Goal: Task Accomplishment & Management: Manage account settings

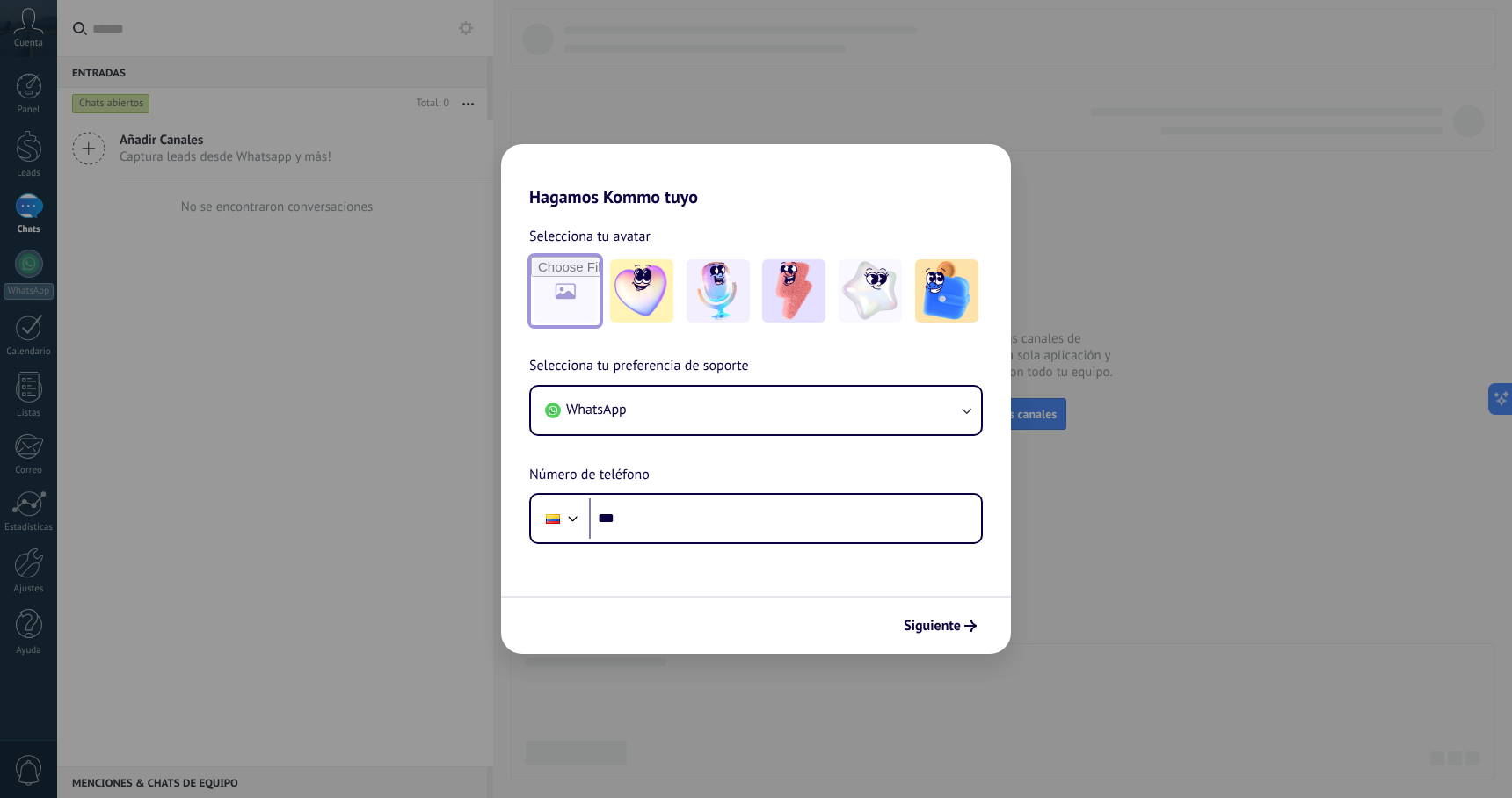
click at [559, 293] on input "file" at bounding box center [565, 291] width 69 height 69
type input "**********"
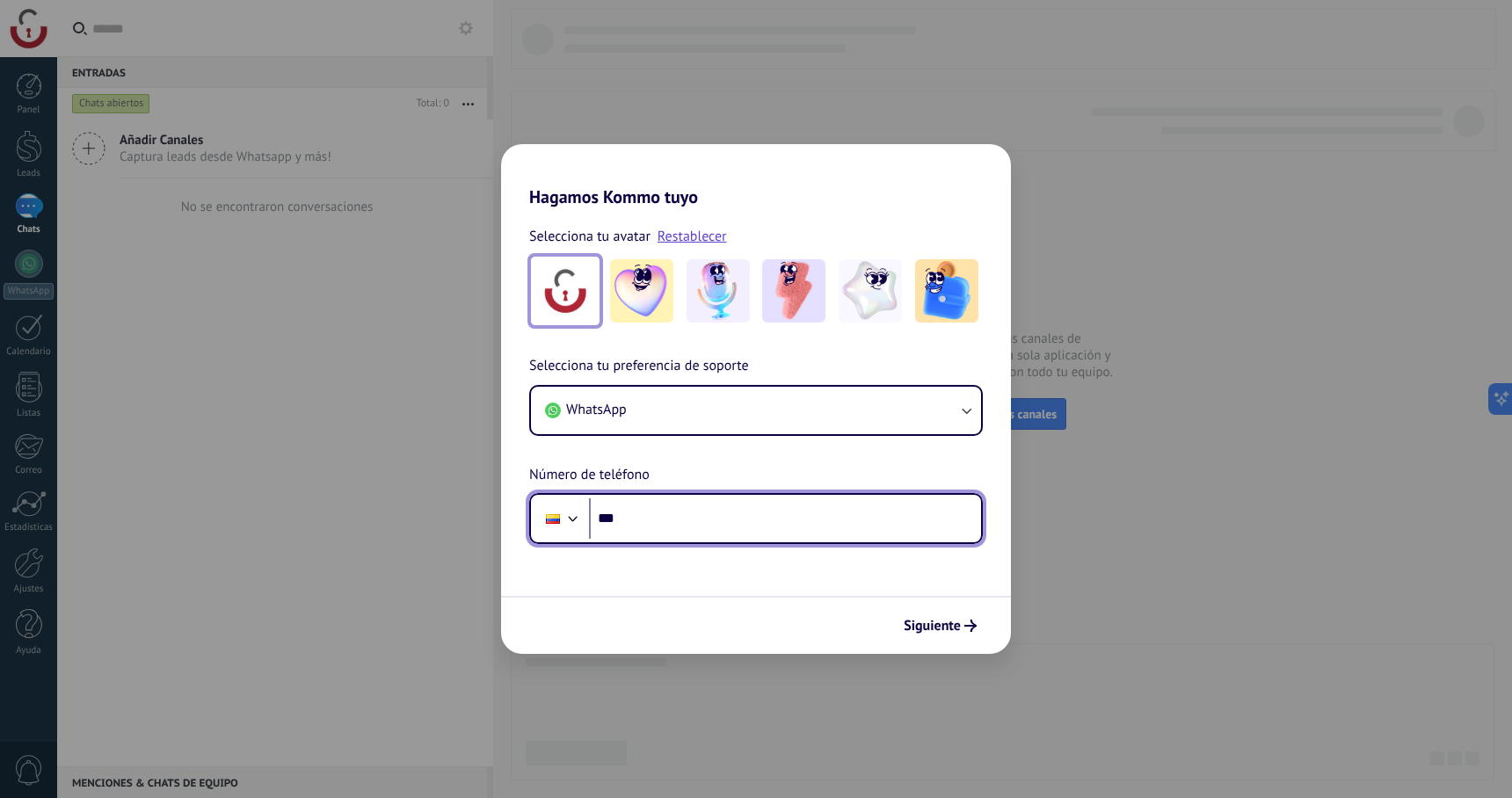
click at [701, 505] on input "***" at bounding box center [785, 518] width 392 height 40
type input "**********"
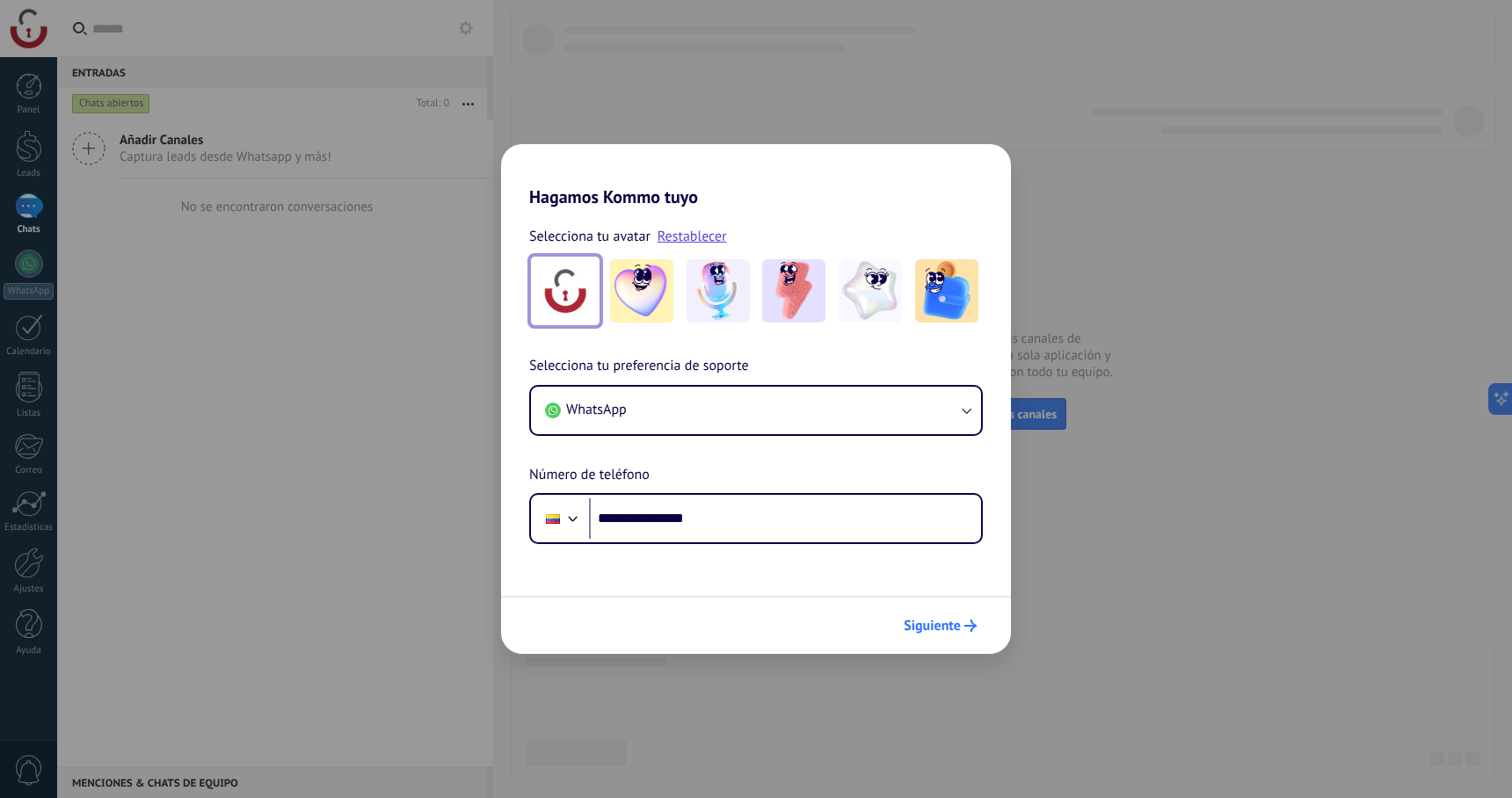
click at [917, 632] on span "Siguiente" at bounding box center [932, 626] width 57 height 13
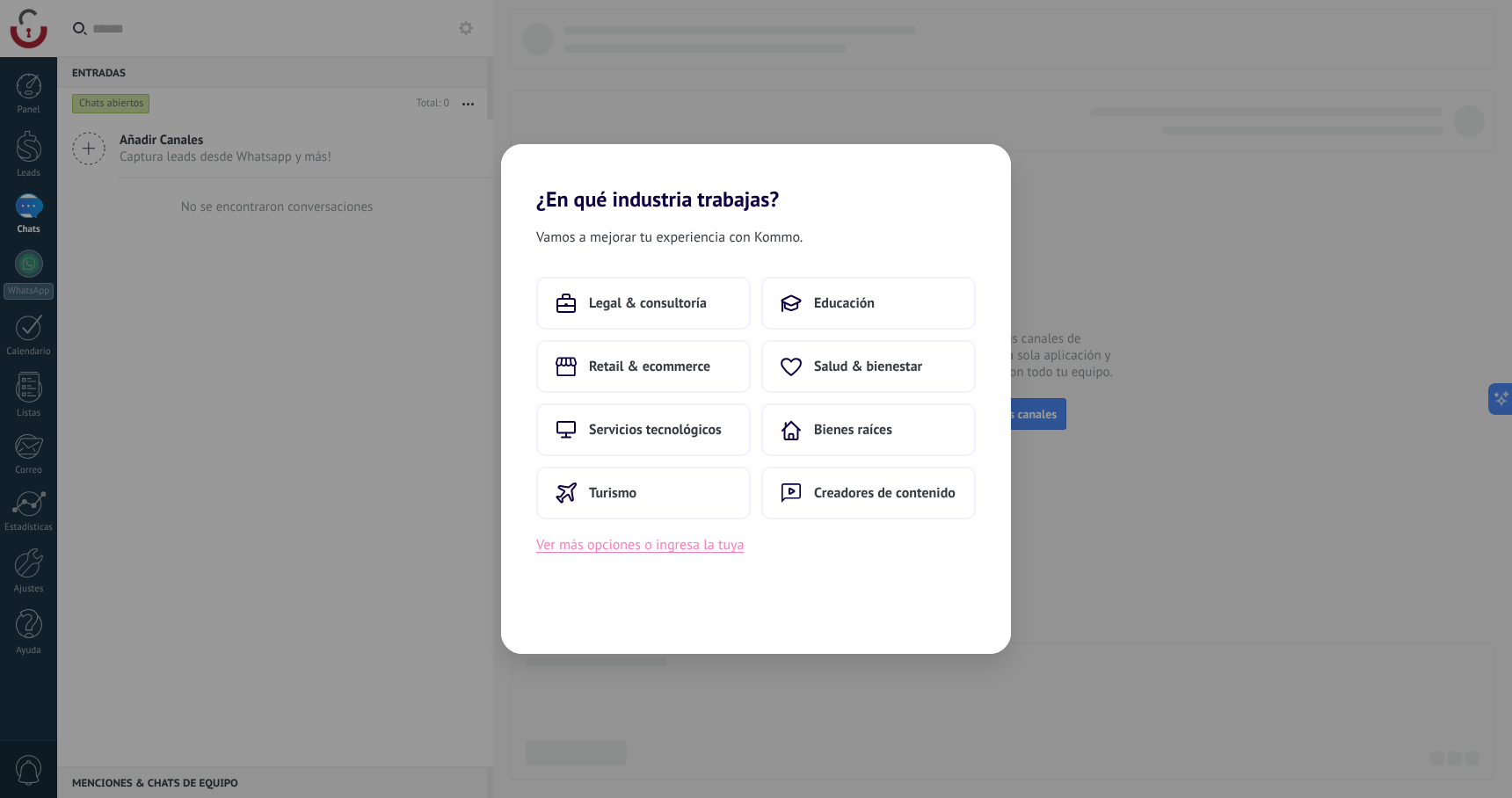
click at [649, 554] on button "Ver más opciones o ingresa la tuya" at bounding box center [640, 544] width 208 height 23
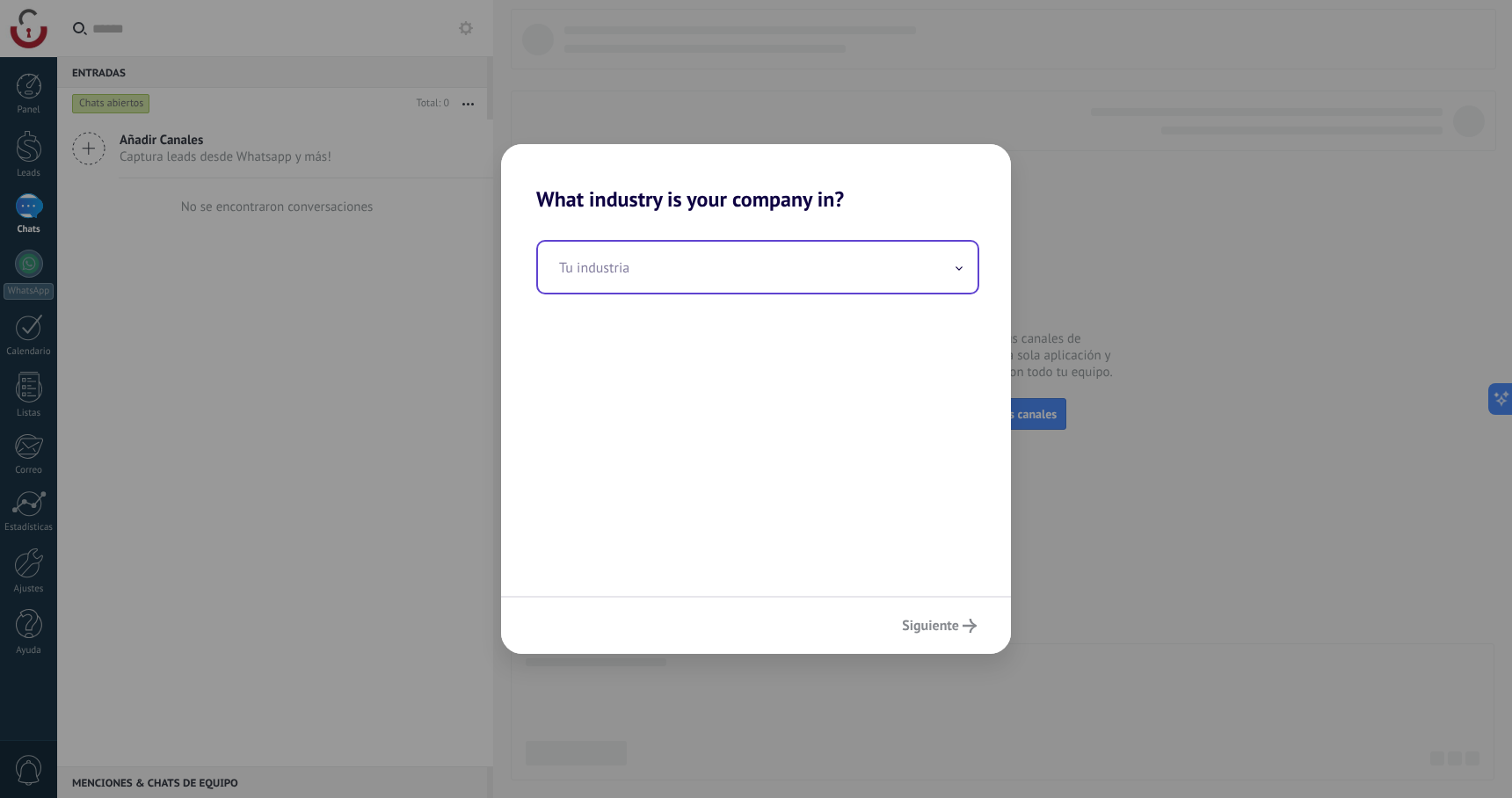
click at [622, 276] on input "text" at bounding box center [757, 268] width 439 height 51
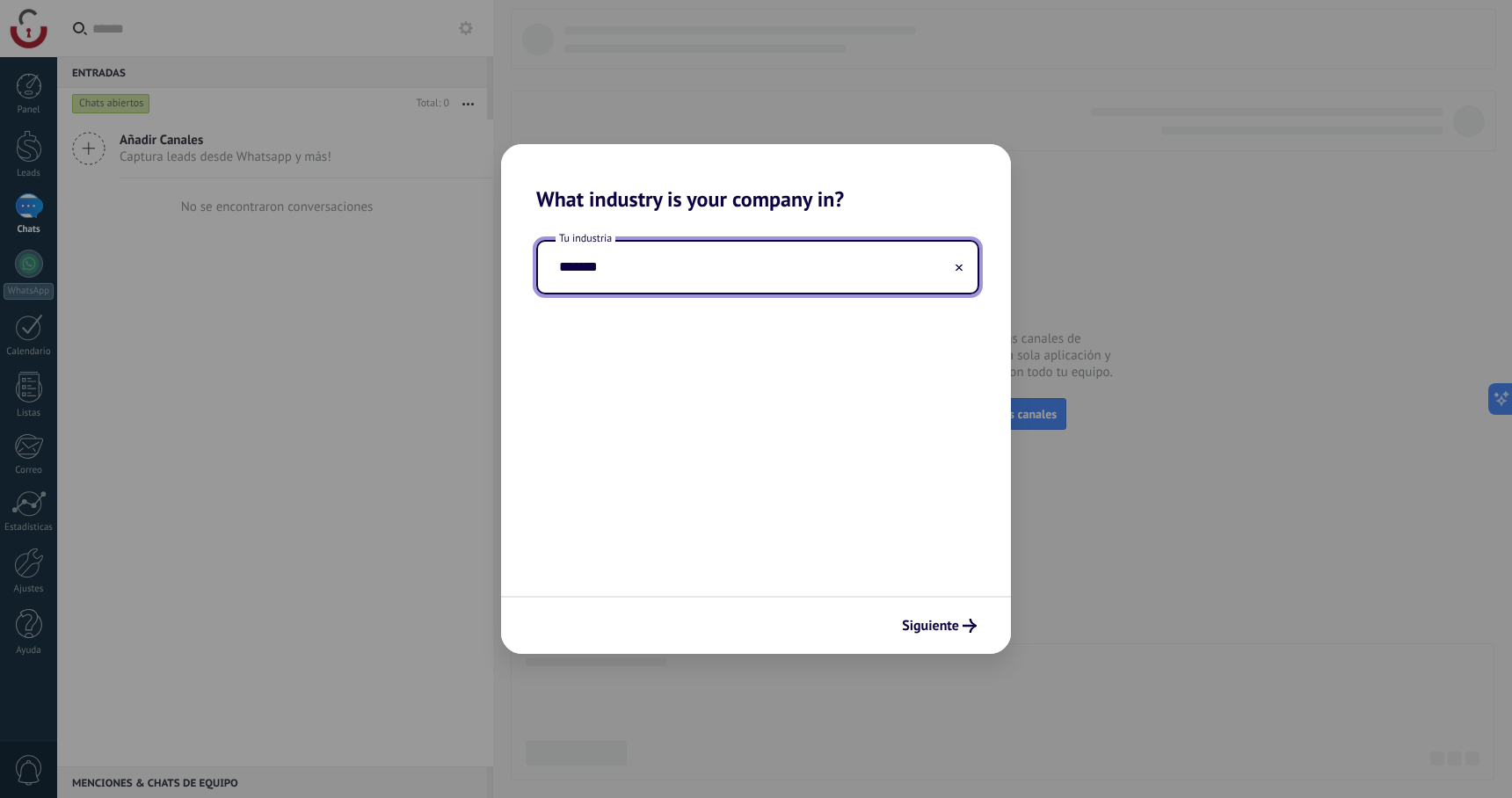
click at [636, 277] on input "*******" at bounding box center [757, 268] width 439 height 51
type input "*******"
click at [924, 615] on button "Siguiente" at bounding box center [939, 626] width 91 height 30
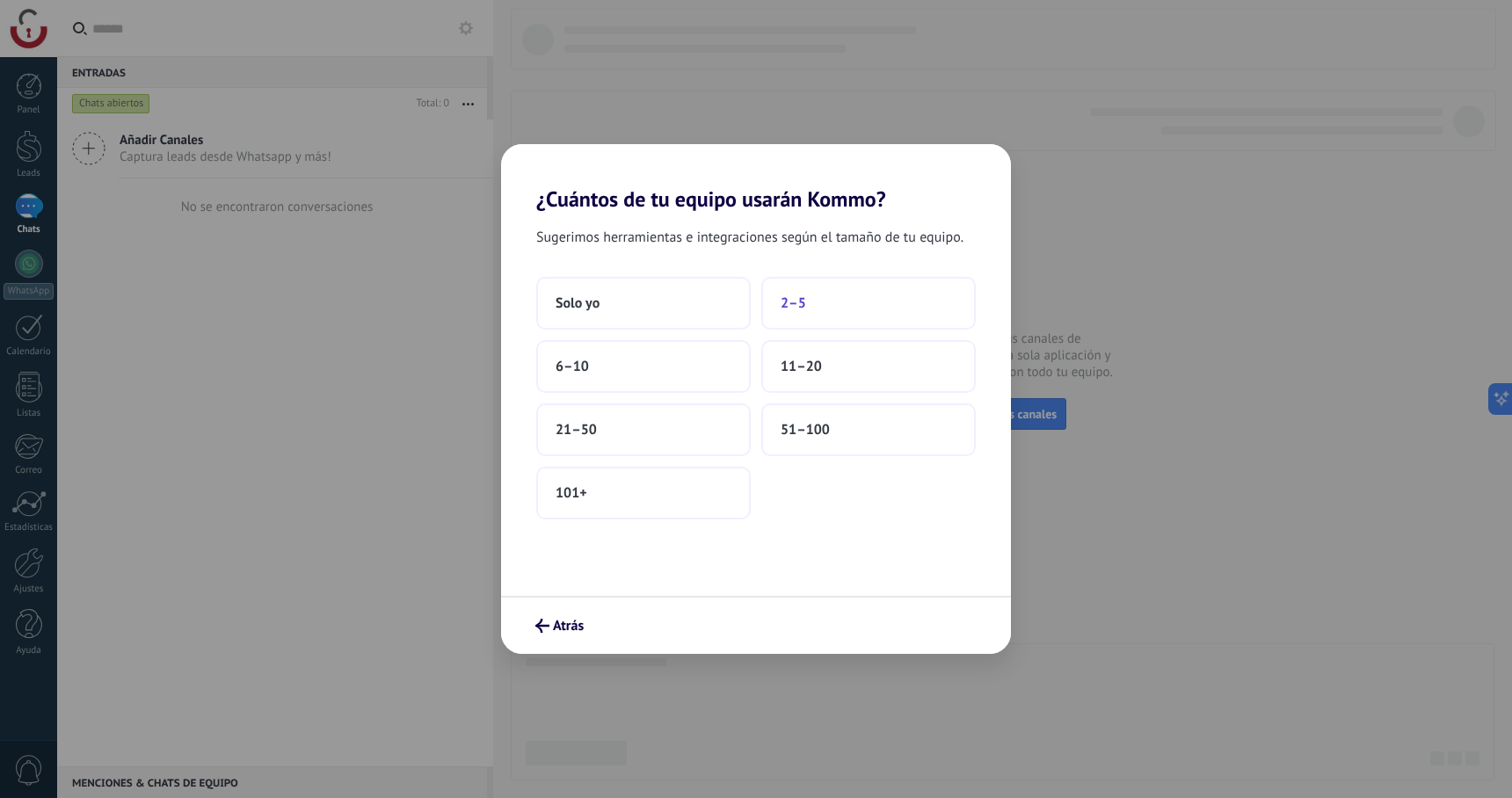
click at [784, 308] on span "2–5" at bounding box center [793, 303] width 26 height 18
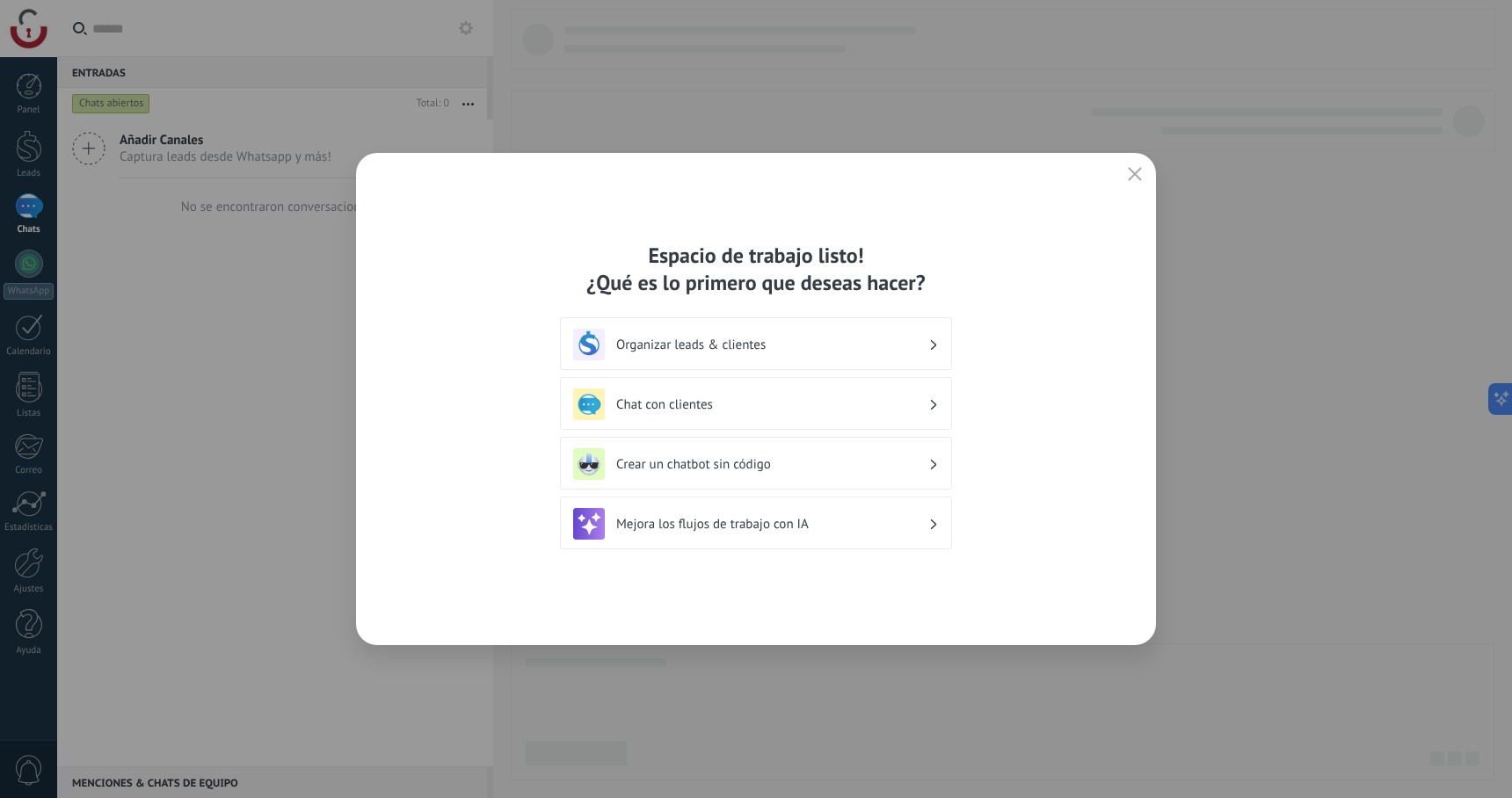
click at [717, 348] on h3 "Organizar leads & clientes" at bounding box center [772, 344] width 312 height 17
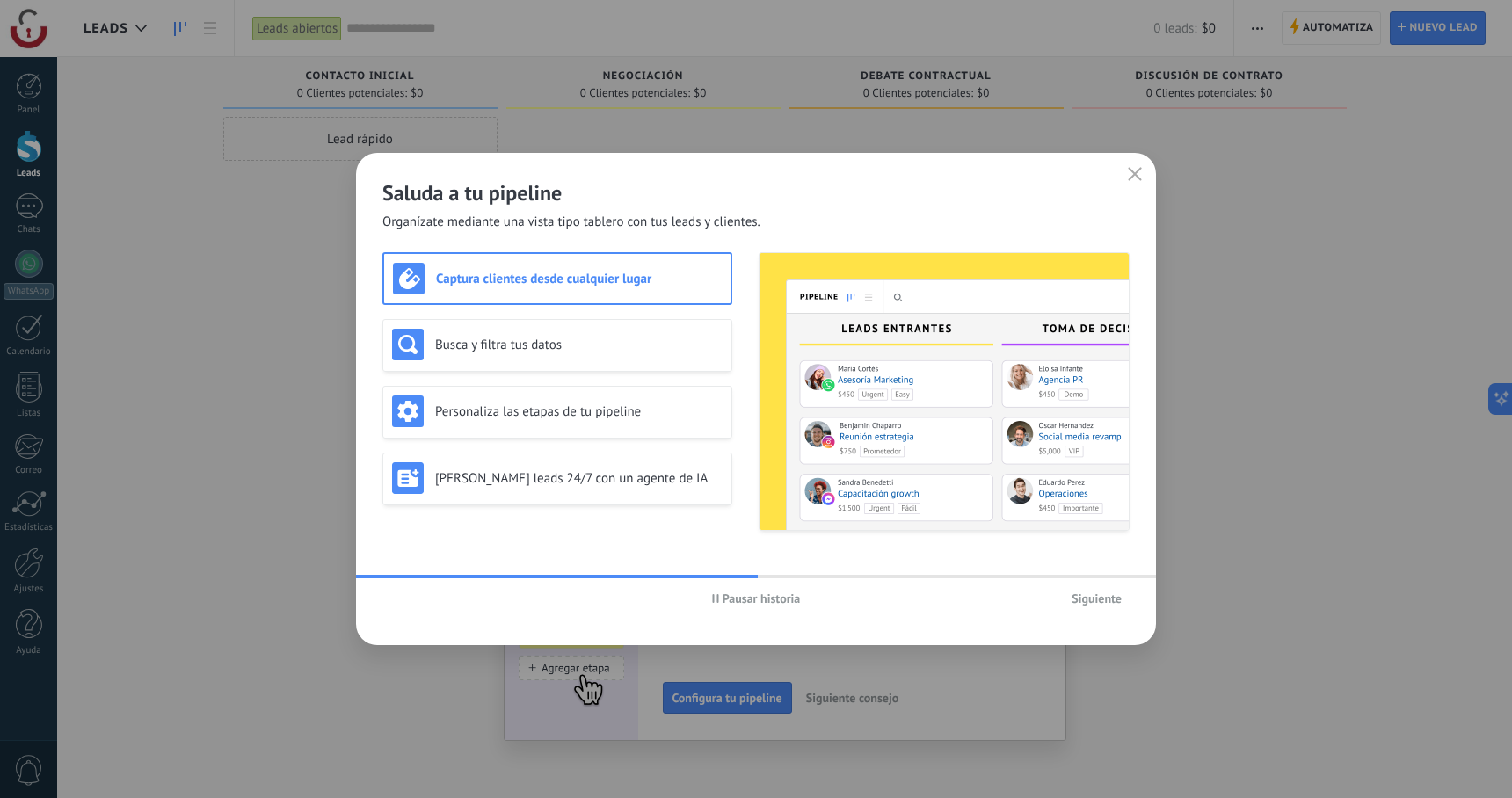
click at [1087, 600] on span "Siguiente" at bounding box center [1096, 598] width 50 height 13
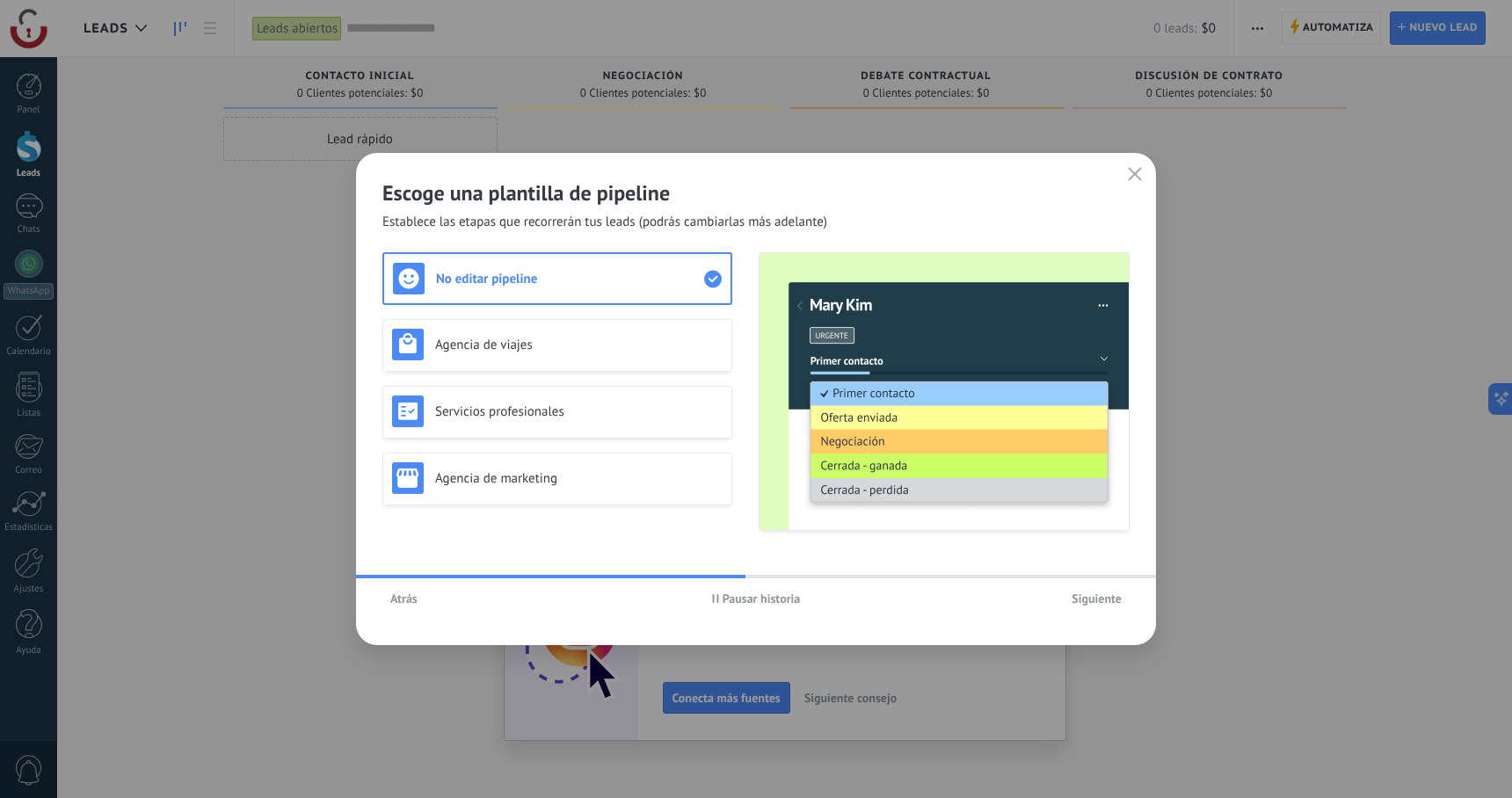
click at [1087, 600] on span "Siguiente" at bounding box center [1096, 598] width 50 height 13
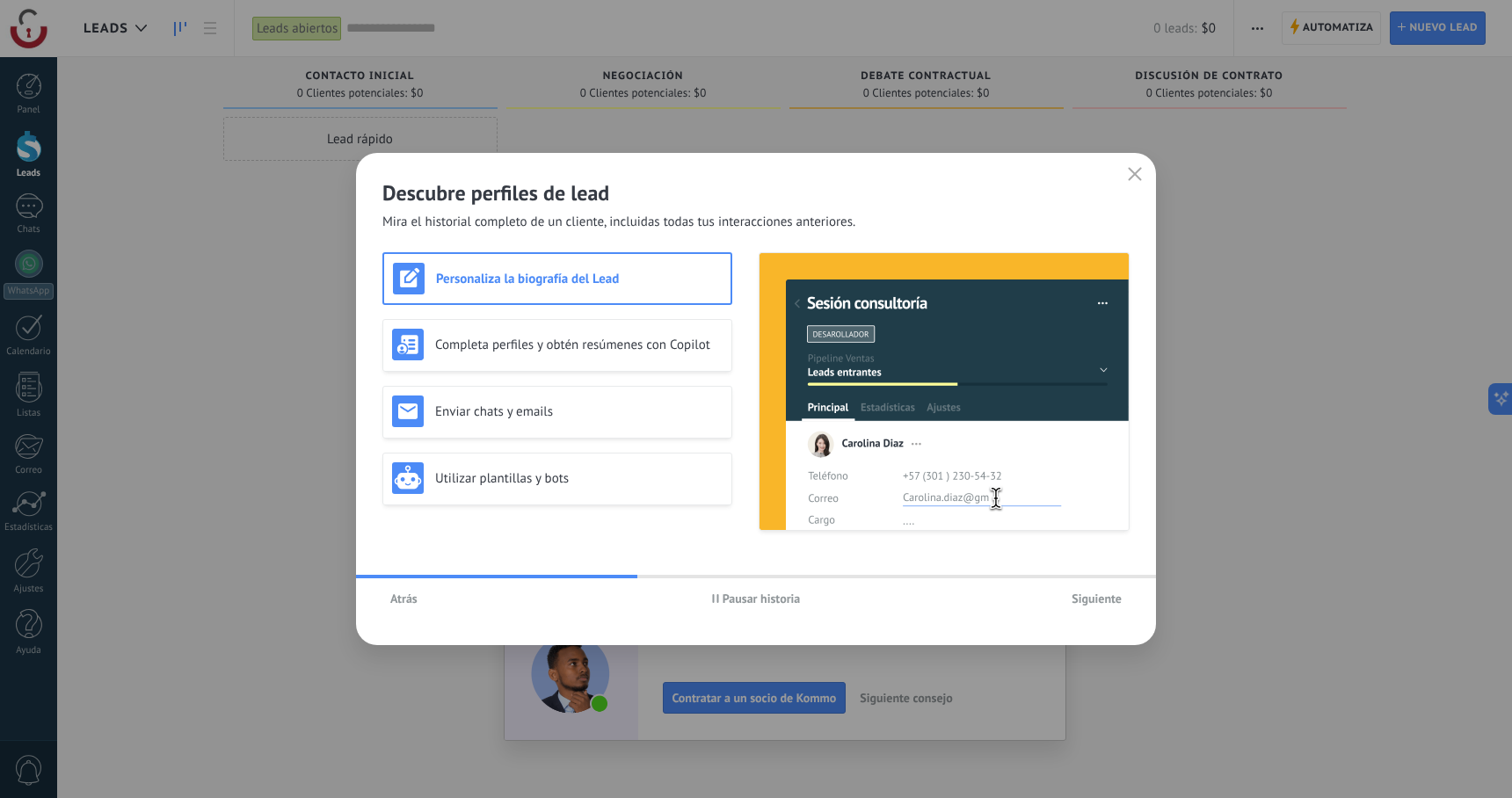
click at [1087, 600] on span "Siguiente" at bounding box center [1096, 598] width 50 height 13
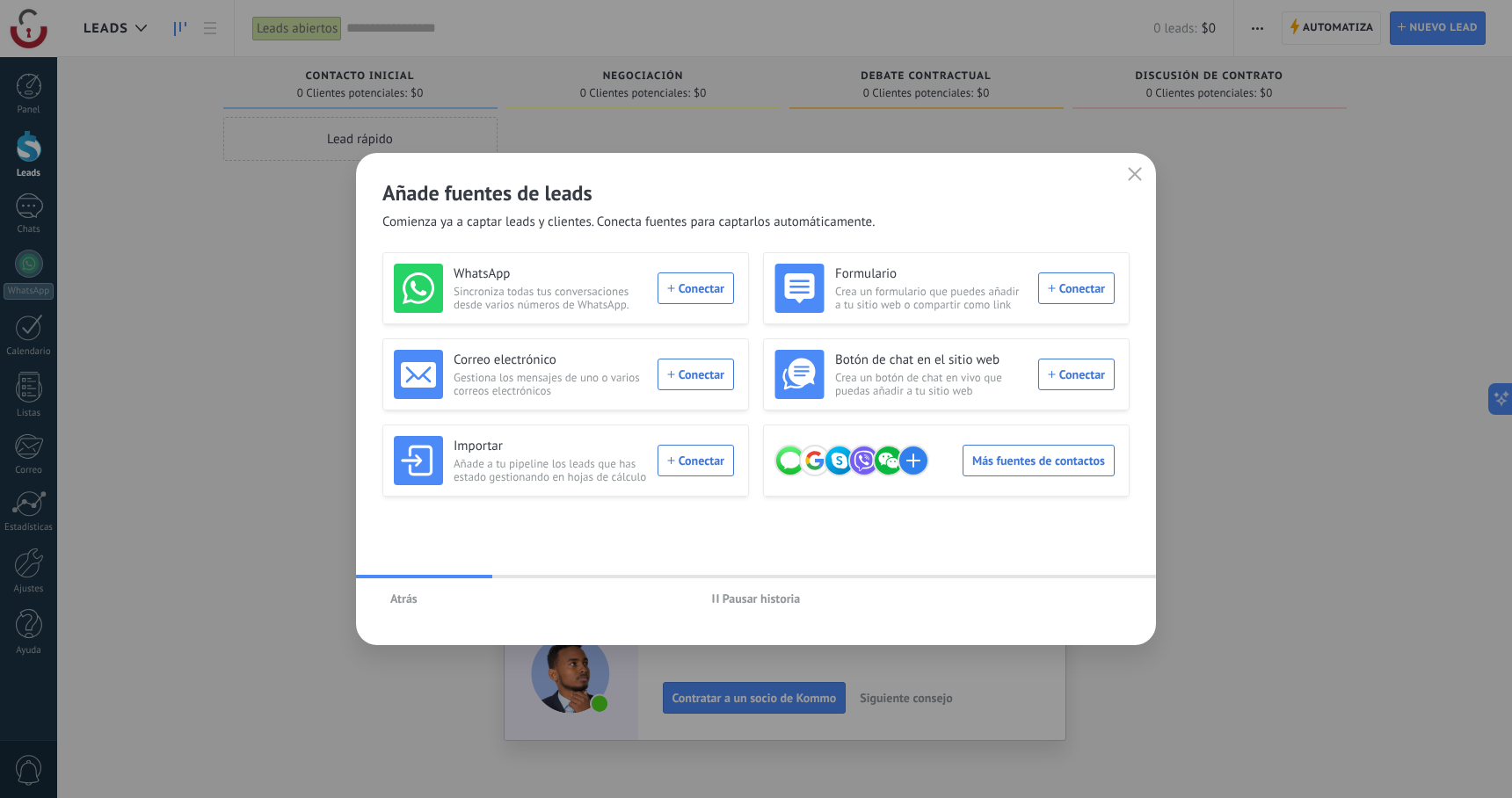
click at [1087, 600] on div "Atrás Pausar historia" at bounding box center [756, 598] width 800 height 40
click at [1137, 190] on div "Añade fuentes de leads Comienza ya a captar leads y clientes. Conecta fuentes p…" at bounding box center [756, 191] width 800 height 78
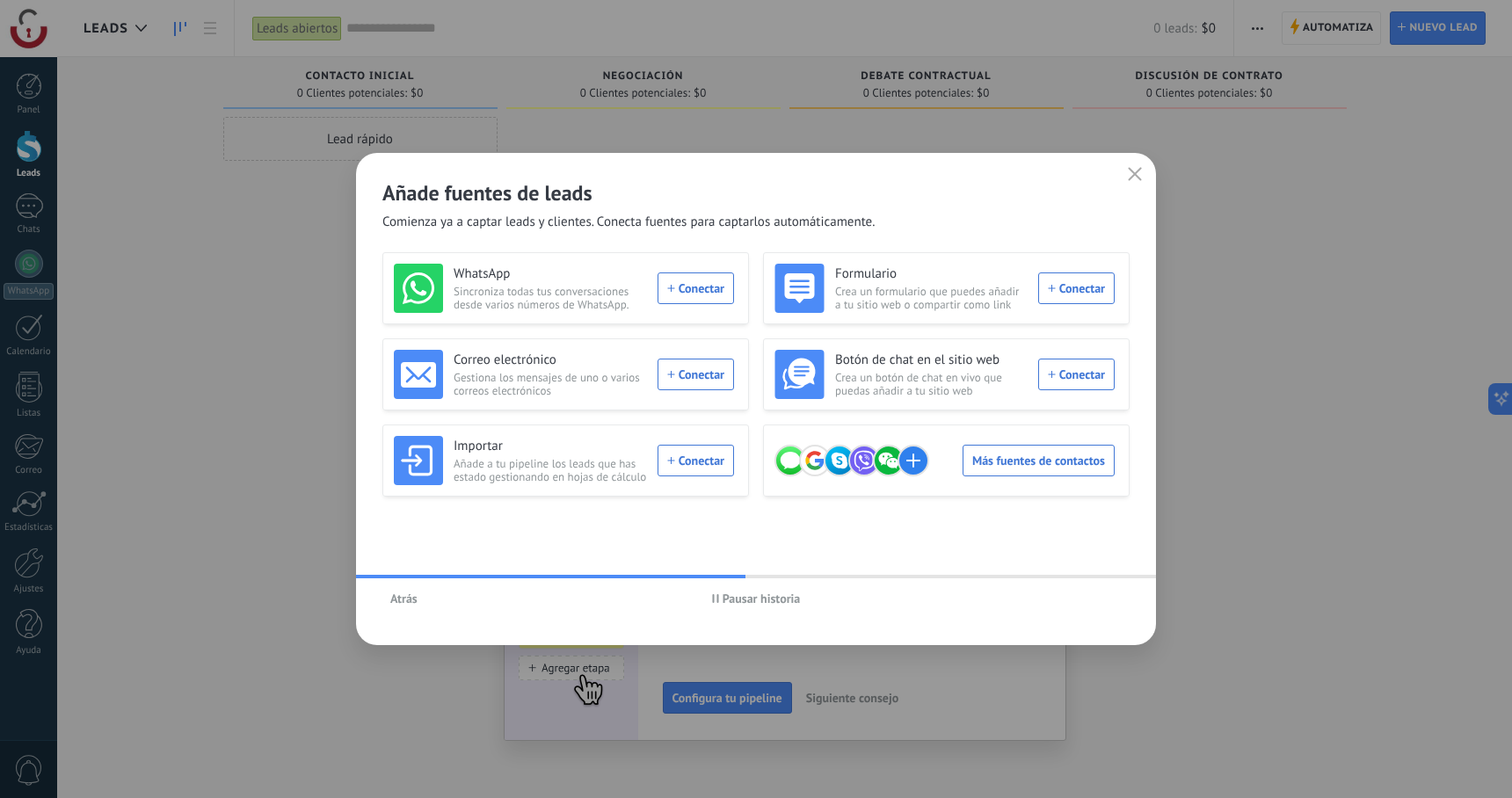
click at [1133, 184] on button "button" at bounding box center [1134, 174] width 23 height 25
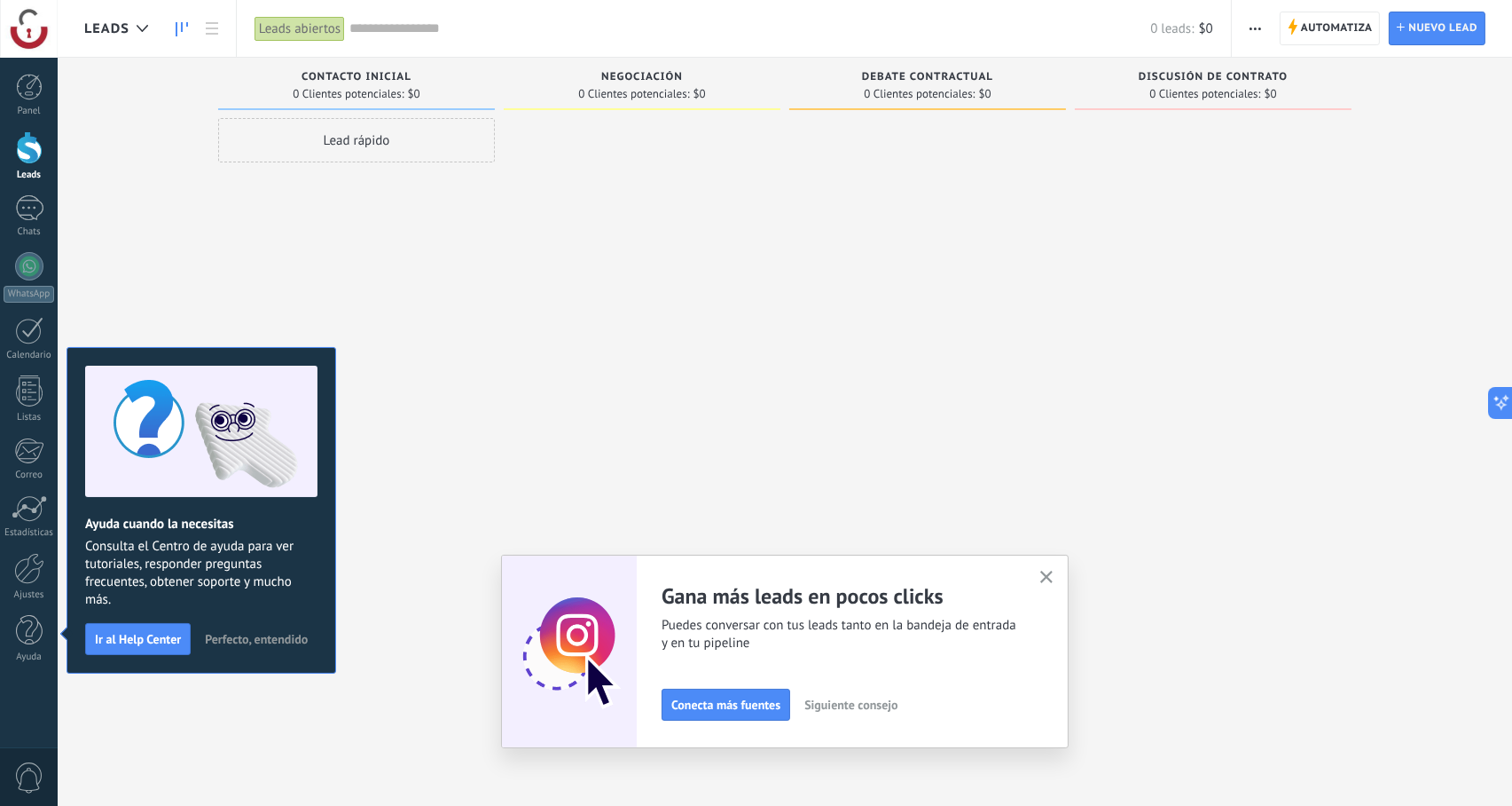
click at [415, 501] on div "Lead rápido" at bounding box center [357, 405] width 277 height 574
click at [307, 244] on div "Lead rápido" at bounding box center [357, 405] width 277 height 574
click at [231, 639] on span "Perfecto, entendido" at bounding box center [256, 639] width 103 height 13
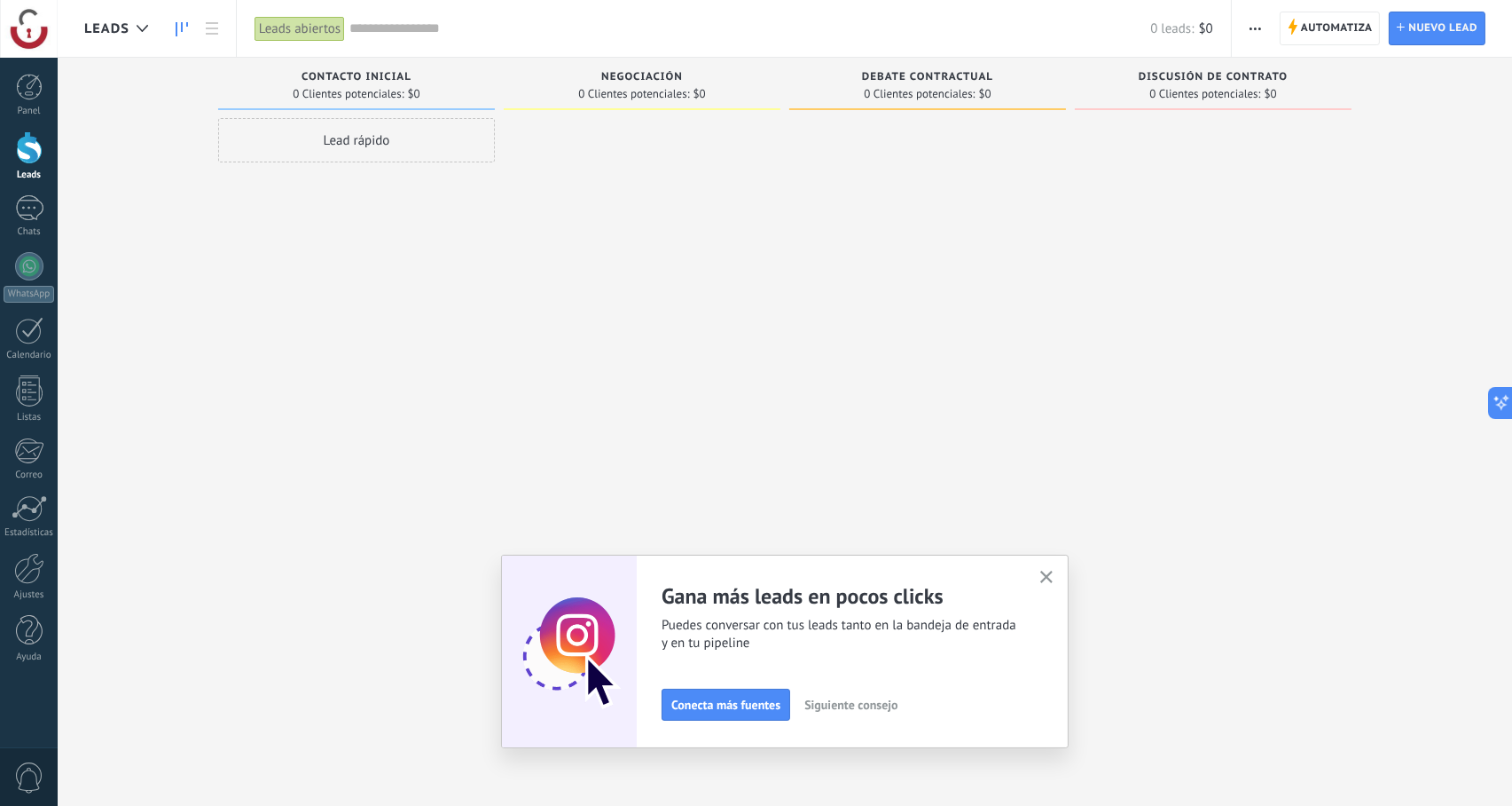
click at [1054, 574] on icon "button" at bounding box center [1046, 576] width 13 height 13
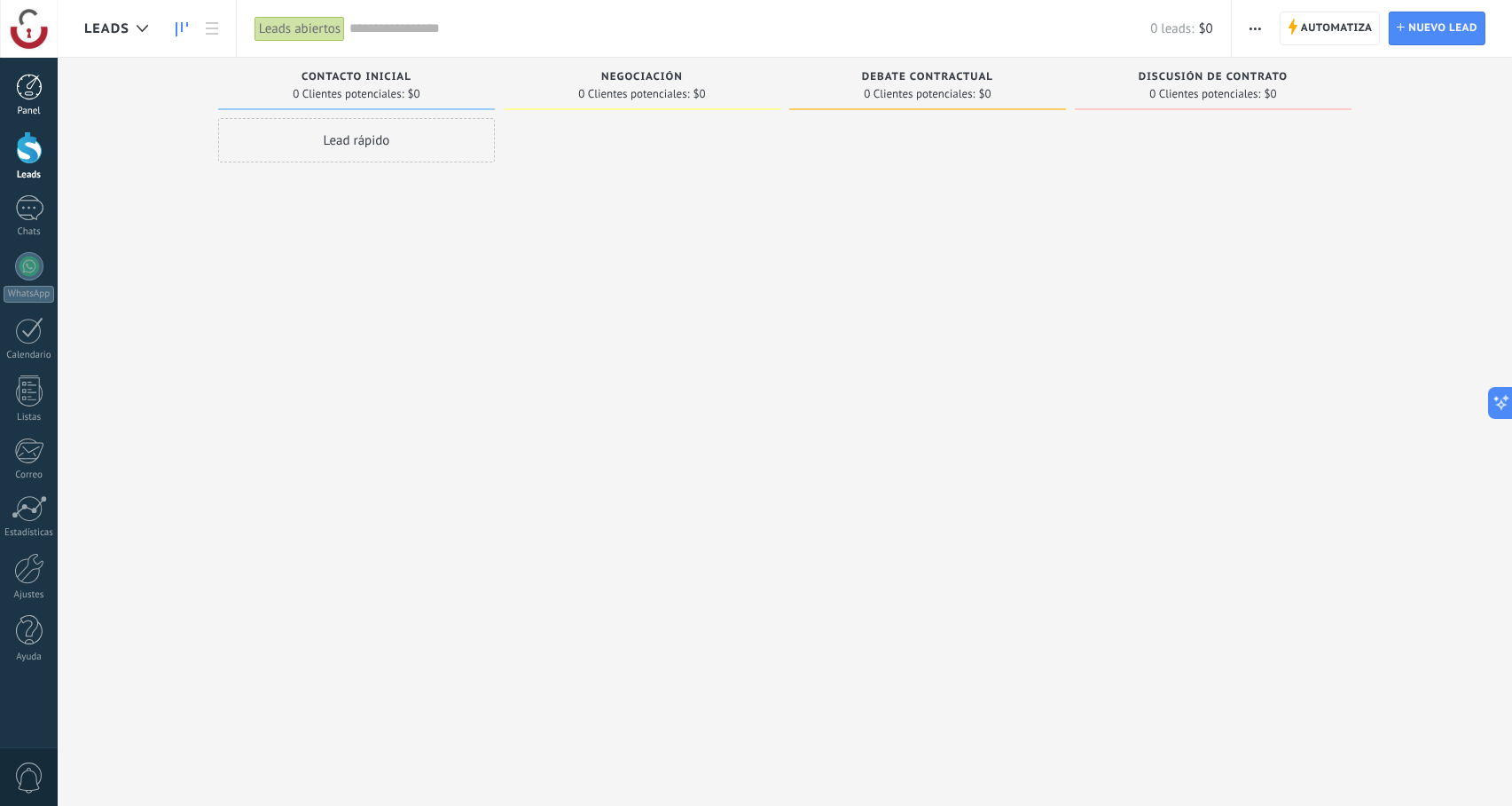
click at [33, 97] on div at bounding box center [29, 86] width 27 height 27
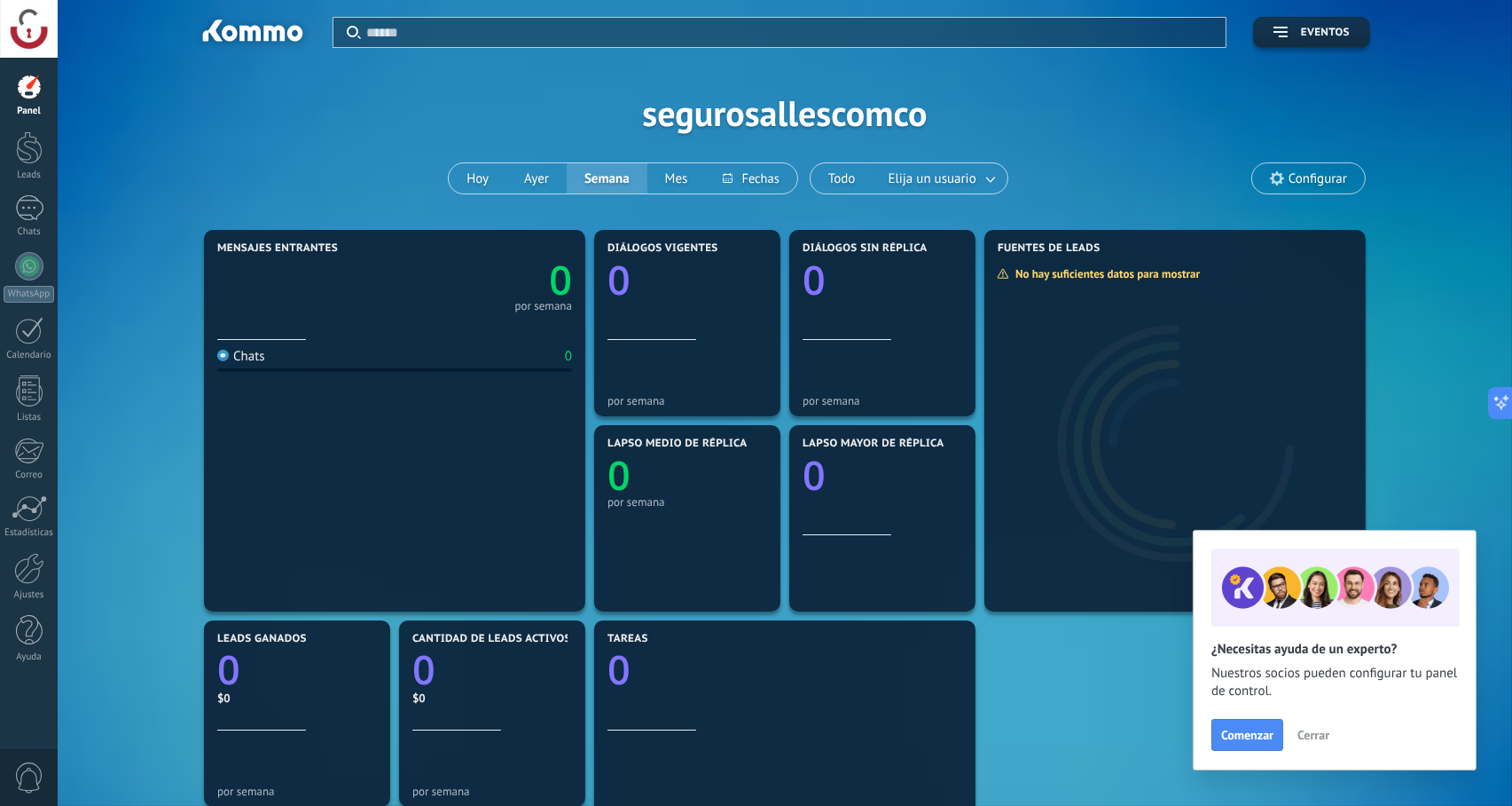
click at [27, 46] on div at bounding box center [29, 29] width 58 height 58
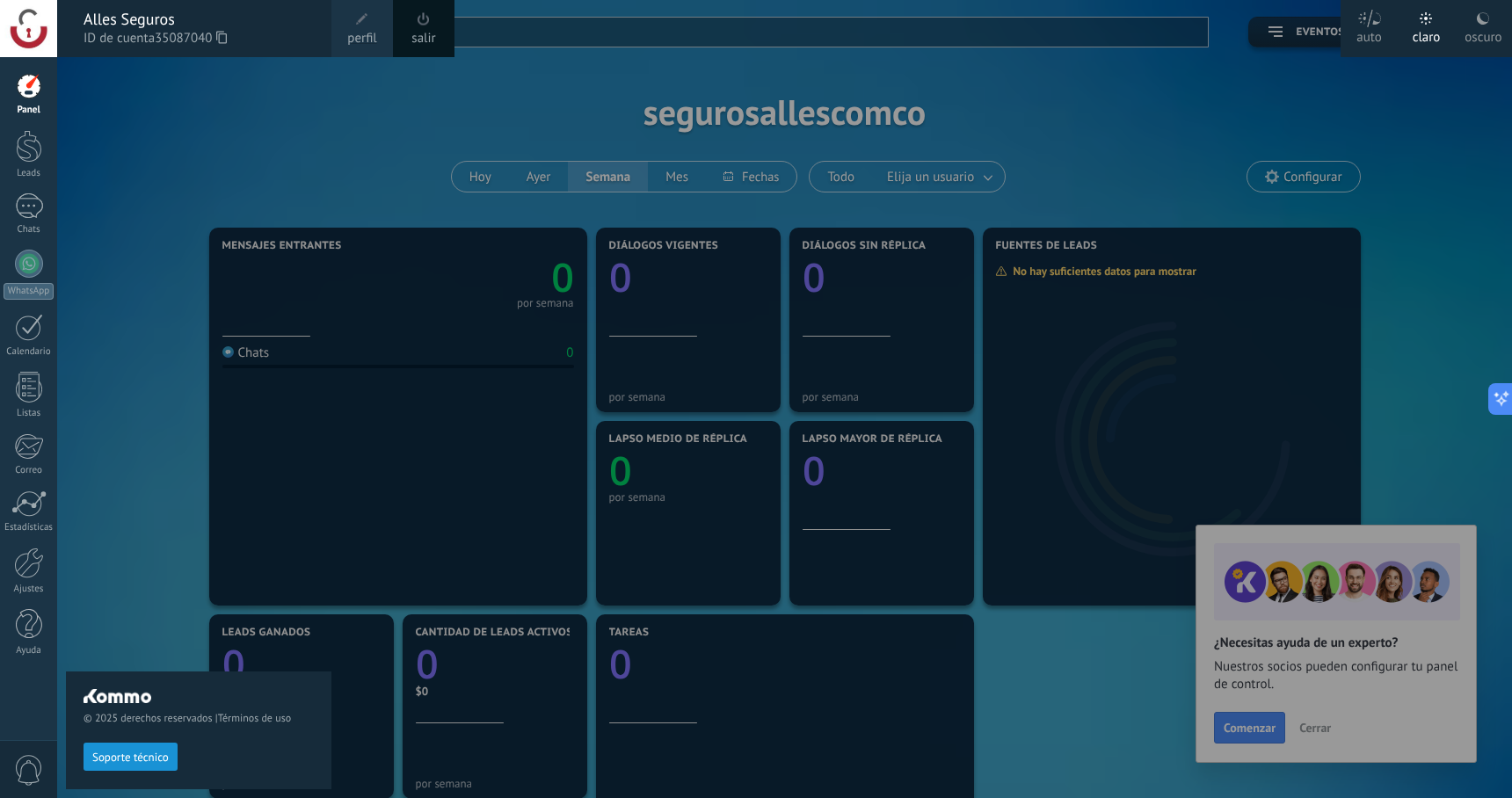
click at [28, 34] on div at bounding box center [29, 29] width 57 height 57
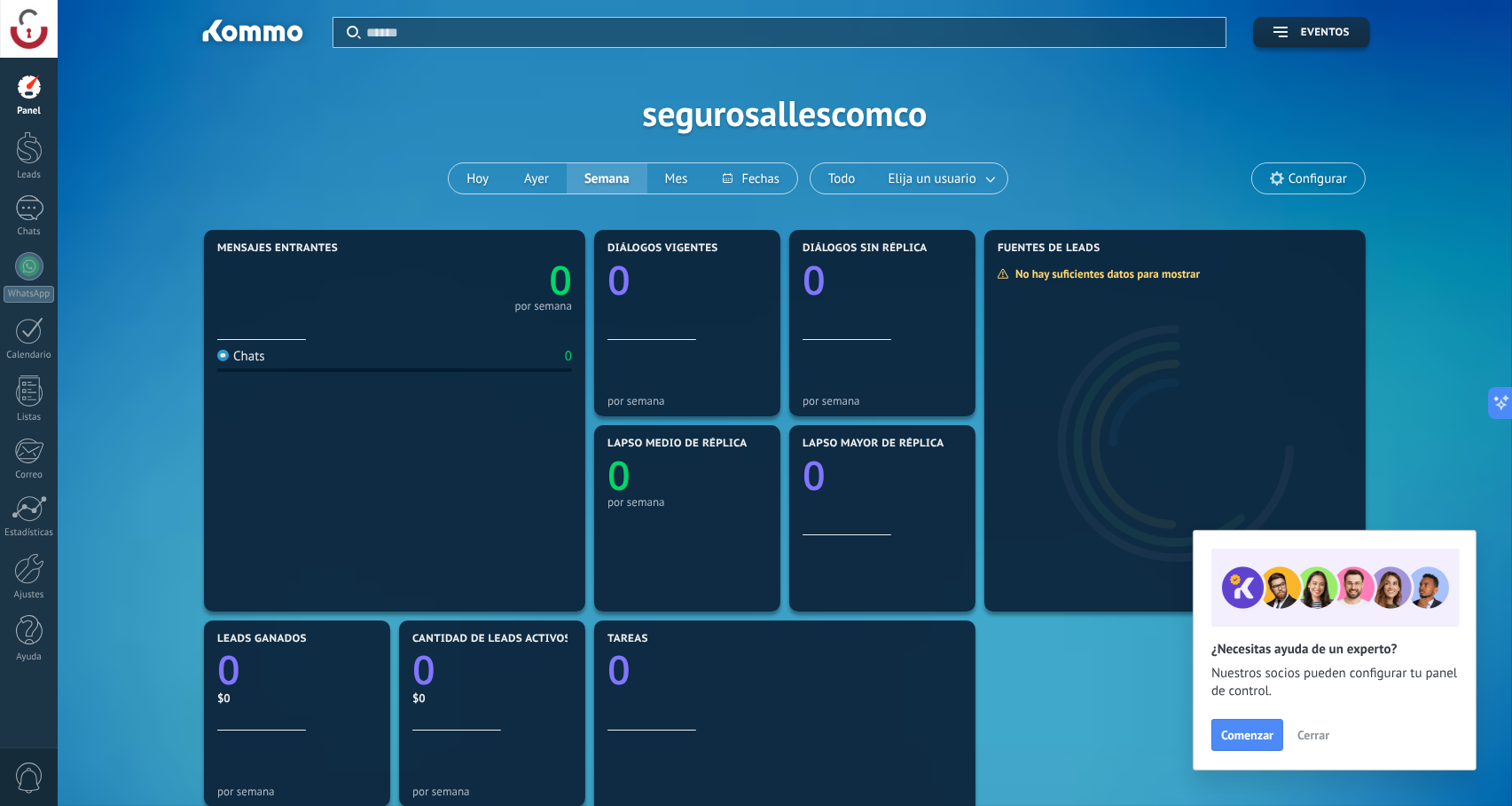
click at [36, 14] on div at bounding box center [29, 29] width 58 height 58
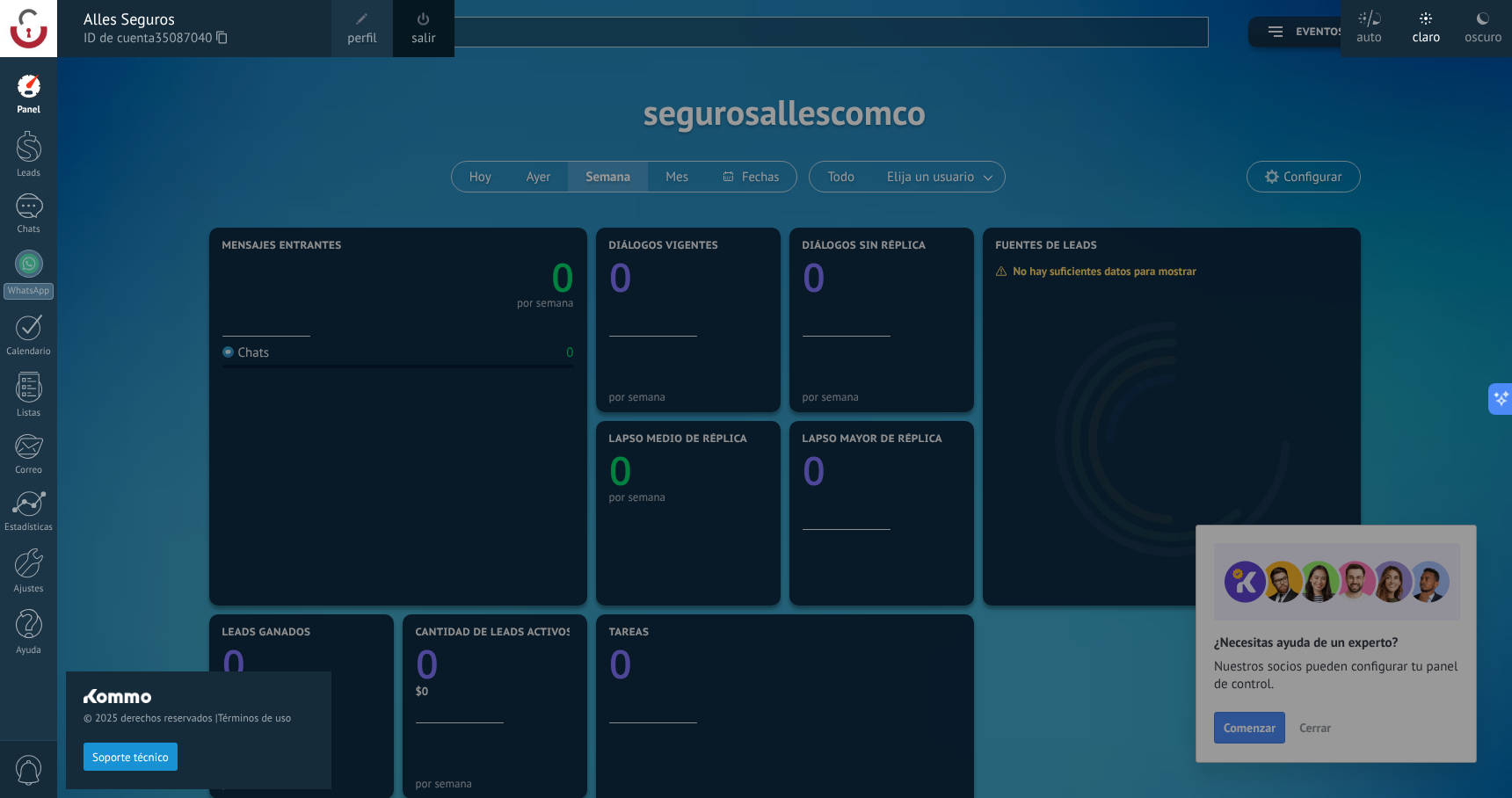
click at [1365, 13] on icon at bounding box center [1369, 19] width 25 height 18
click at [1478, 24] on icon at bounding box center [1482, 19] width 14 height 14
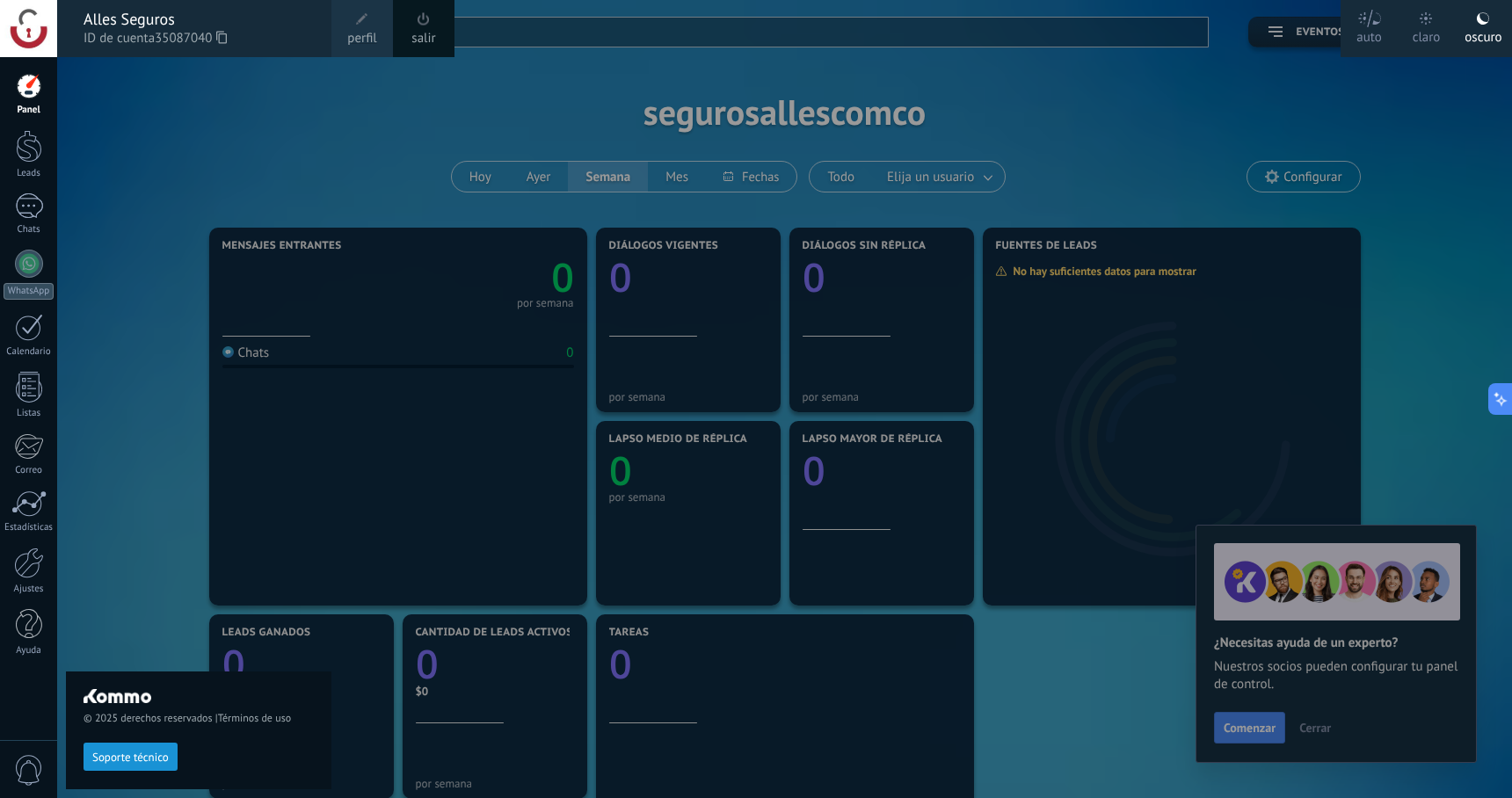
click at [1425, 32] on div "claro" at bounding box center [1426, 34] width 29 height 45
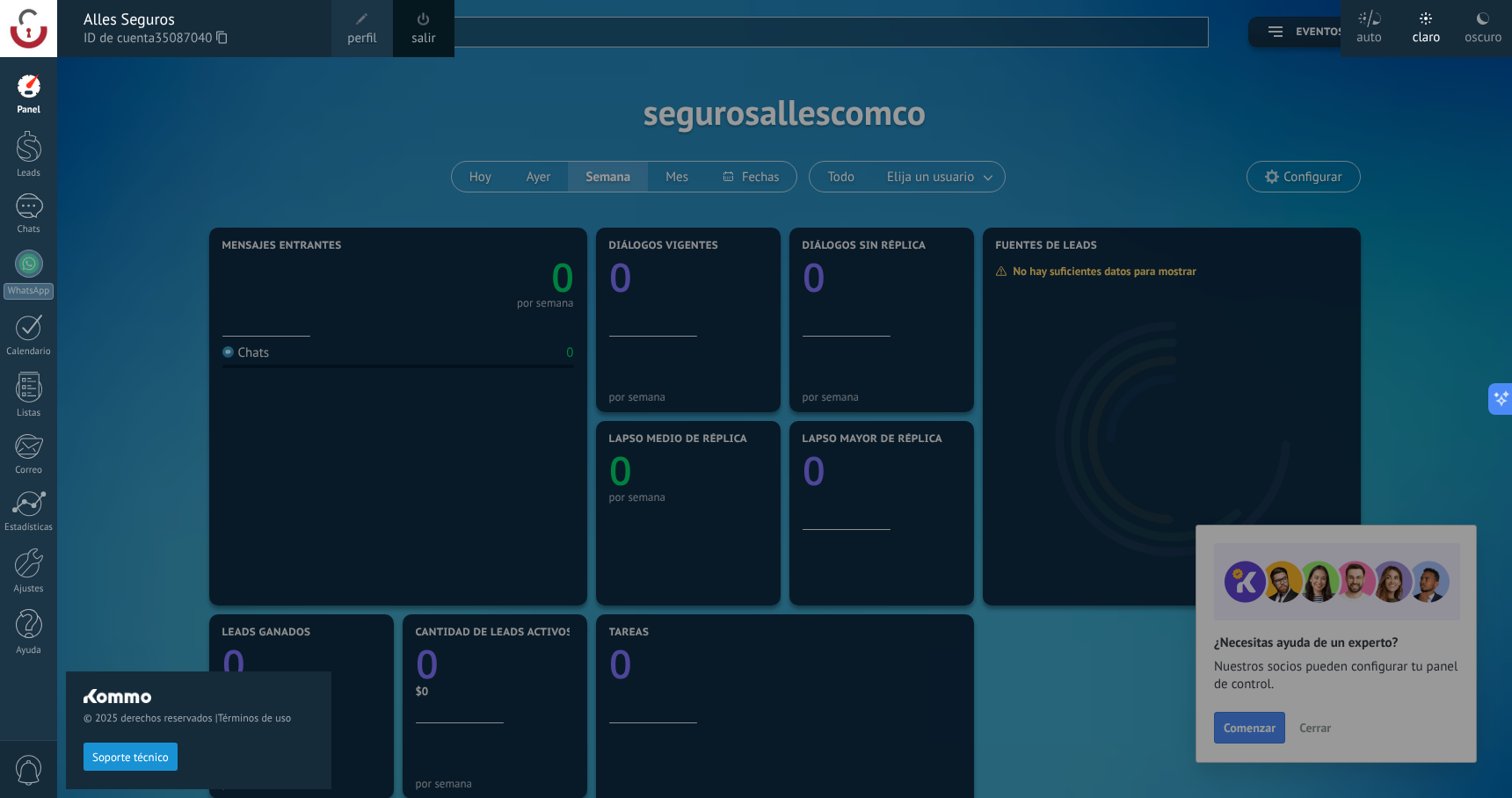
click at [1378, 34] on div "auto" at bounding box center [1369, 34] width 26 height 45
click at [1228, 66] on div at bounding box center [813, 399] width 1512 height 798
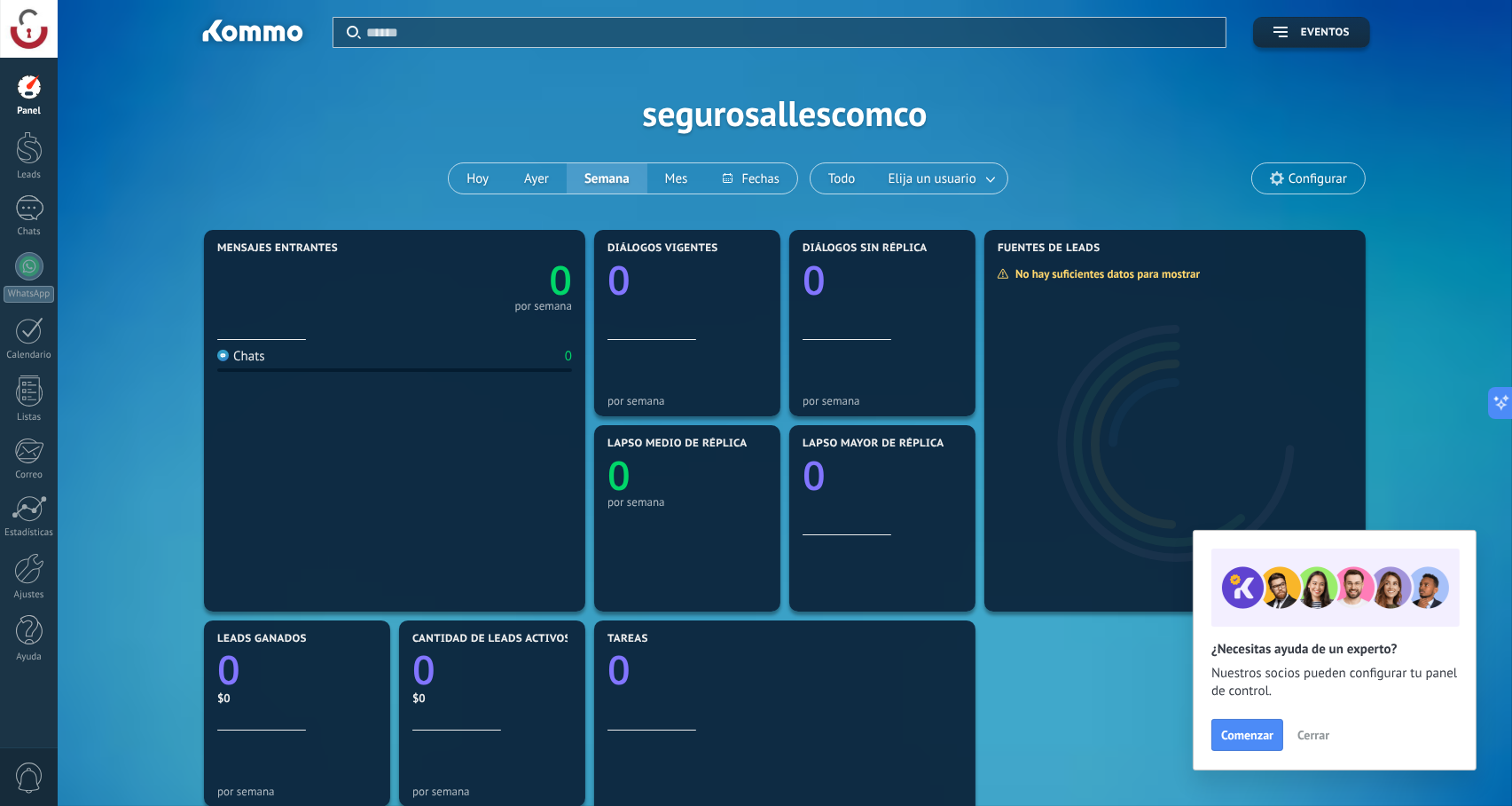
click at [23, 781] on span "0" at bounding box center [29, 777] width 30 height 31
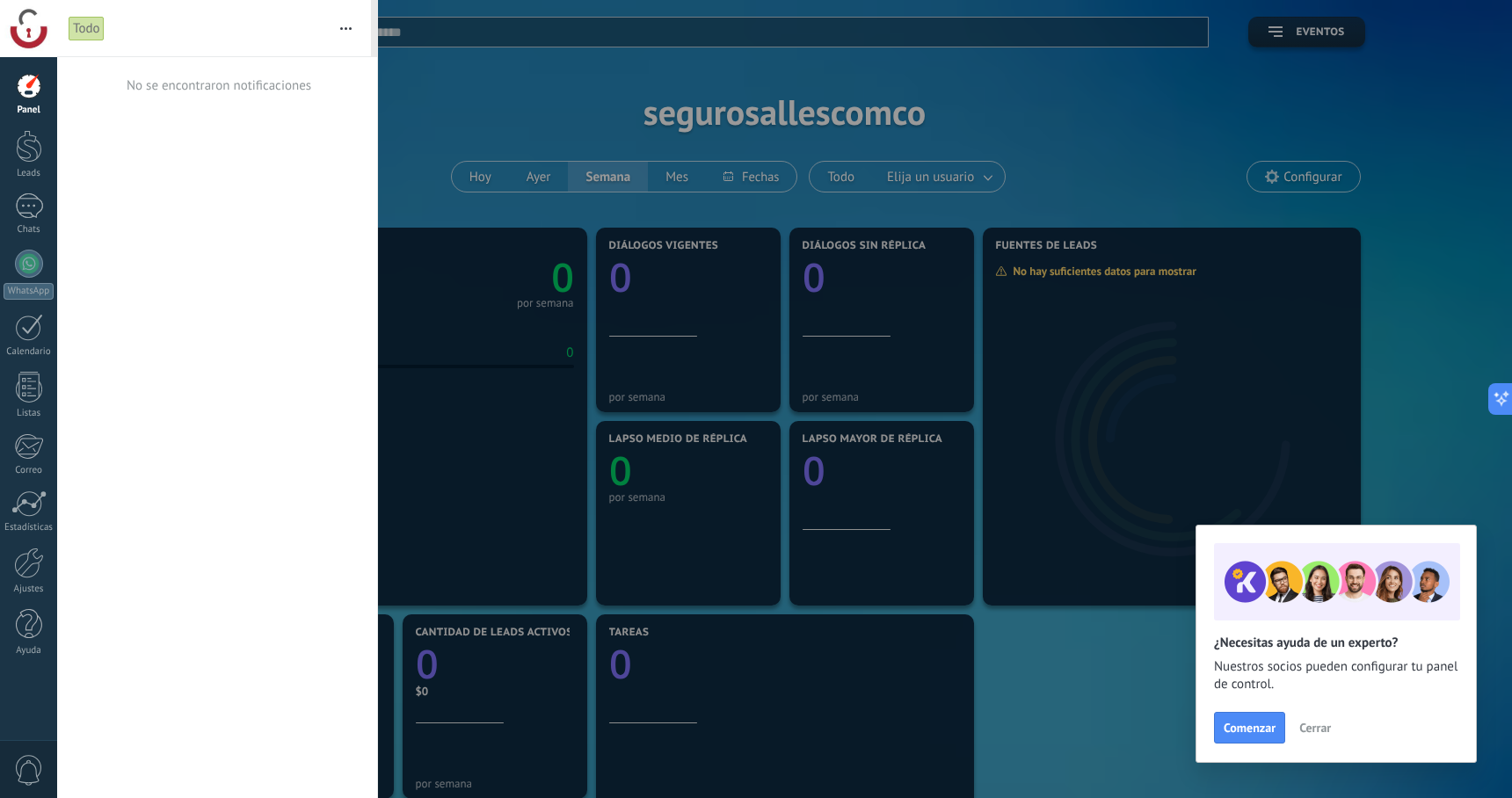
click at [23, 773] on span "0" at bounding box center [29, 769] width 30 height 31
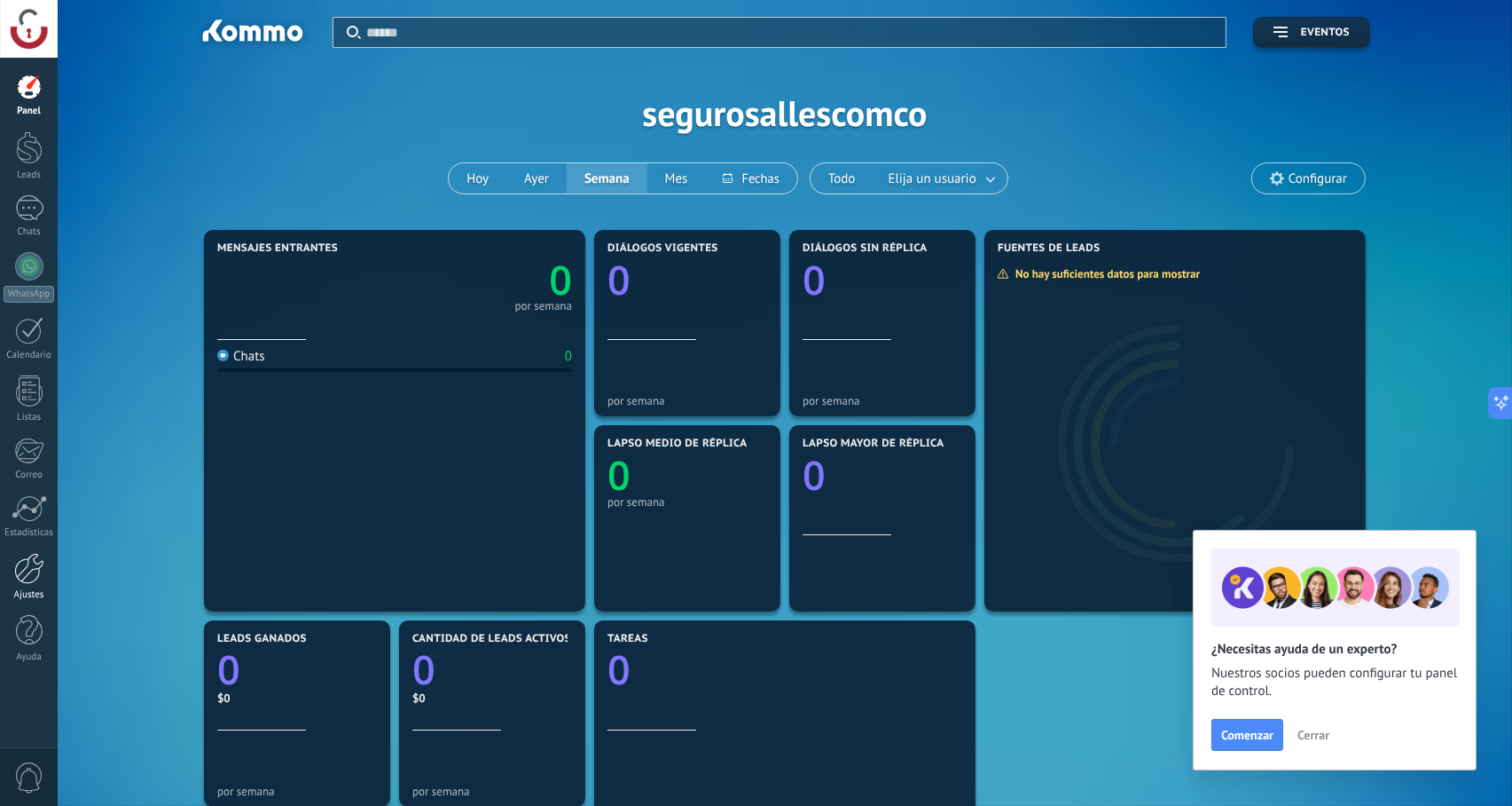
click at [45, 561] on link "Ajustes" at bounding box center [29, 576] width 58 height 48
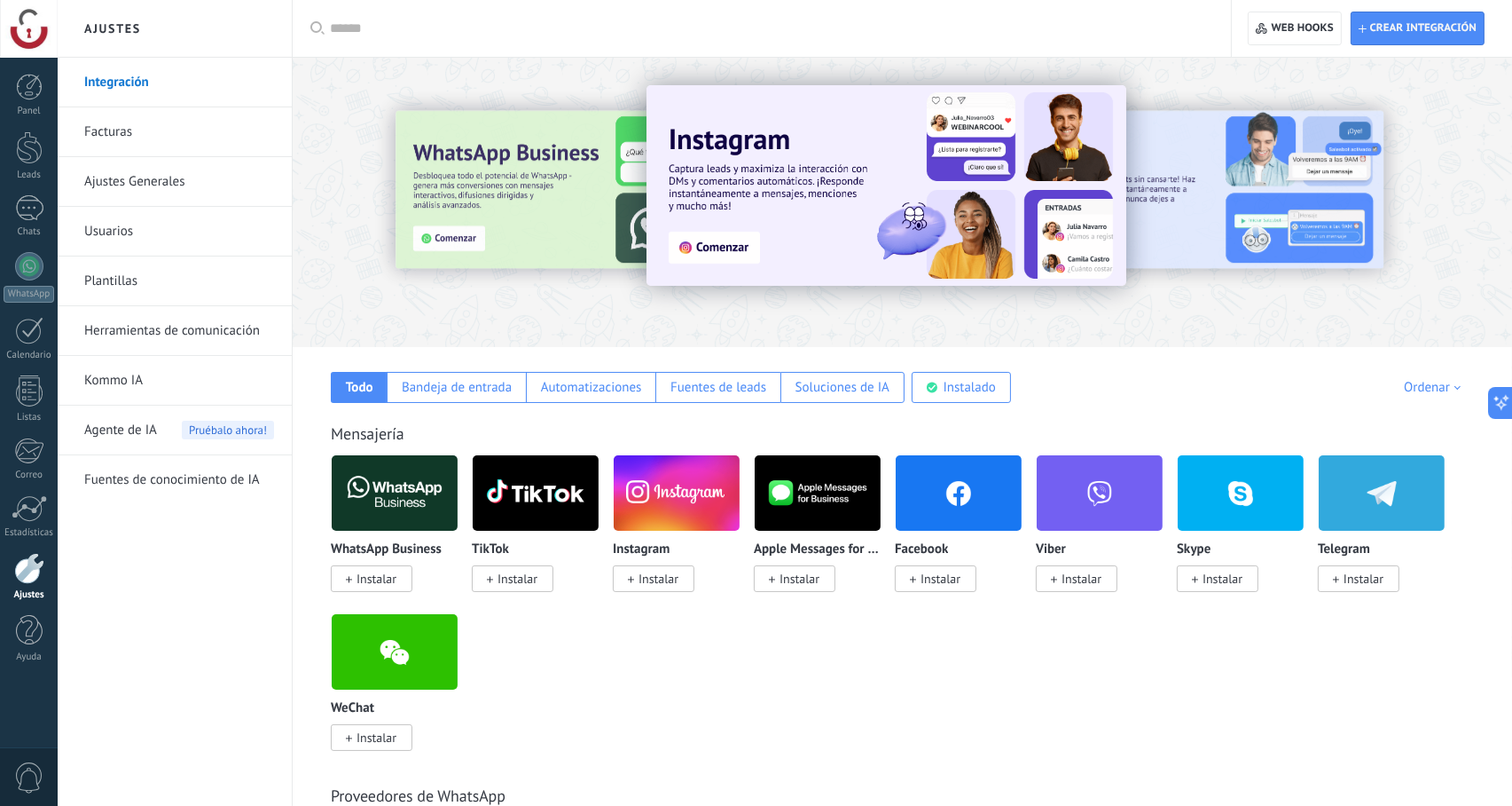
click at [170, 227] on link "Usuarios" at bounding box center [179, 232] width 190 height 50
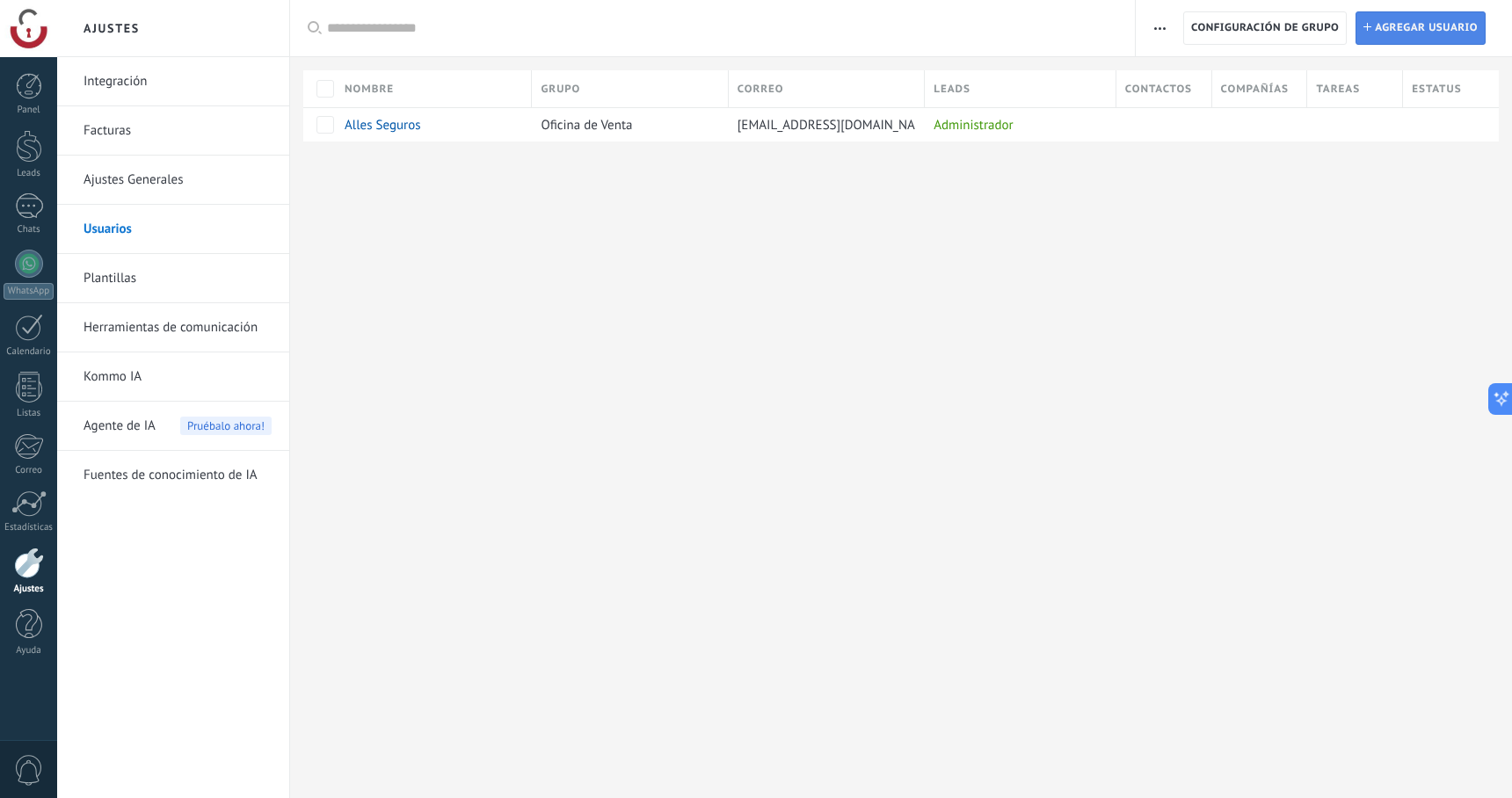
click at [1382, 37] on span "Agregar usuario" at bounding box center [1426, 29] width 102 height 31
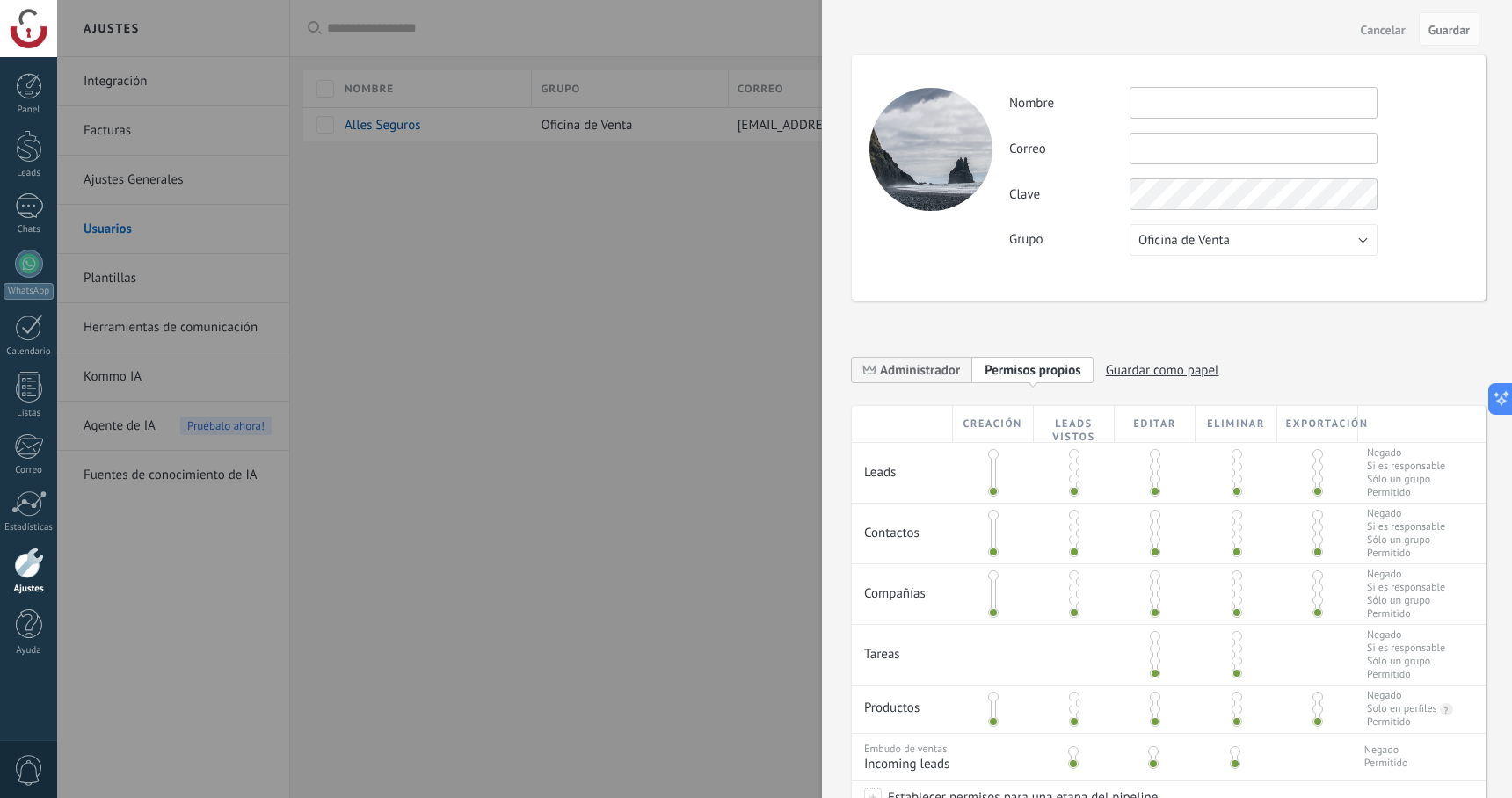
click at [1167, 94] on input "text" at bounding box center [1253, 102] width 248 height 31
type input "*"
click at [735, 278] on div at bounding box center [756, 399] width 1512 height 798
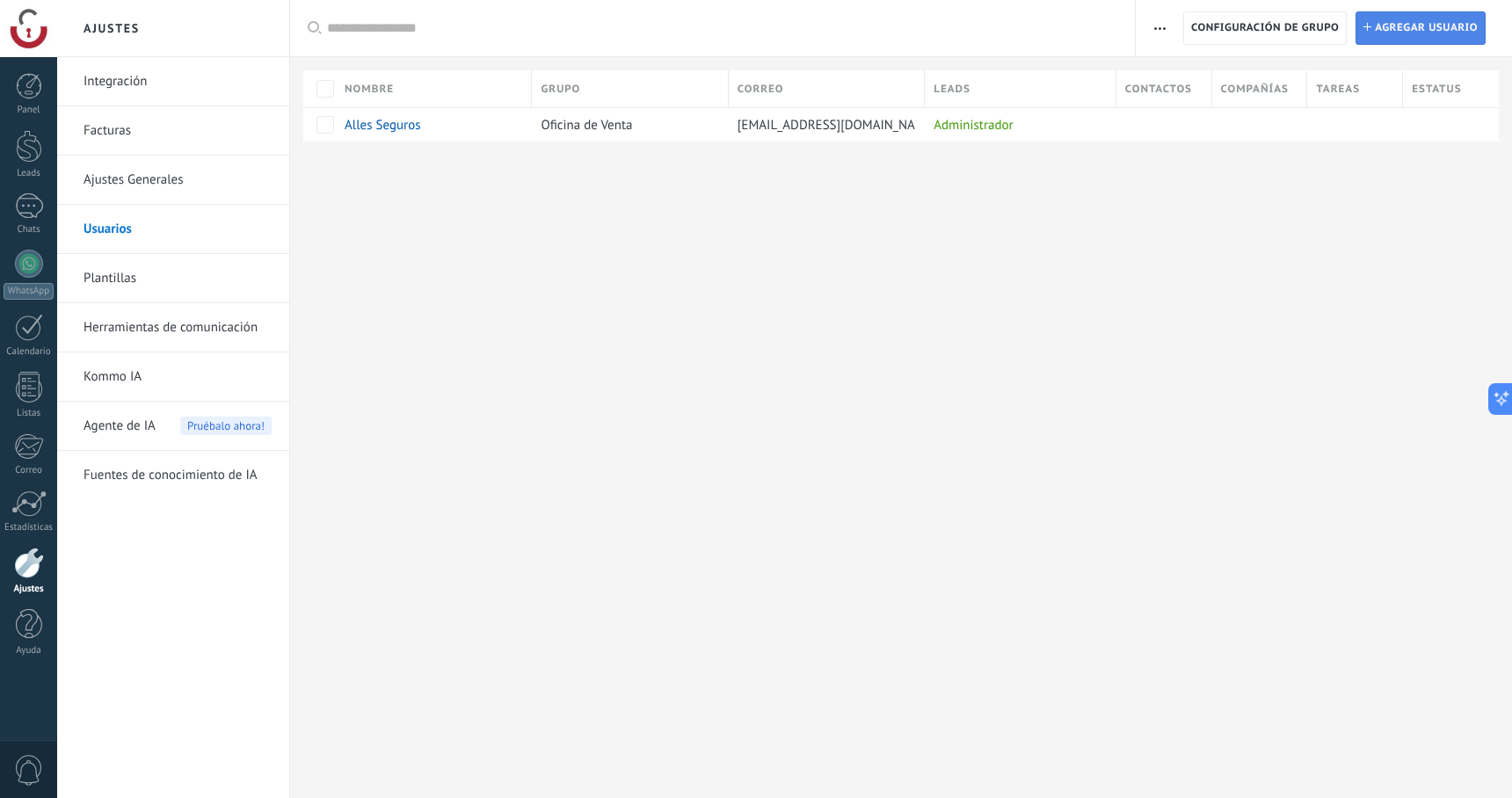
click at [1403, 25] on span "Agregar usuario" at bounding box center [1426, 29] width 102 height 31
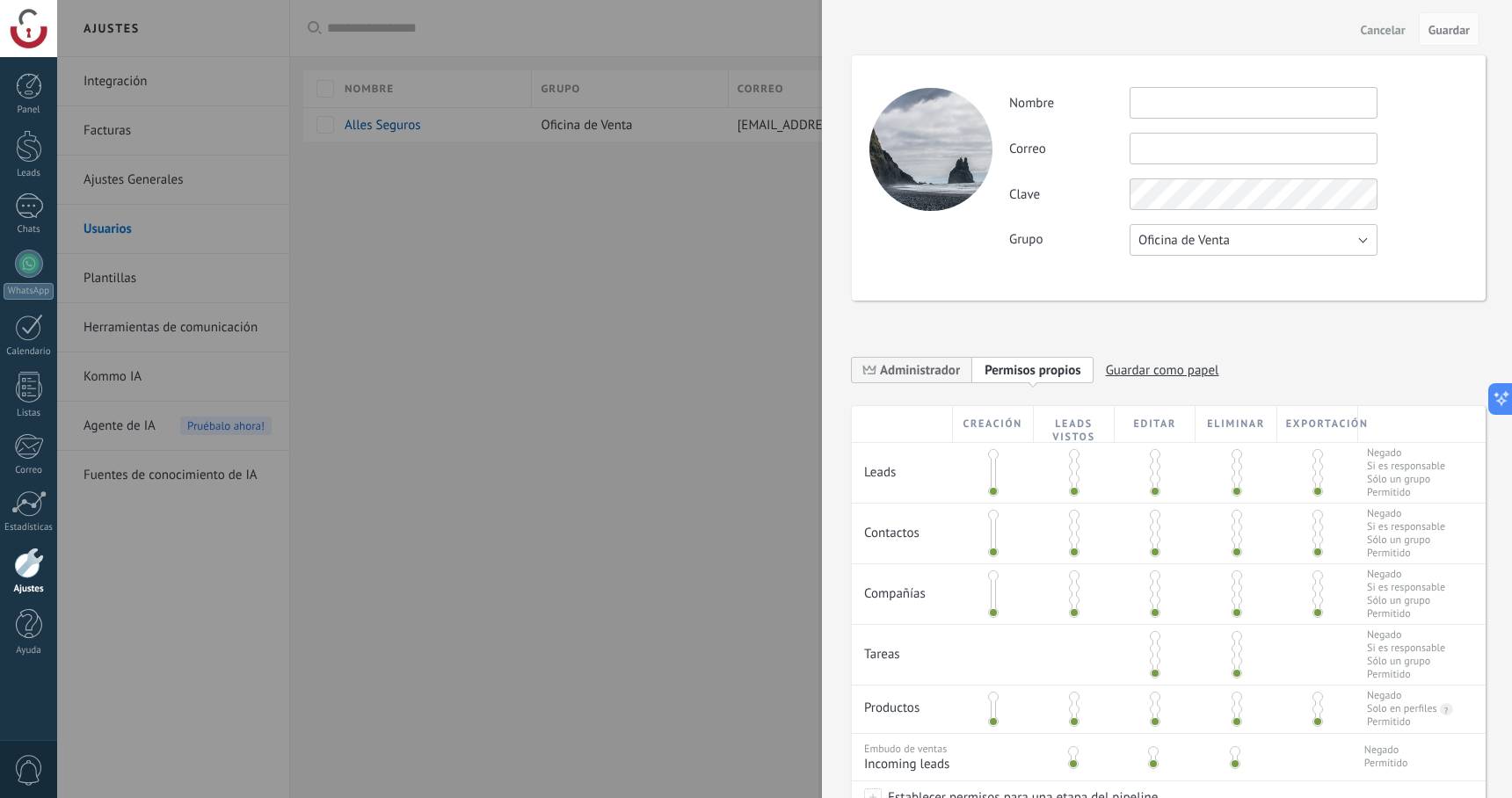
click at [1157, 228] on button "Oficina de Venta" at bounding box center [1253, 240] width 248 height 31
click at [1157, 228] on li "Oficina de Venta" at bounding box center [1248, 240] width 258 height 30
click at [1162, 138] on input "text" at bounding box center [1253, 149] width 248 height 31
type input "**********"
click at [1431, 38] on button "Guardar" at bounding box center [1449, 30] width 61 height 33
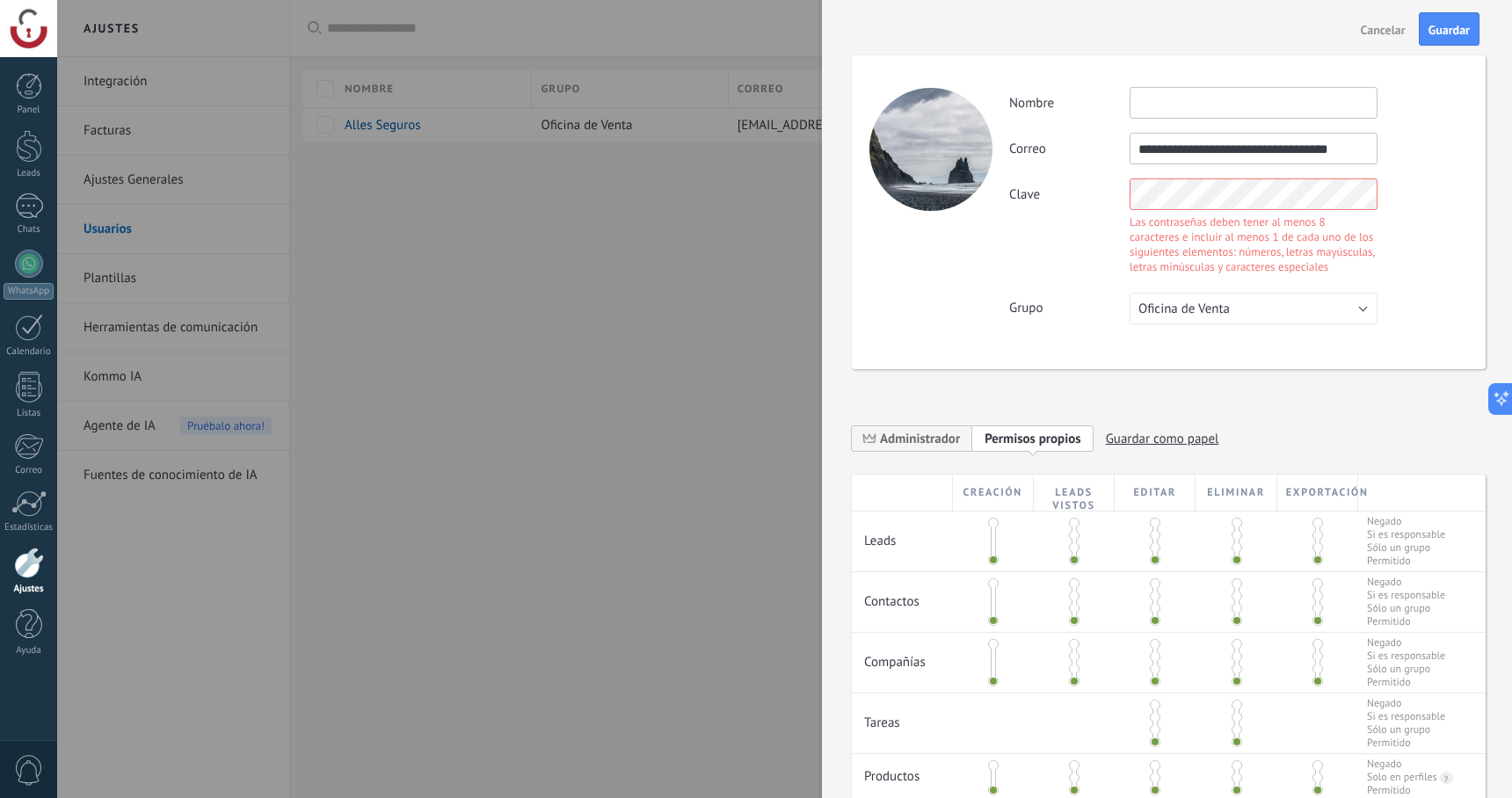
click at [1193, 92] on input "text" at bounding box center [1253, 102] width 248 height 31
type input "**********"
click at [1457, 28] on span "Guardar" at bounding box center [1449, 30] width 41 height 13
click at [1436, 42] on button "Guardar" at bounding box center [1449, 30] width 61 height 33
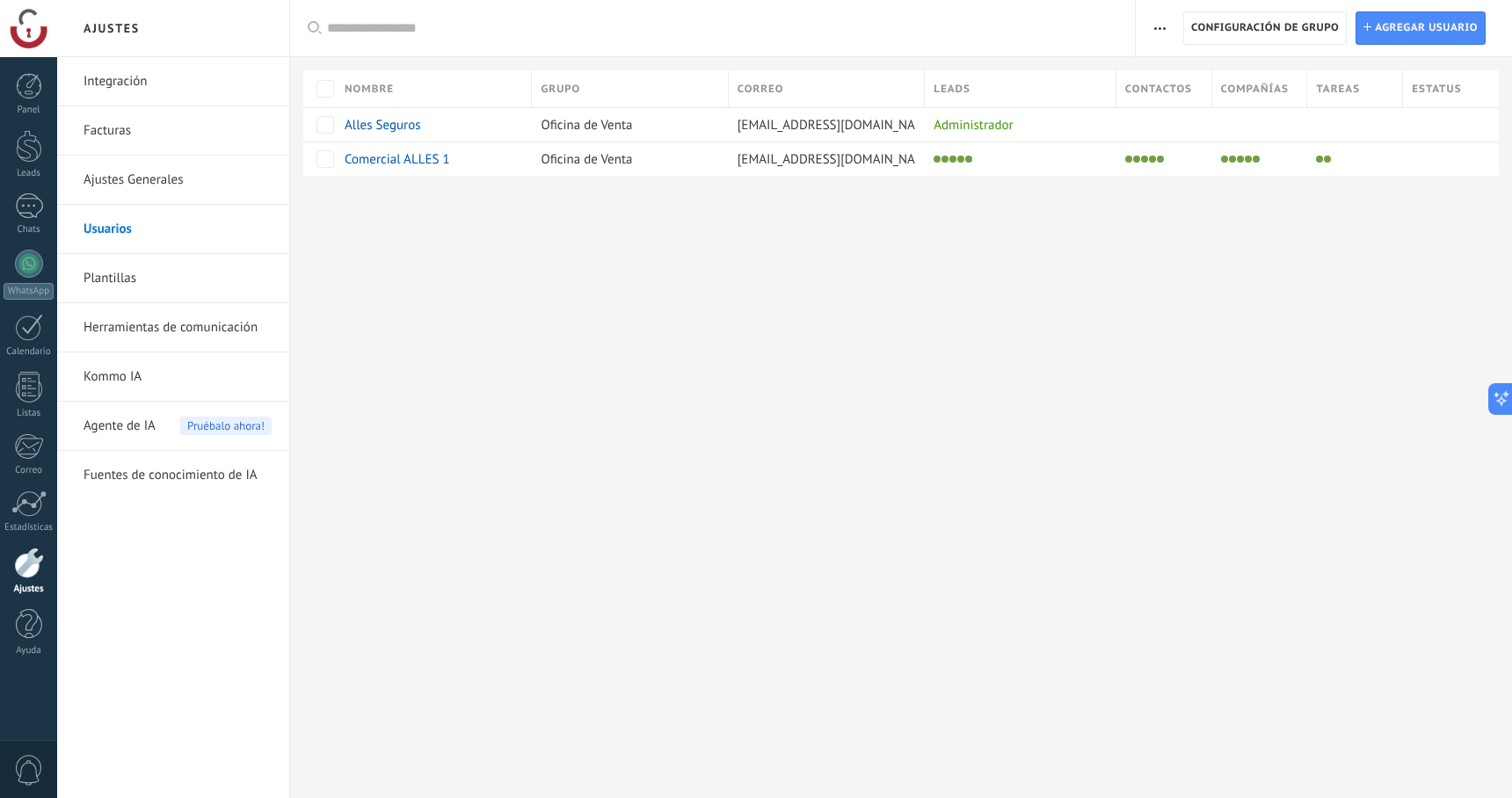
click at [907, 387] on div "Ajustes Integración Facturas Ajustes Generales Usuarios Plantillas Herramientas…" at bounding box center [785, 399] width 1455 height 798
click at [1026, 172] on div at bounding box center [1020, 158] width 192 height 34
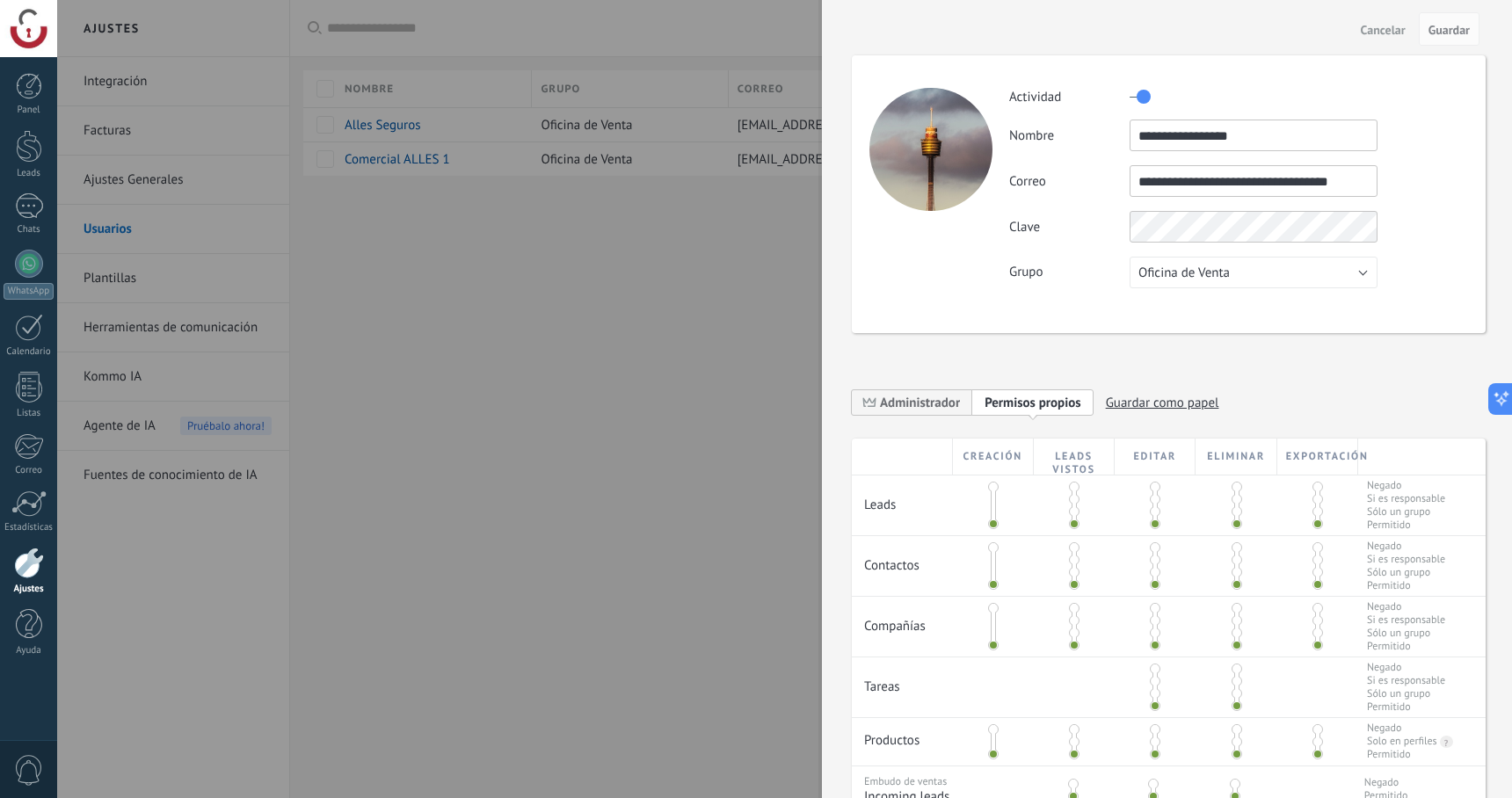
click at [1152, 488] on span at bounding box center [1155, 486] width 11 height 11
click at [1150, 520] on span at bounding box center [1155, 523] width 11 height 11
click at [1234, 520] on span at bounding box center [1236, 523] width 11 height 11
click at [1390, 30] on span "Cancelar" at bounding box center [1383, 30] width 45 height 13
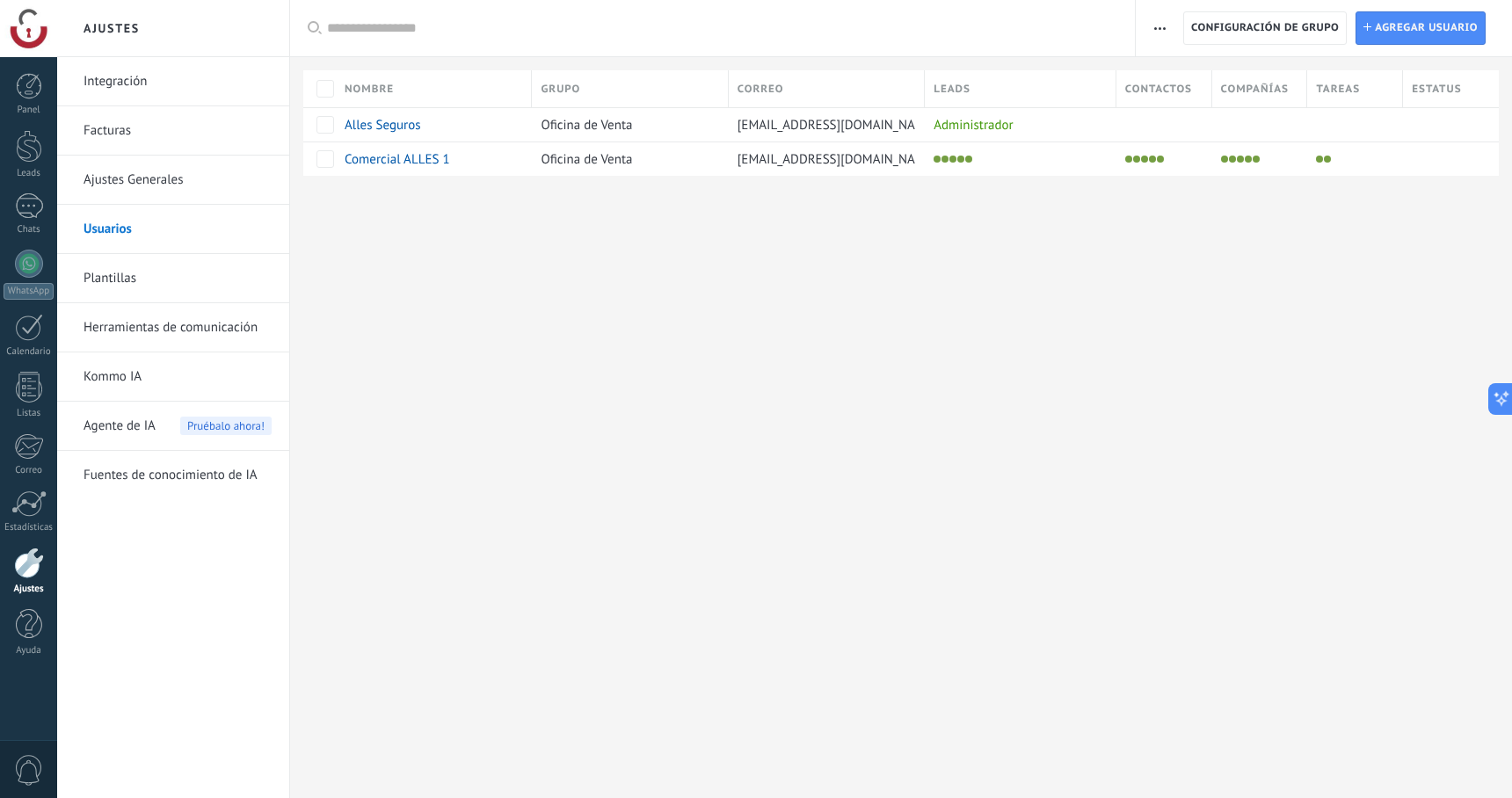
click at [147, 87] on link "Integración" at bounding box center [177, 82] width 188 height 49
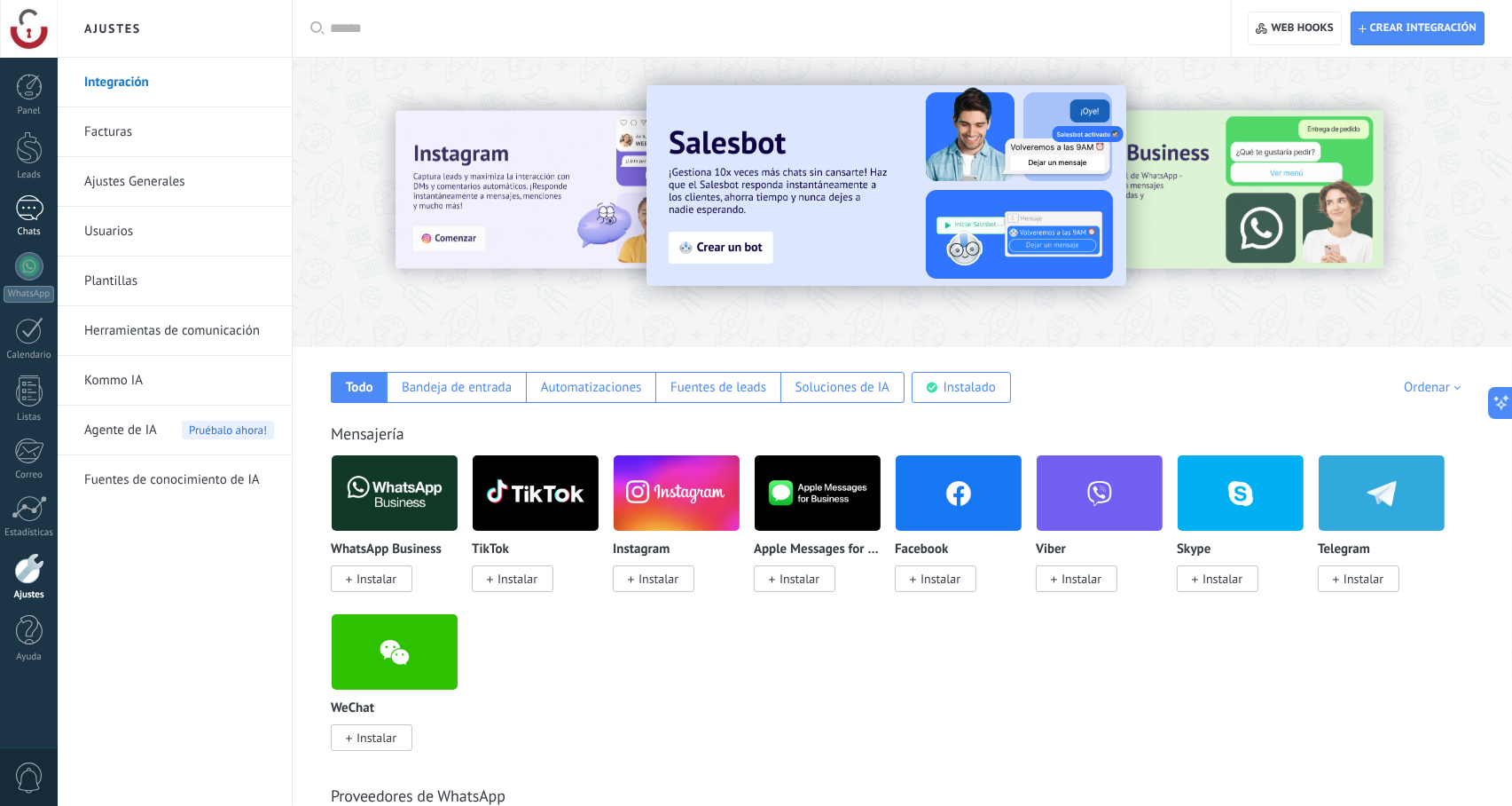
click at [30, 210] on div at bounding box center [29, 208] width 29 height 26
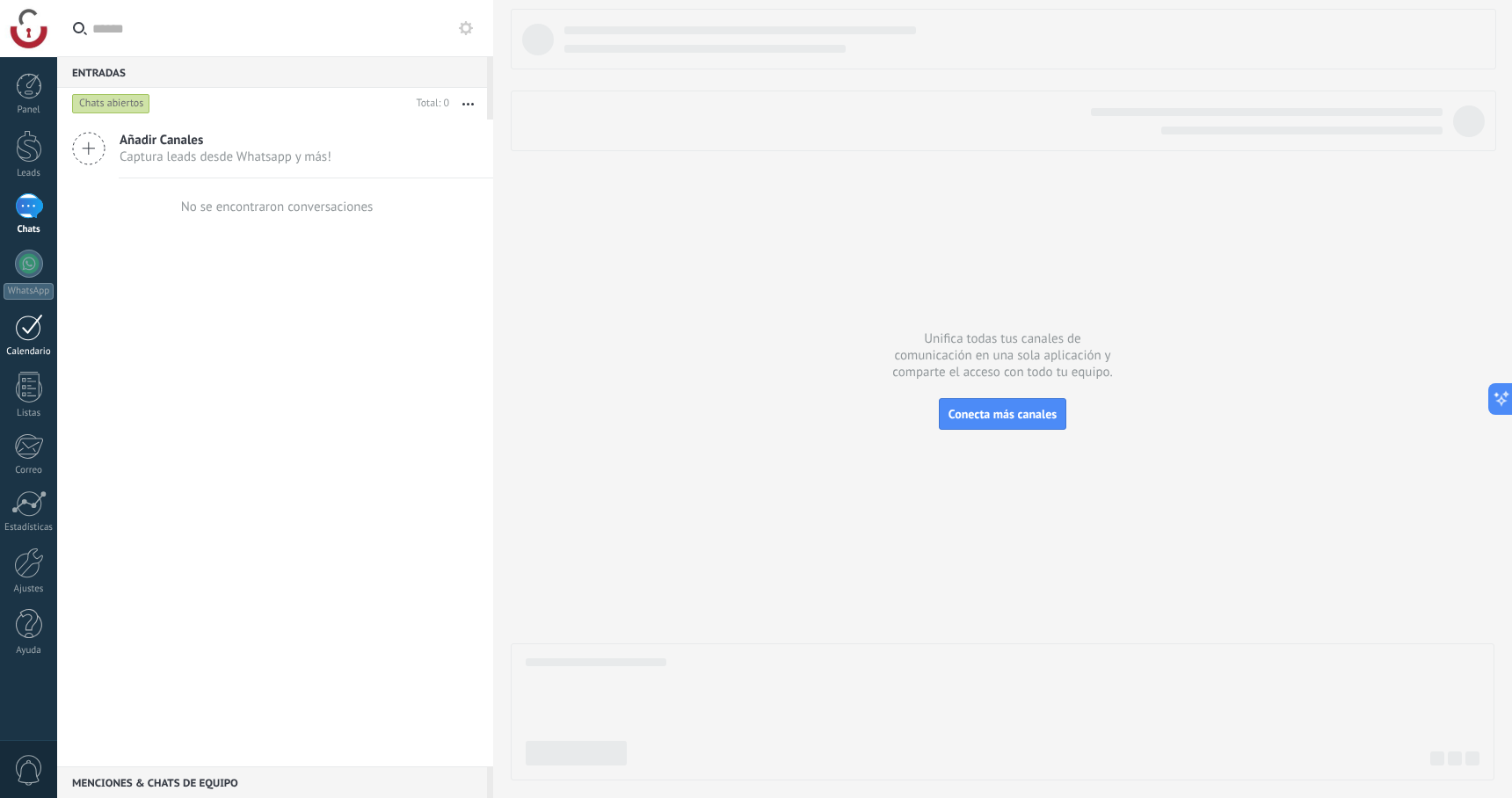
click at [36, 342] on link "Calendario" at bounding box center [29, 336] width 57 height 44
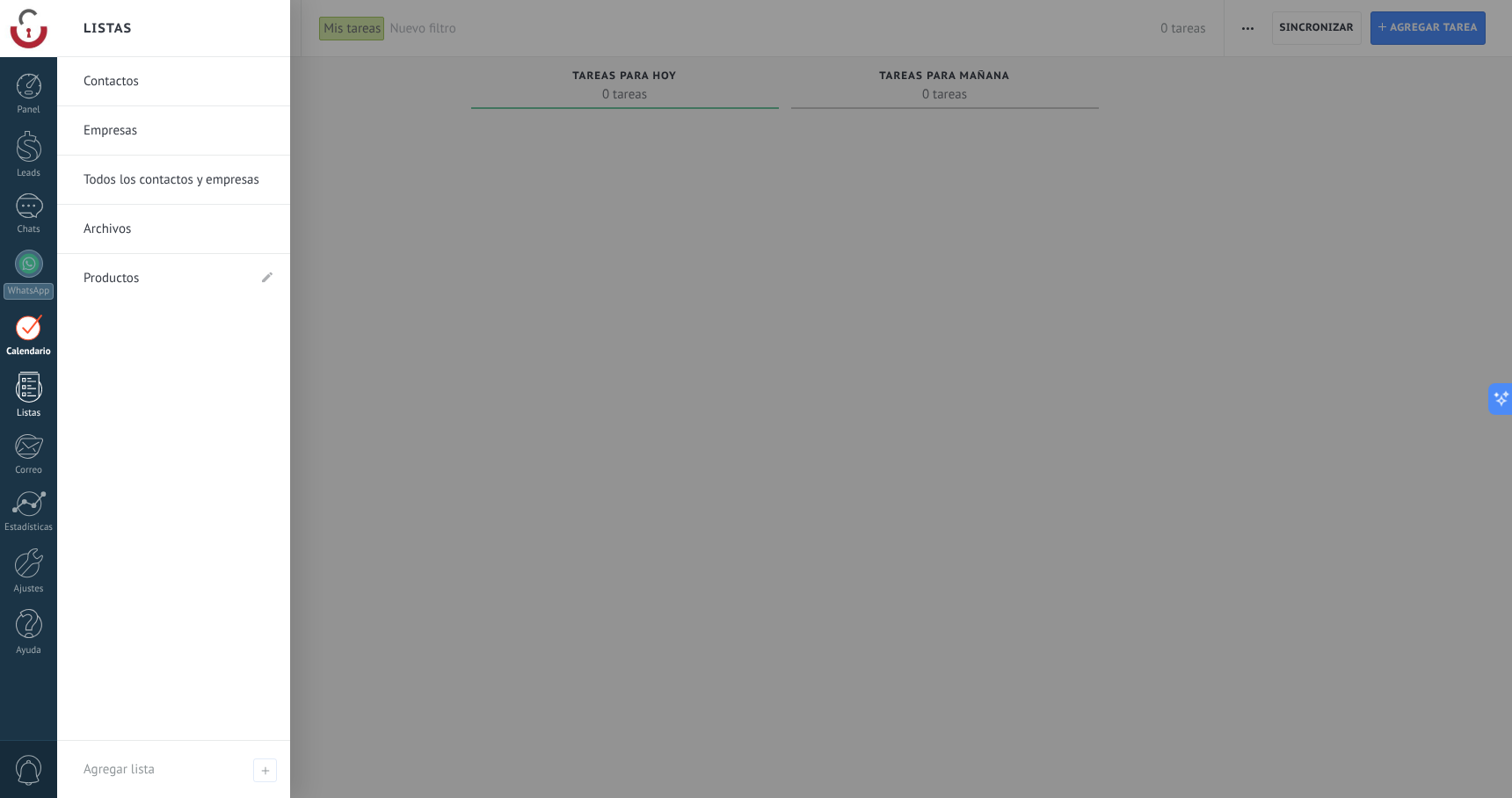
click at [33, 375] on div at bounding box center [29, 387] width 27 height 31
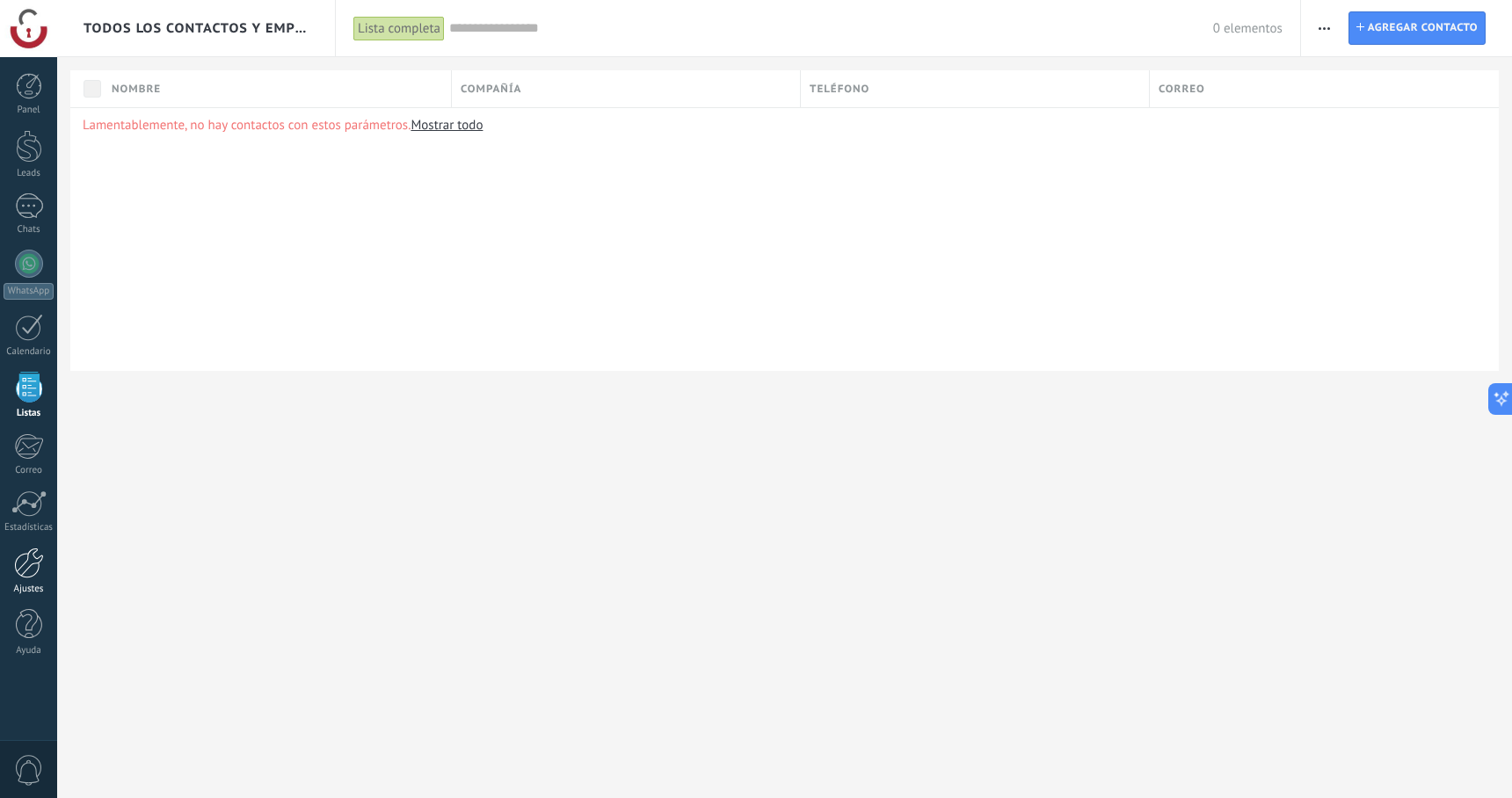
click at [29, 576] on div at bounding box center [29, 562] width 30 height 31
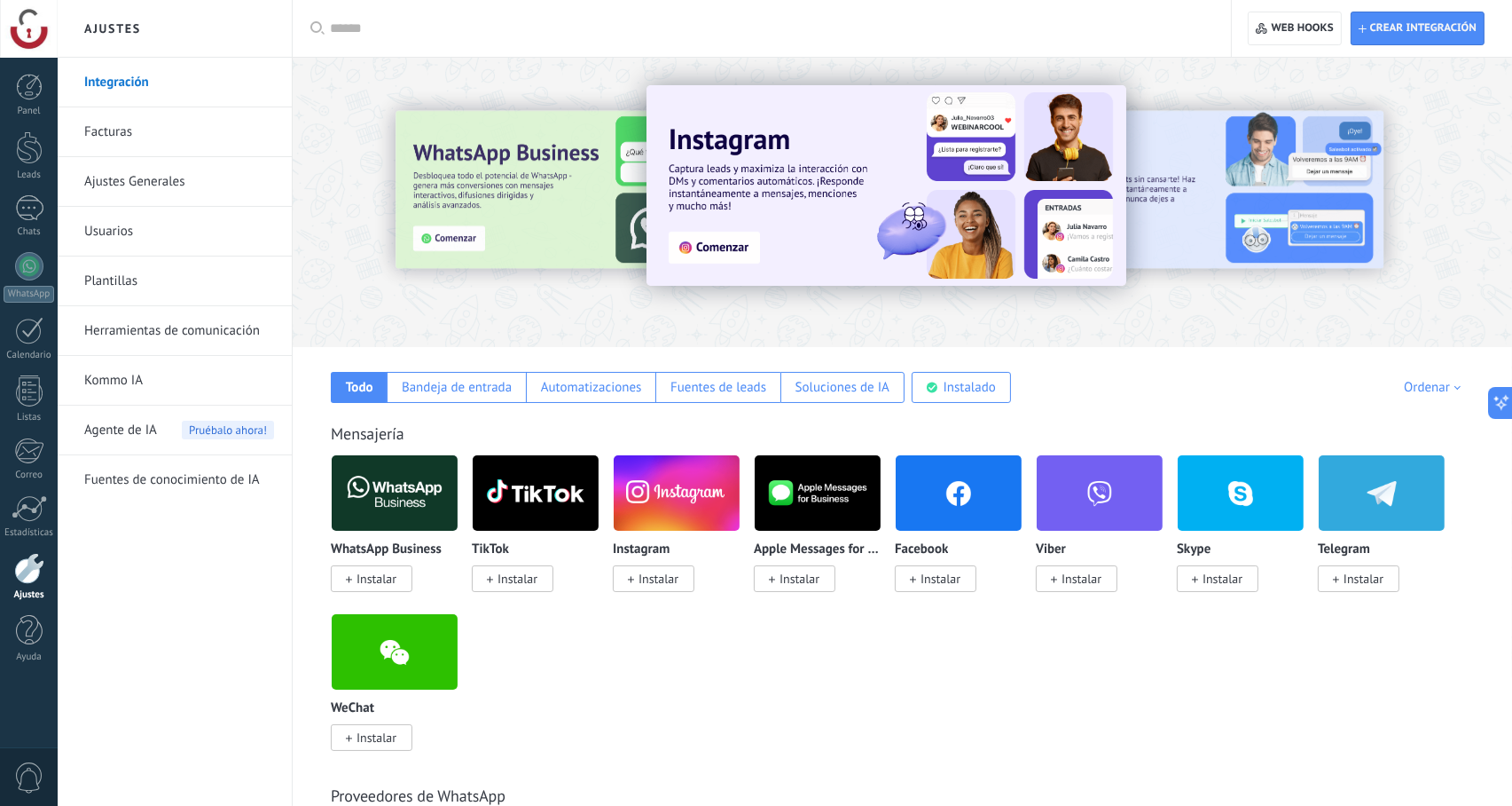
click at [132, 139] on link "Facturas" at bounding box center [179, 132] width 190 height 50
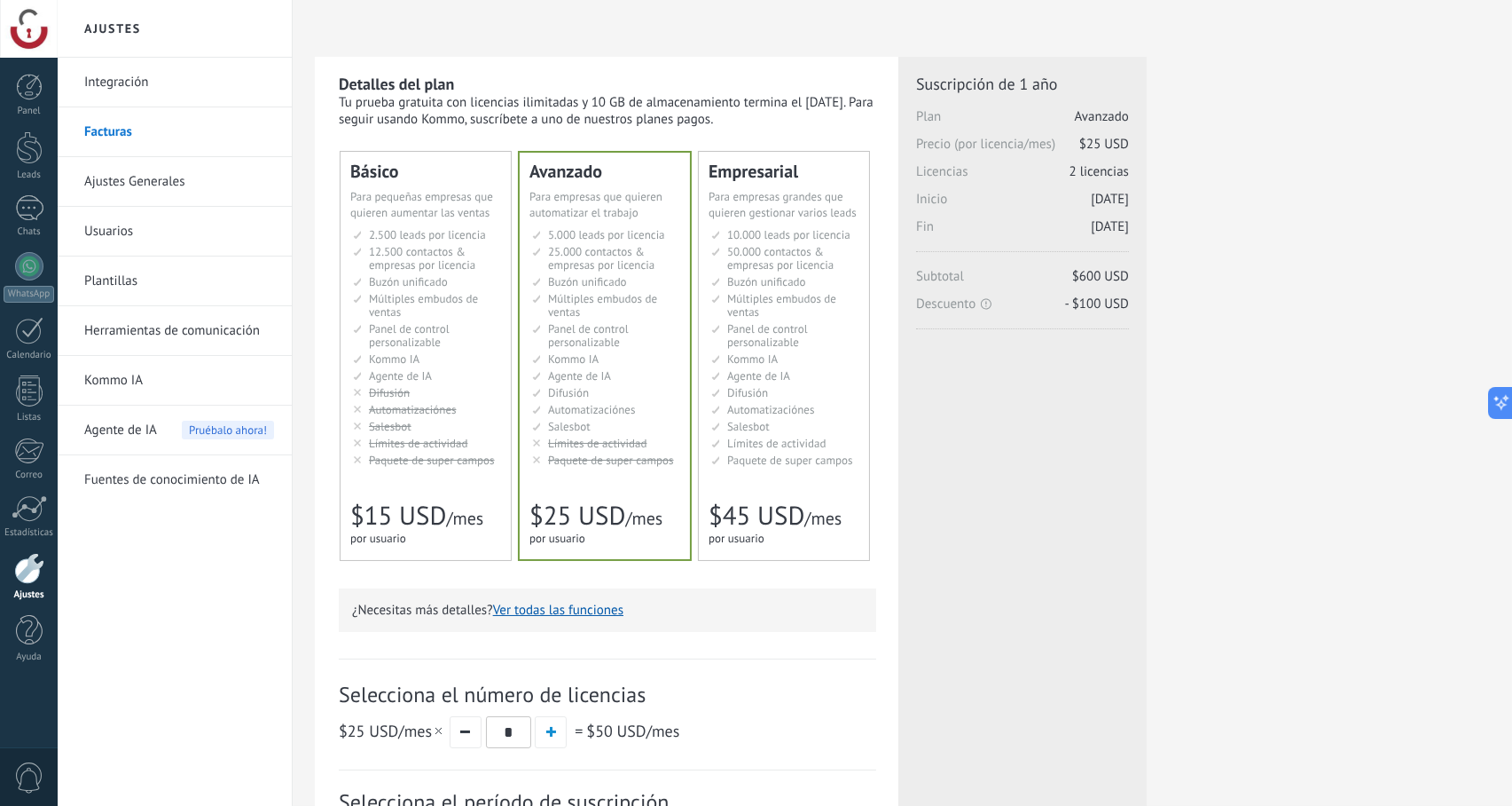
drag, startPoint x: 465, startPoint y: 374, endPoint x: 431, endPoint y: 377, distance: 34.1
drag, startPoint x: 431, startPoint y: 377, endPoint x: 401, endPoint y: 391, distance: 33.1
drag, startPoint x: 401, startPoint y: 391, endPoint x: 366, endPoint y: 473, distance: 89.2
drag, startPoint x: 366, startPoint y: 473, endPoint x: 588, endPoint y: 547, distance: 234.0
drag, startPoint x: 588, startPoint y: 547, endPoint x: 348, endPoint y: 459, distance: 255.6
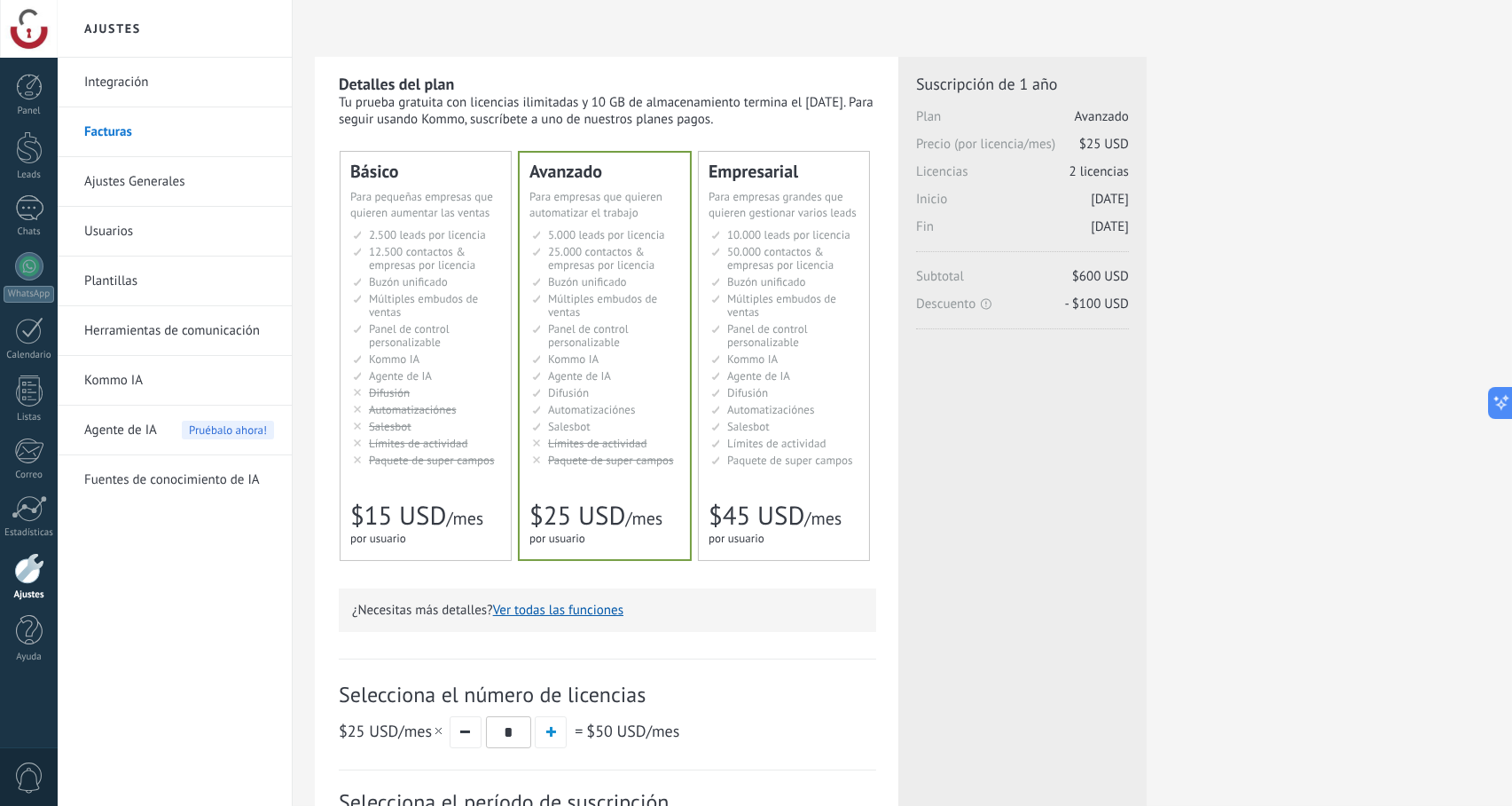
drag, startPoint x: 348, startPoint y: 459, endPoint x: 362, endPoint y: 456, distance: 14.3
drag, startPoint x: 362, startPoint y: 456, endPoint x: 371, endPoint y: 476, distance: 21.9
click at [371, 476] on div "Básico Для увеличения продаж в малом бизнесе For small businesses that want to …" at bounding box center [425, 356] width 170 height 408
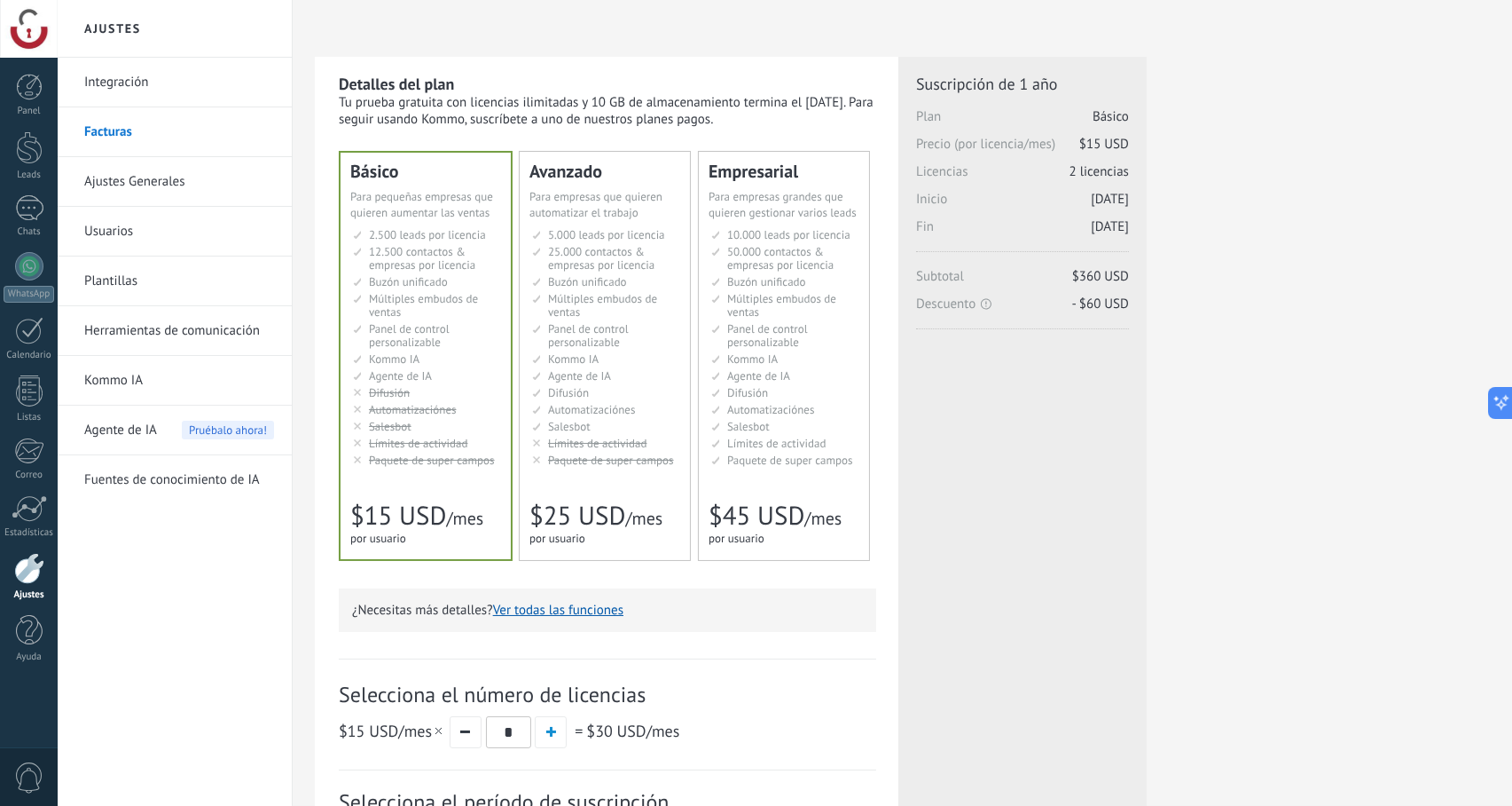
drag, startPoint x: 579, startPoint y: 405, endPoint x: 587, endPoint y: 423, distance: 19.7
drag, startPoint x: 587, startPoint y: 423, endPoint x: 600, endPoint y: 484, distance: 62.4
click at [600, 484] on div "Avanzado Для автоматизации сделок в растущей компании For growing businesses th…" at bounding box center [604, 356] width 170 height 408
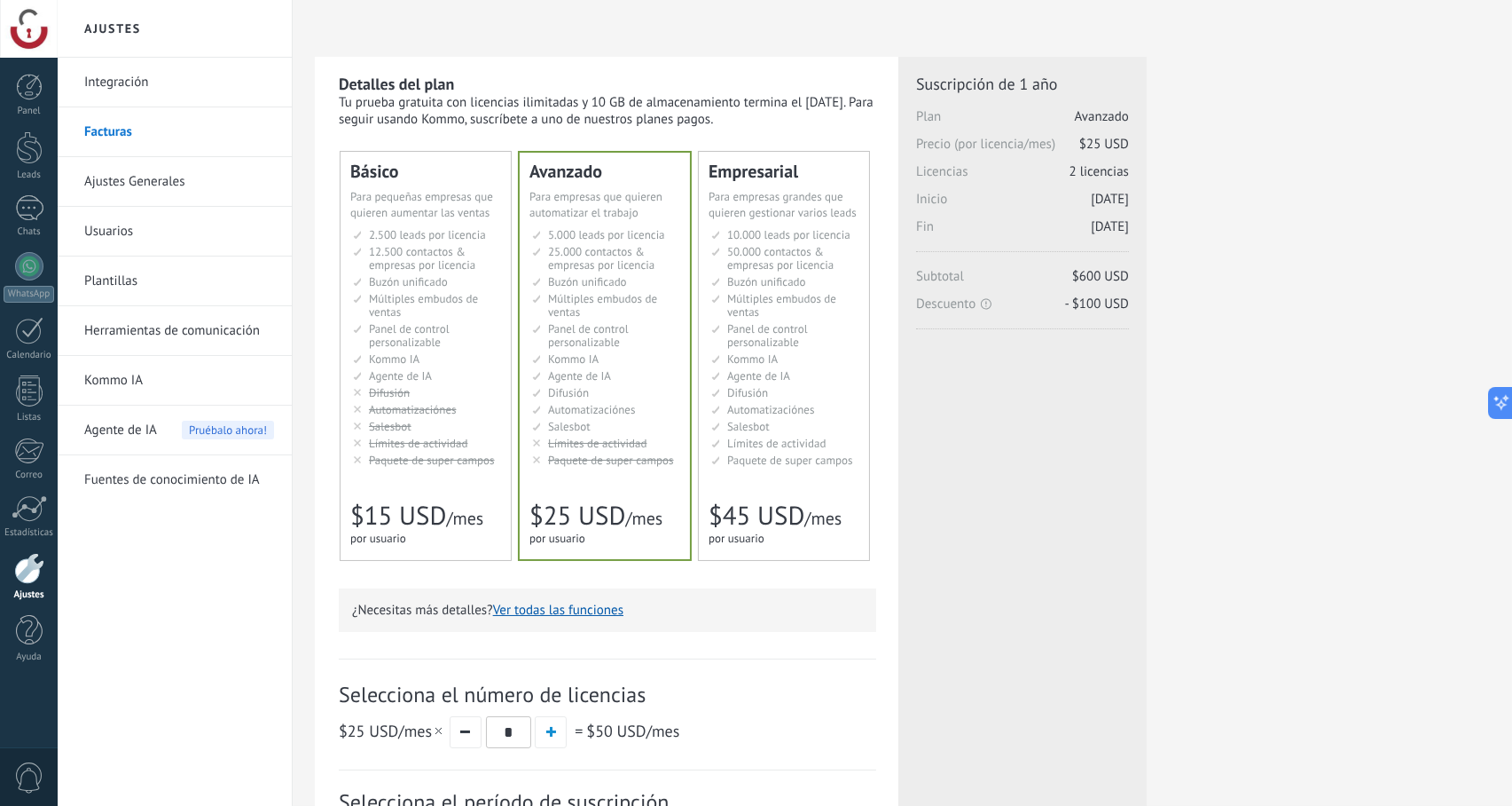
click at [816, 443] on span "Límites de actividad" at bounding box center [777, 442] width 99 height 15
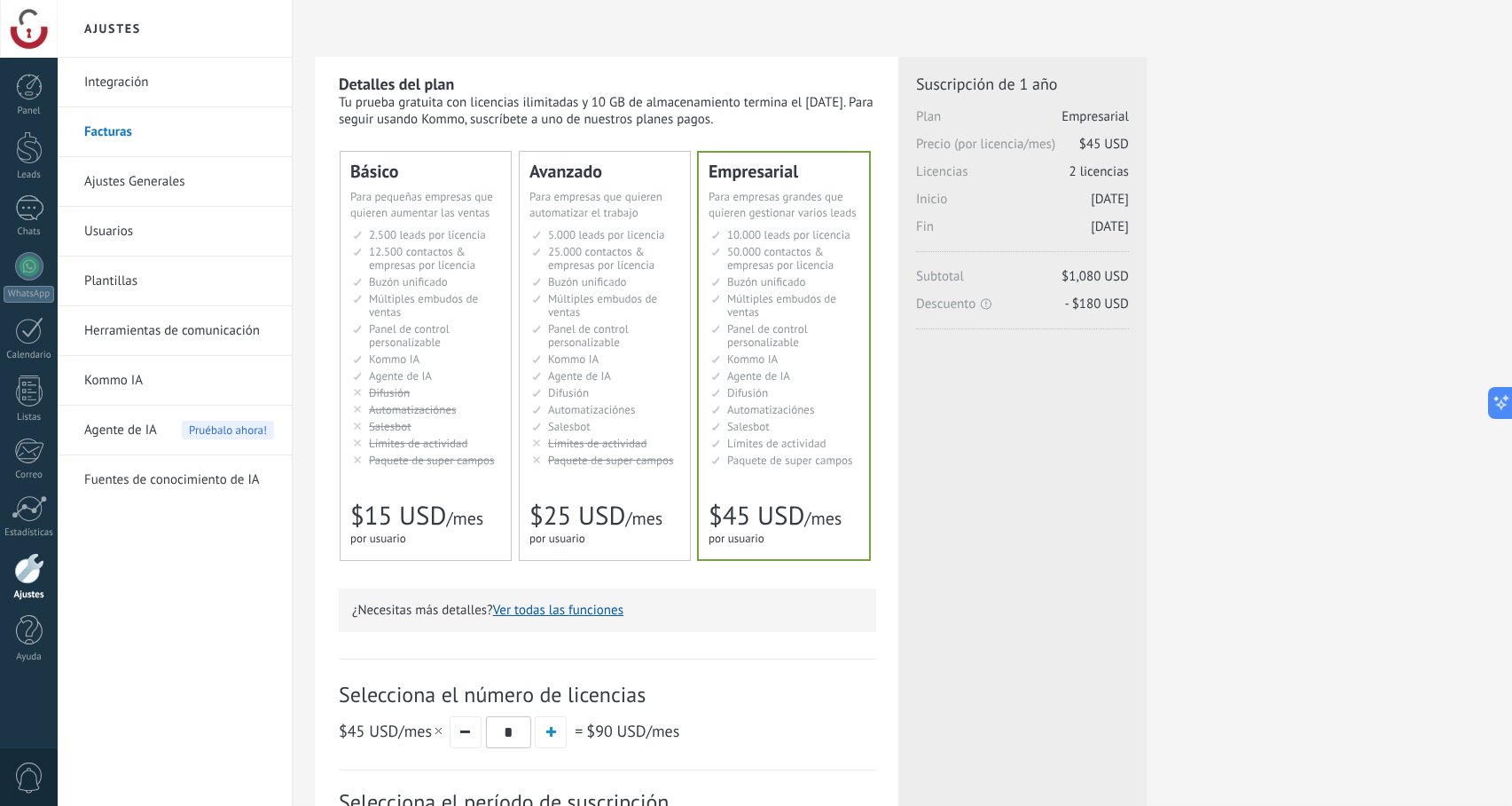
click at [432, 235] on span "2.500 leads por licencia" at bounding box center [427, 235] width 117 height 15
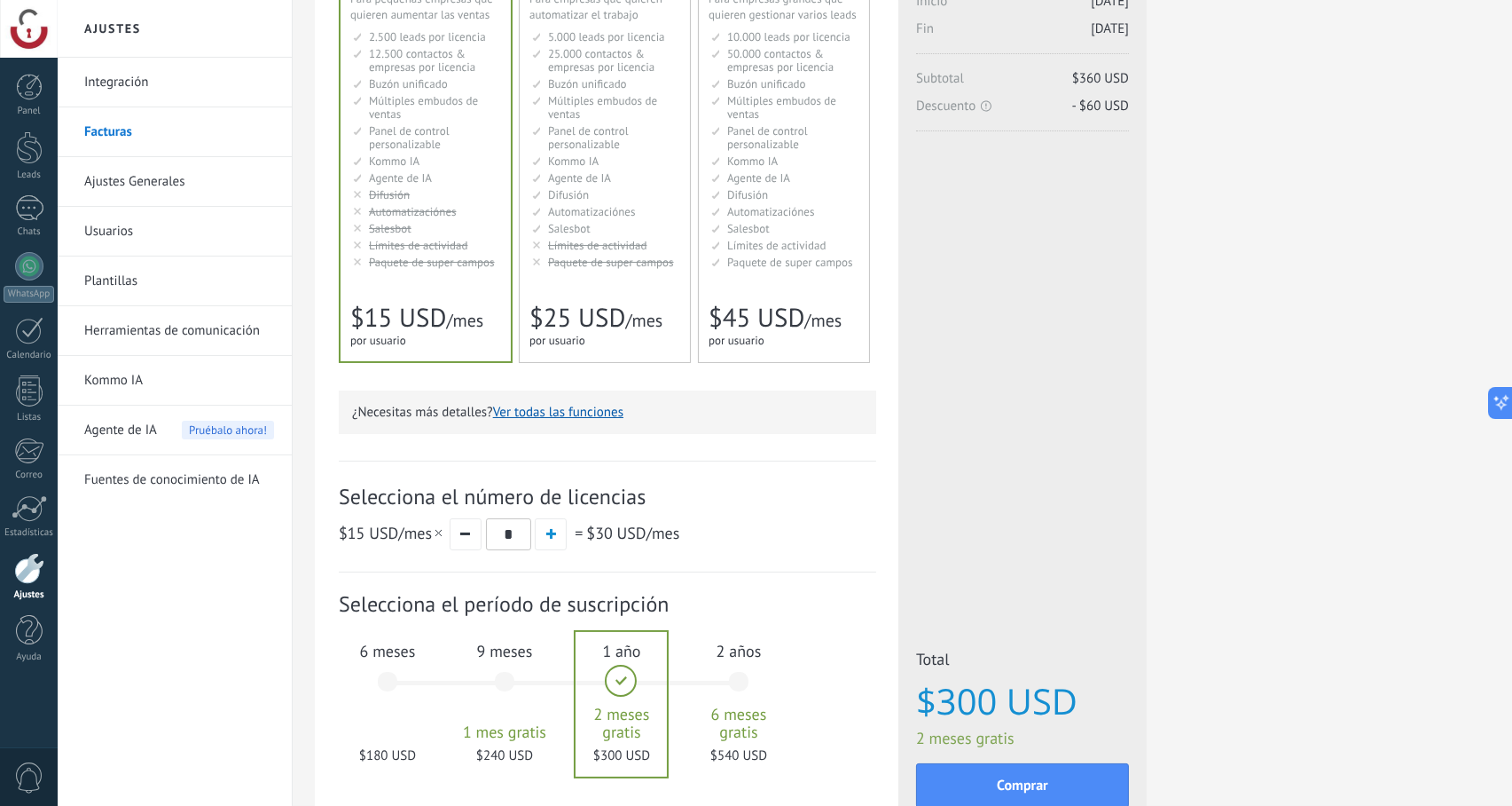
scroll to position [38, 0]
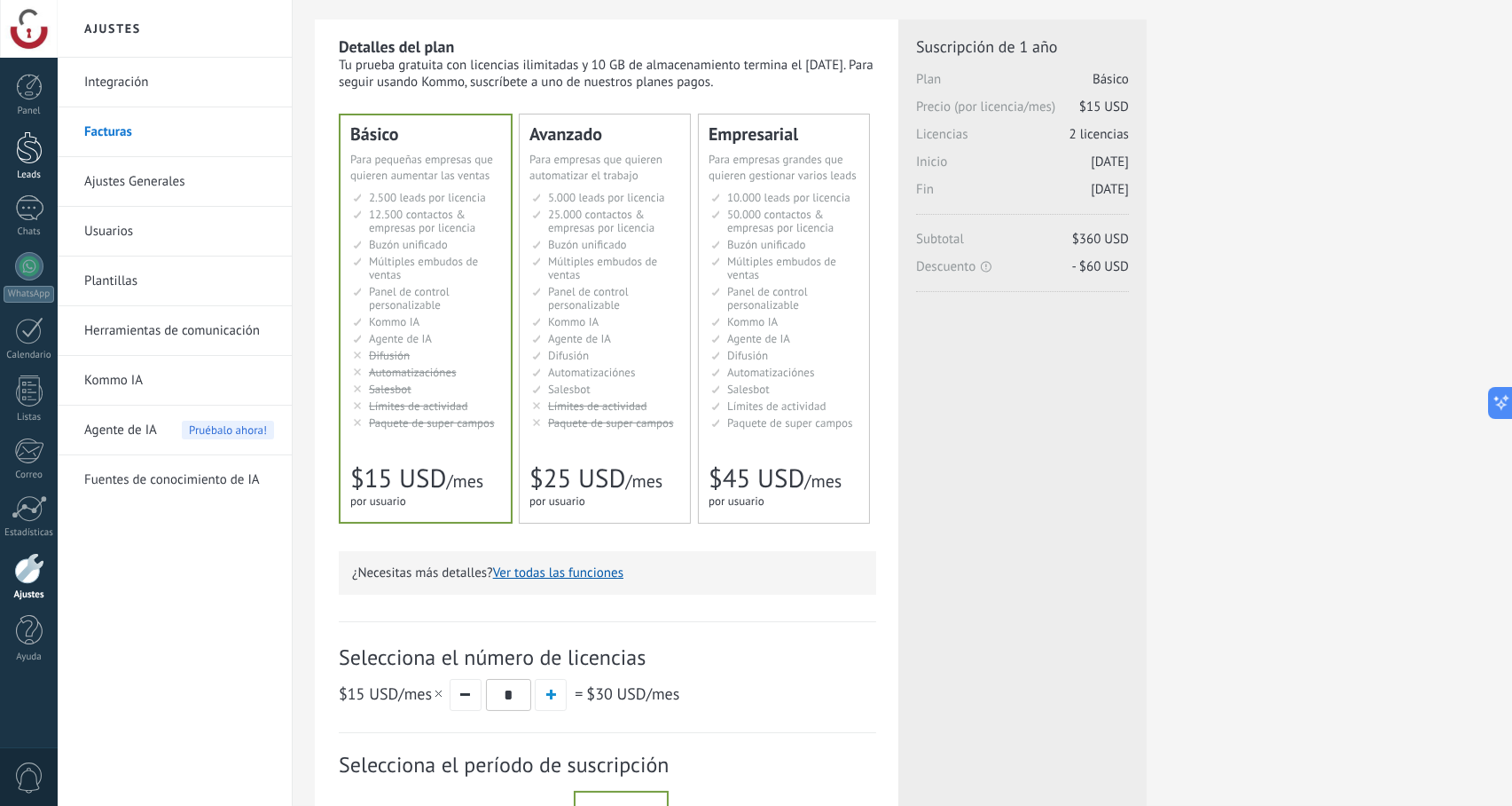
click at [47, 162] on link "Leads" at bounding box center [29, 156] width 58 height 50
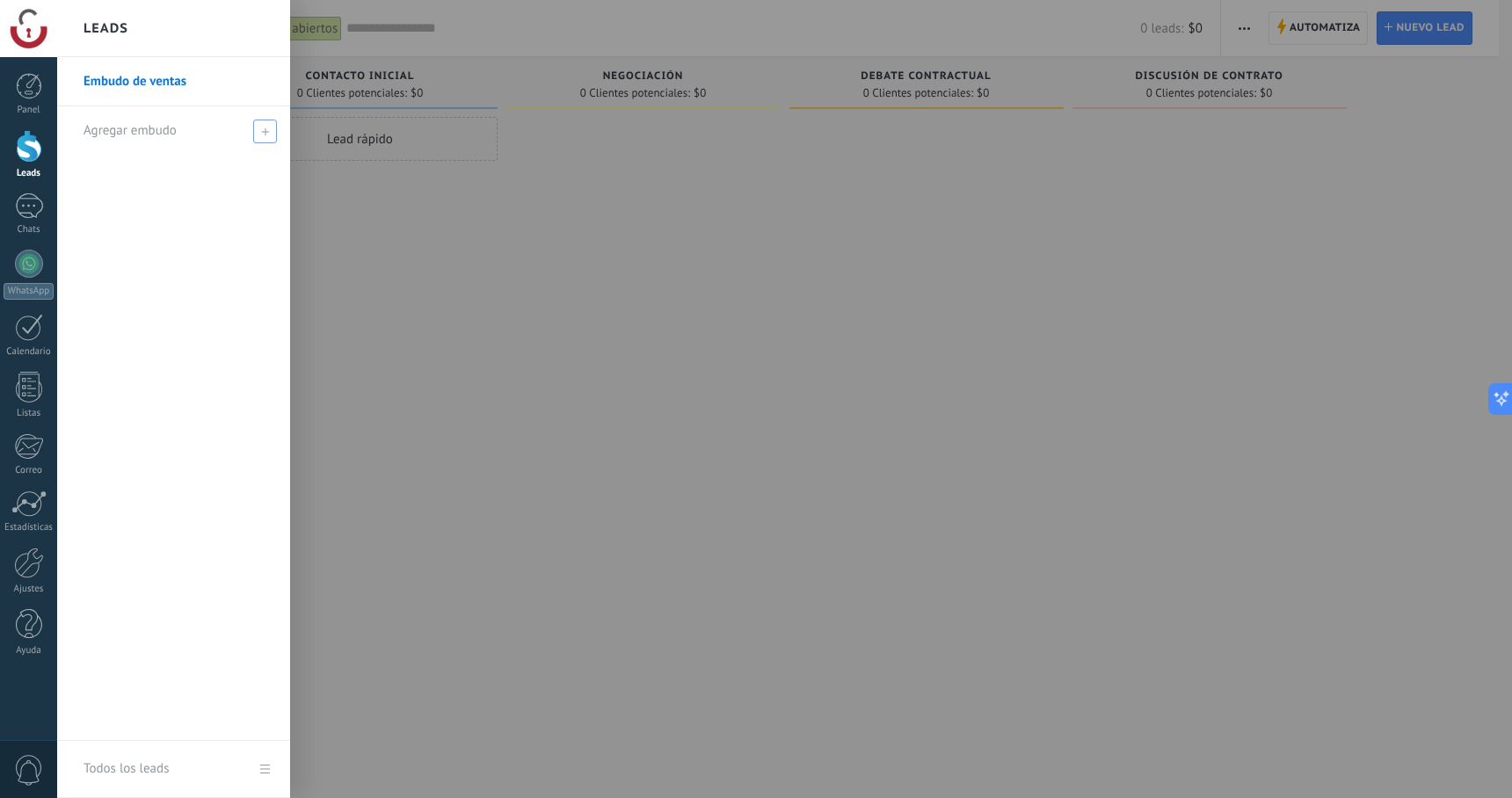
click at [127, 136] on span "Agregar embudo" at bounding box center [130, 130] width 94 height 17
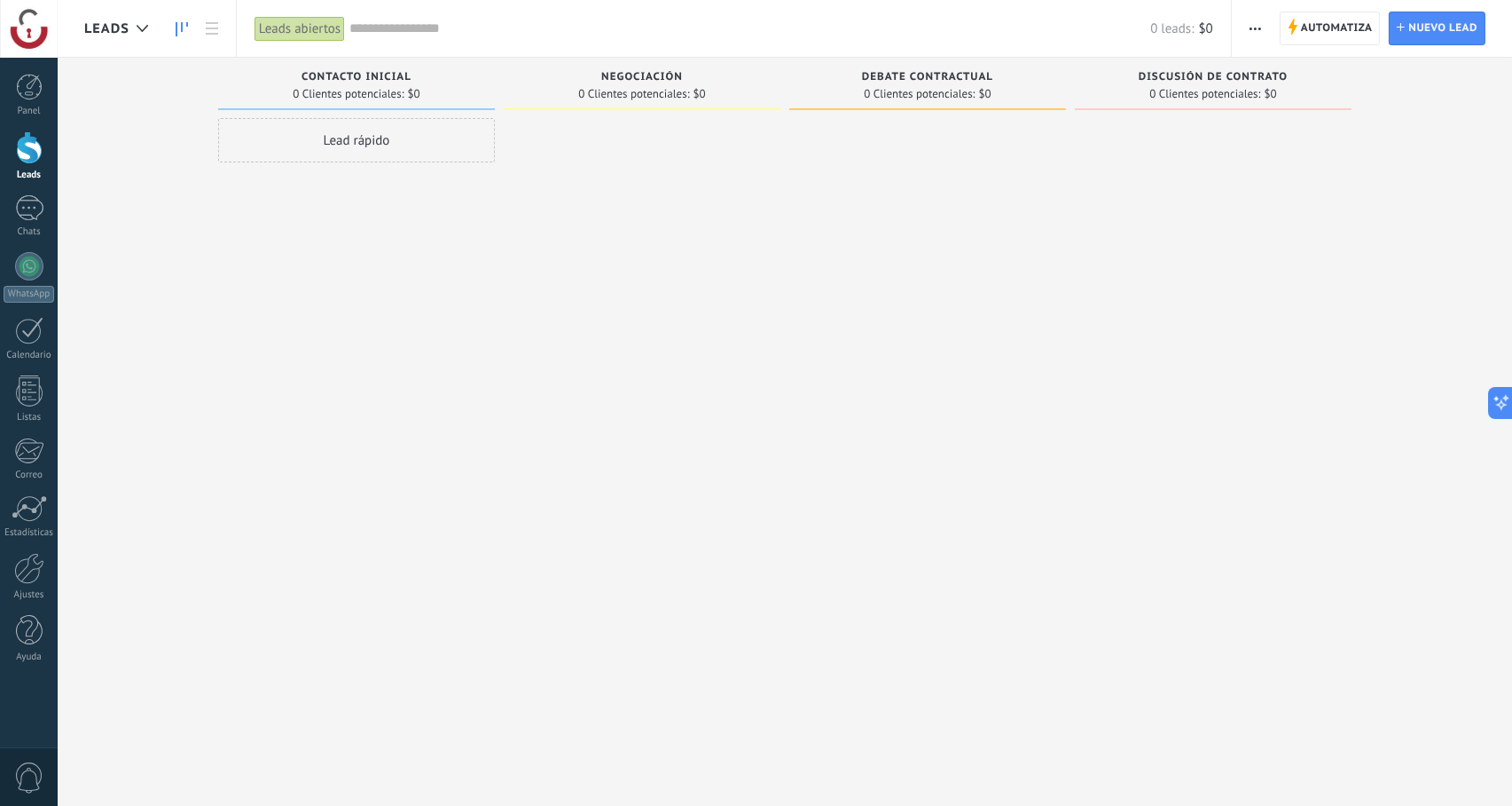
click at [375, 237] on div "Lead rápido" at bounding box center [357, 405] width 277 height 574
click at [34, 161] on div at bounding box center [29, 147] width 27 height 33
click at [144, 29] on use at bounding box center [143, 28] width 12 height 7
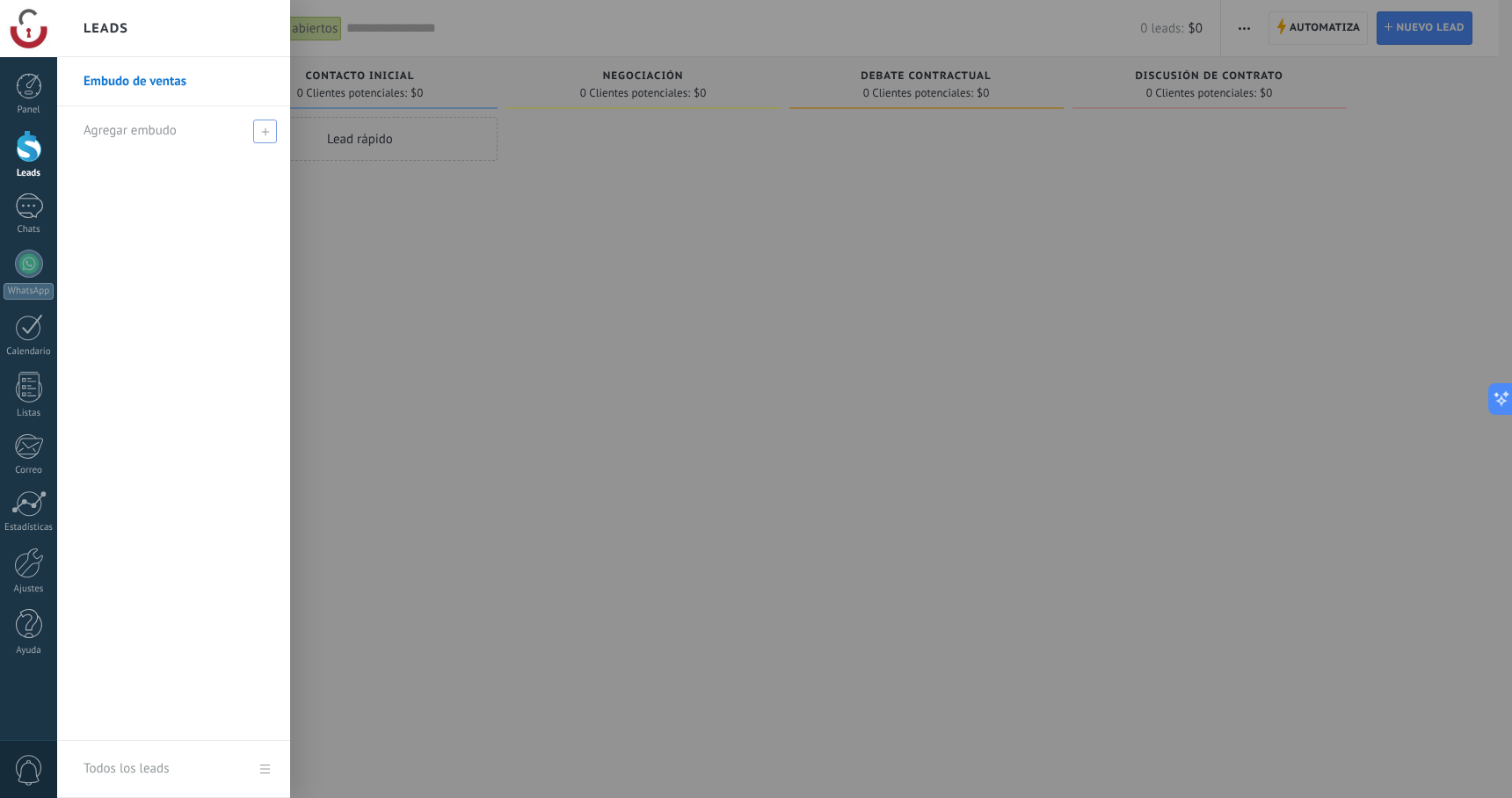
click at [258, 131] on span at bounding box center [265, 131] width 24 height 24
type input "*"
type input "**********"
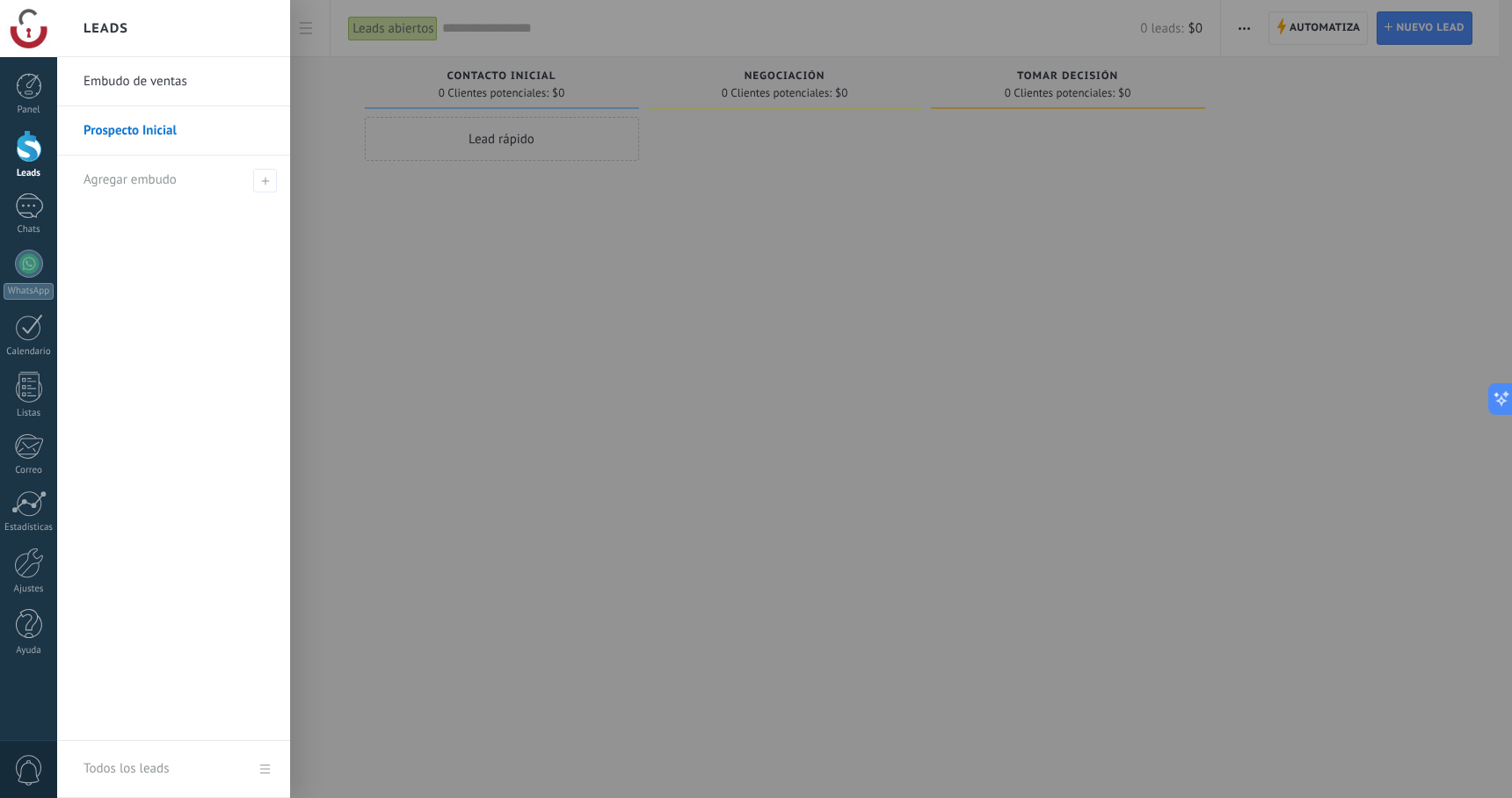
click at [47, 143] on link "Leads" at bounding box center [29, 154] width 57 height 49
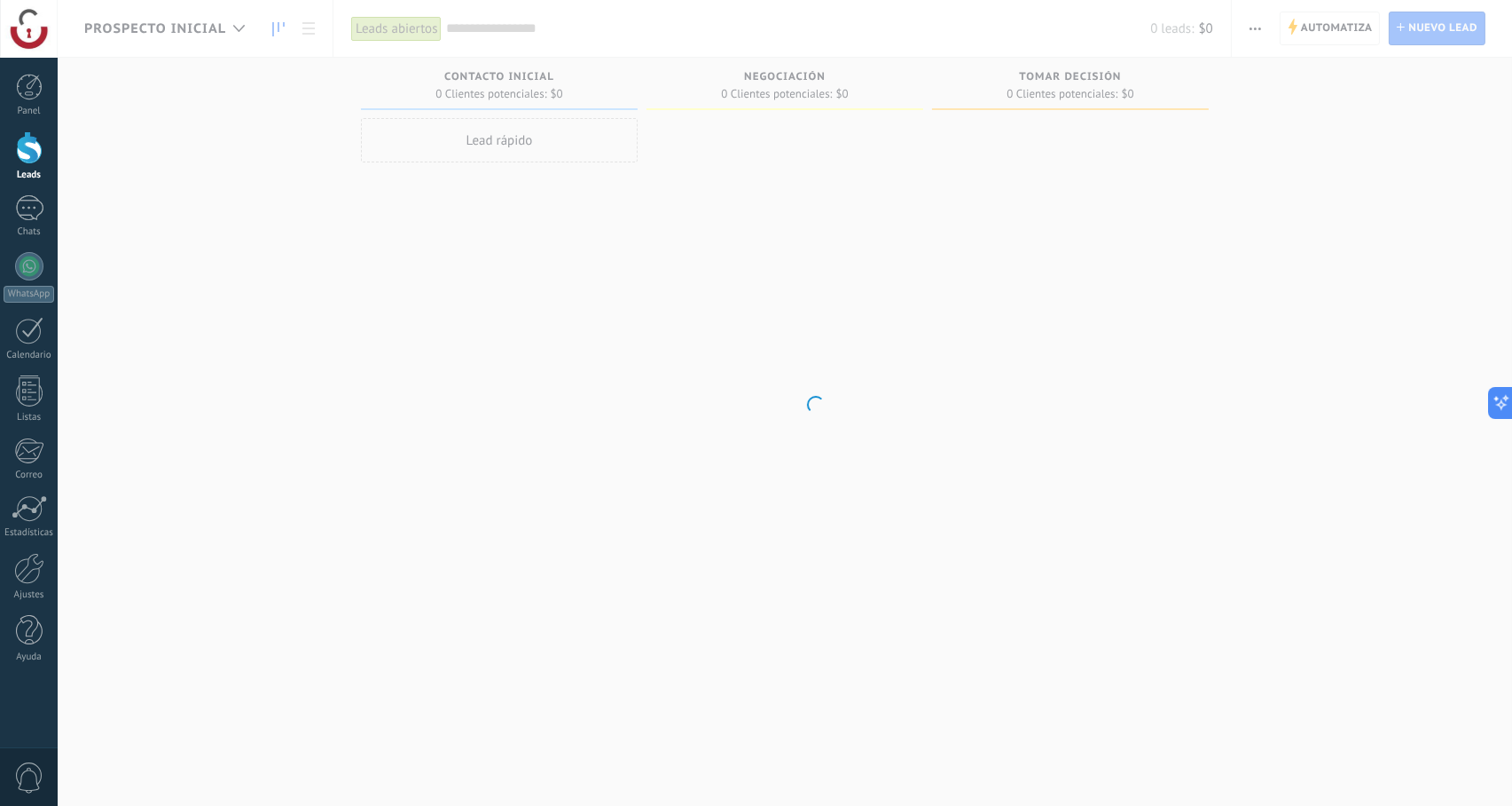
click at [48, 145] on link "Leads" at bounding box center [29, 156] width 58 height 50
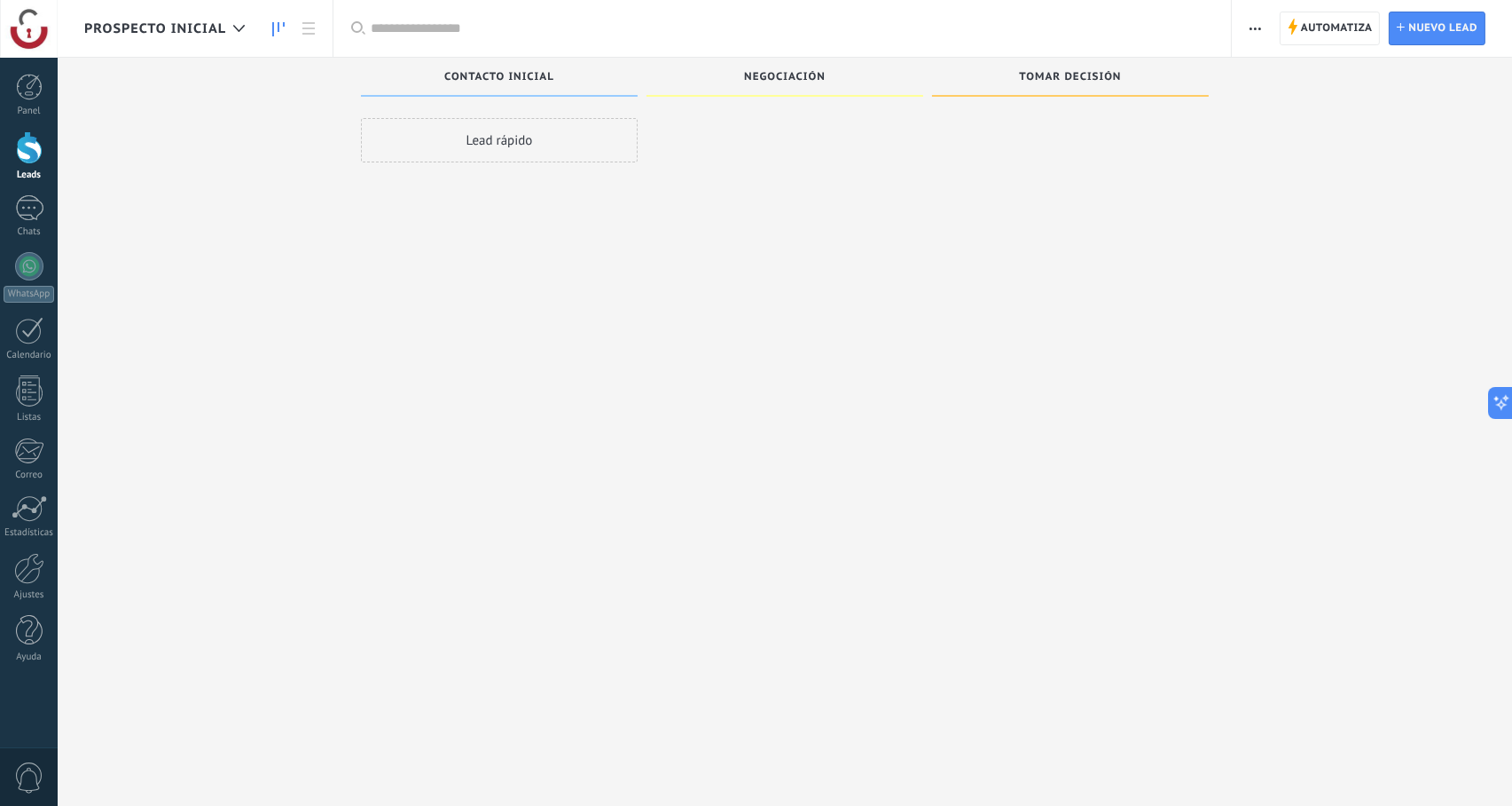
click at [43, 145] on link "Leads" at bounding box center [29, 156] width 58 height 50
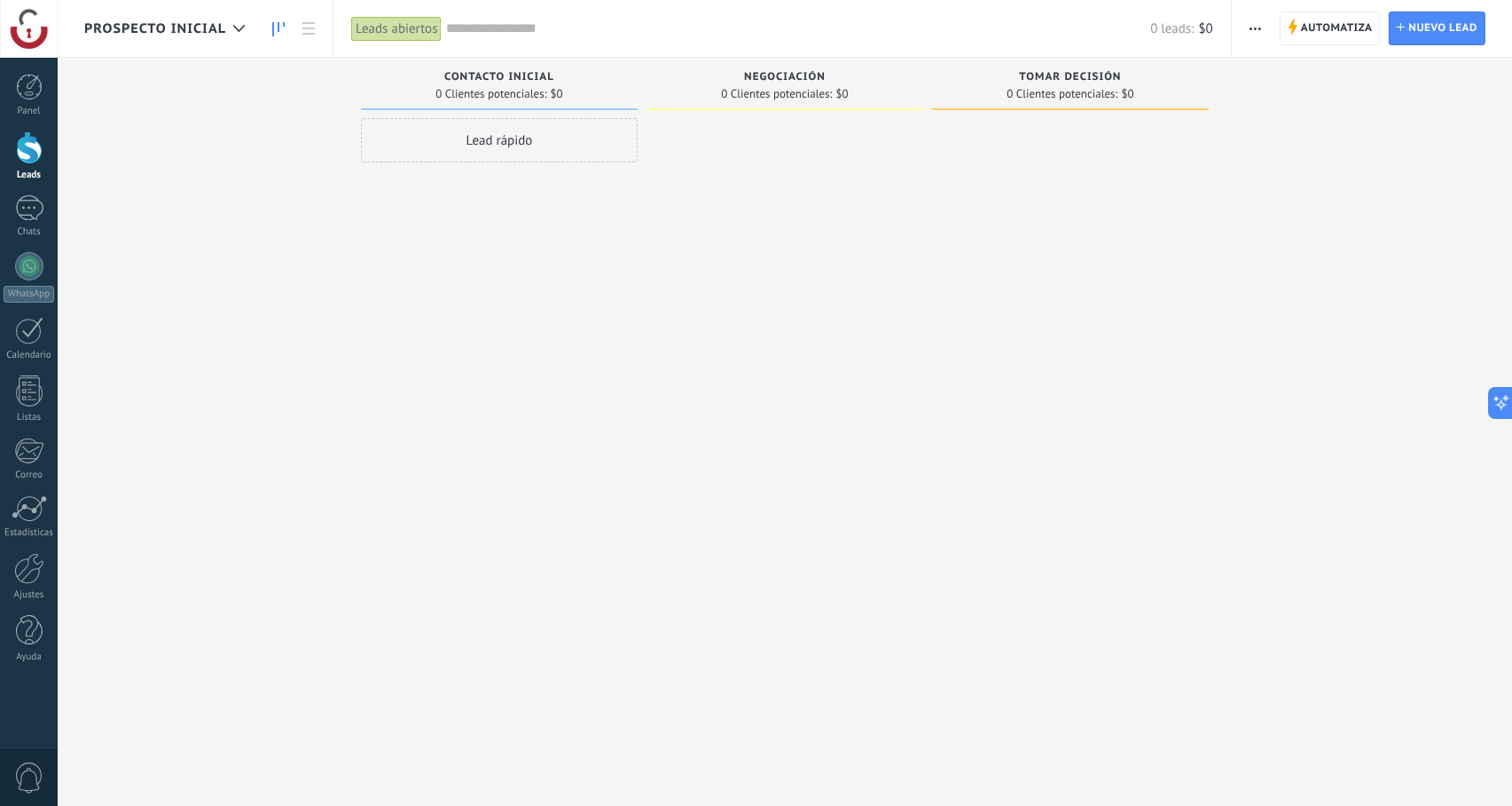
click at [43, 146] on link "Leads" at bounding box center [29, 156] width 58 height 50
click at [32, 158] on div at bounding box center [29, 147] width 27 height 33
click at [35, 202] on div at bounding box center [29, 208] width 29 height 26
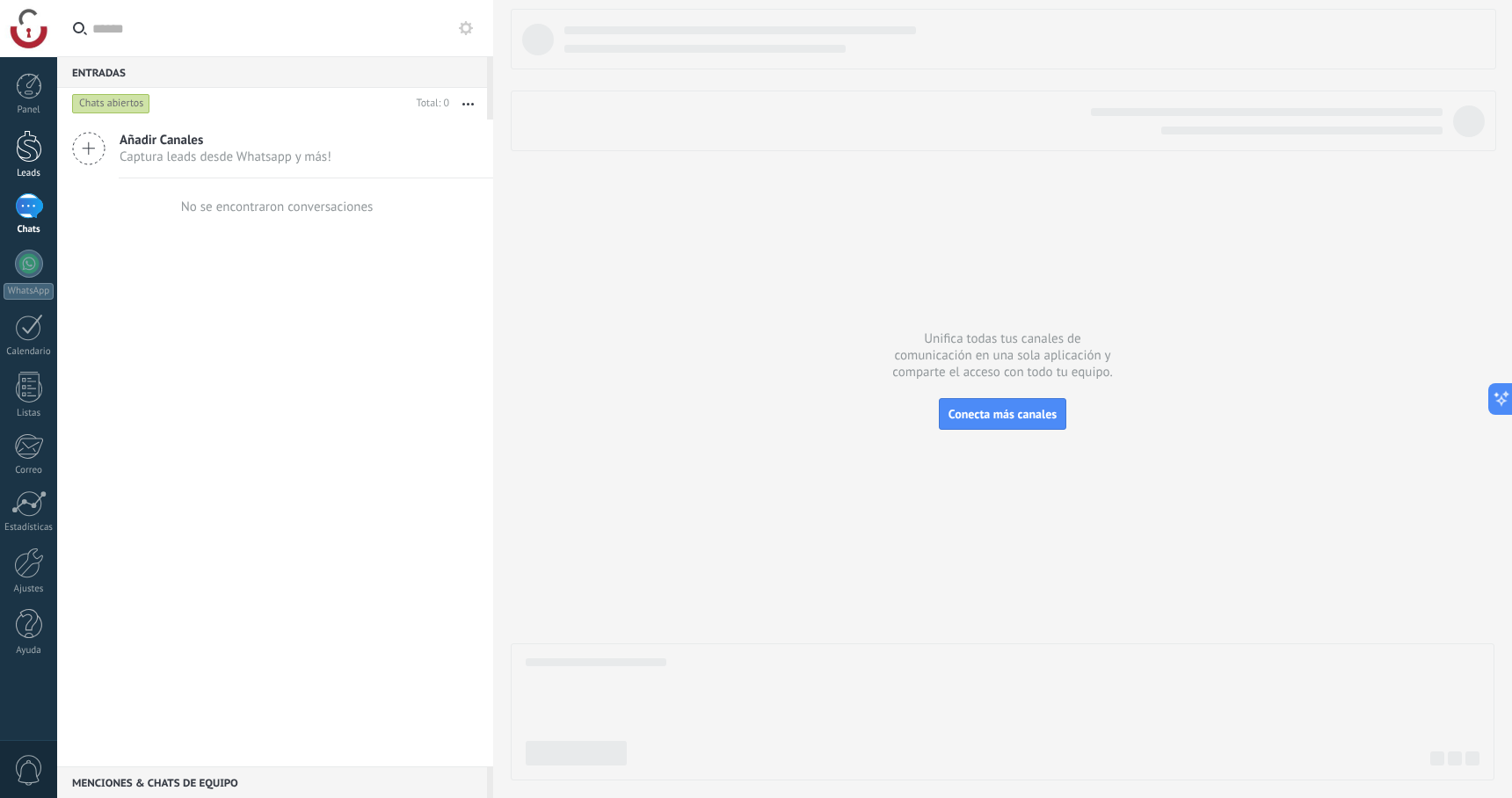
click at [32, 149] on div at bounding box center [29, 146] width 27 height 32
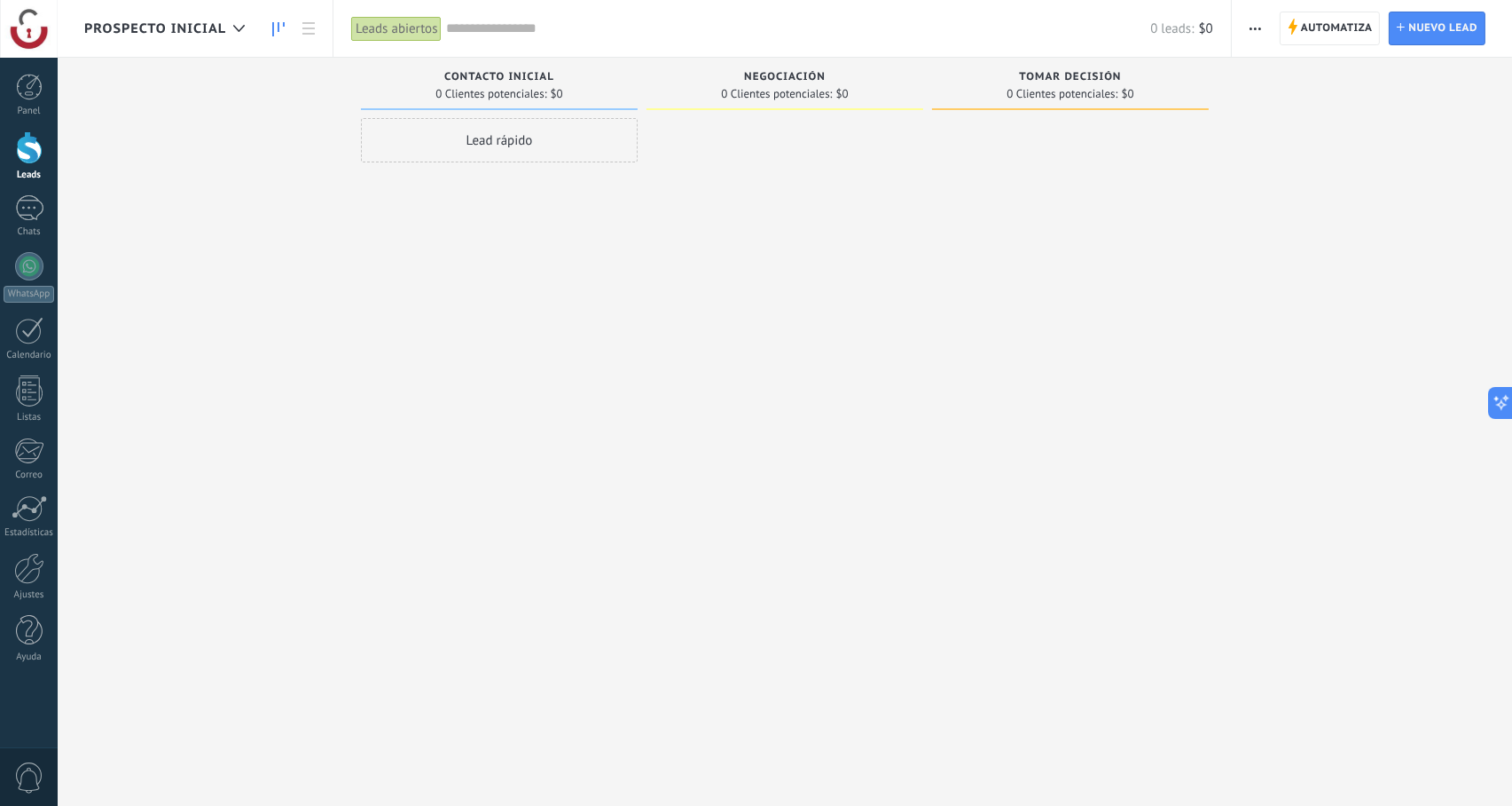
click at [232, 50] on div "Prospecto Inicial" at bounding box center [169, 28] width 170 height 57
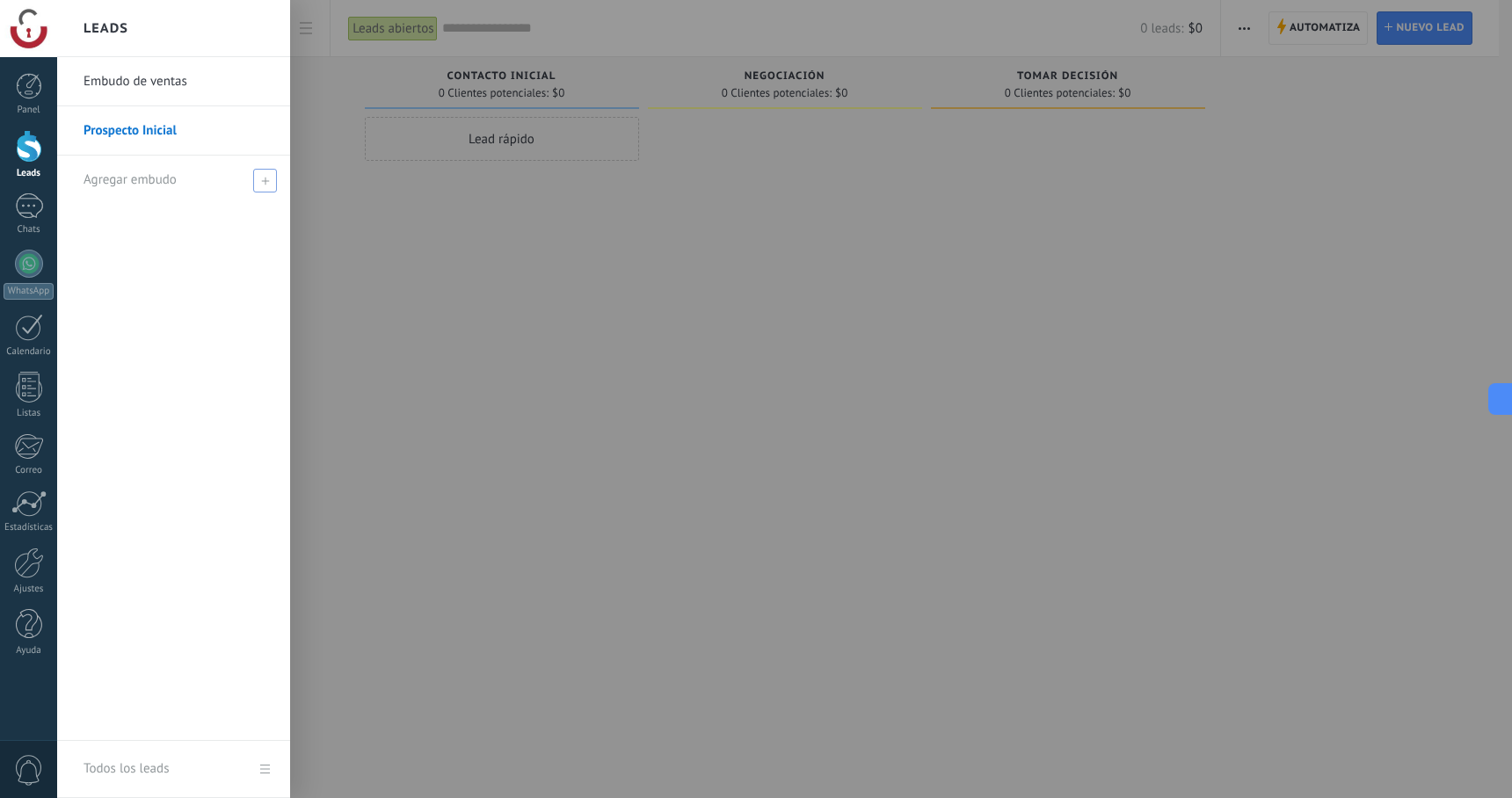
click at [193, 183] on div "Agregar embudo" at bounding box center [178, 179] width 189 height 48
type input "**********"
click at [176, 94] on link "Embudo de ventas" at bounding box center [178, 82] width 189 height 49
click at [168, 173] on input "**********" at bounding box center [166, 180] width 165 height 29
type input "**********"
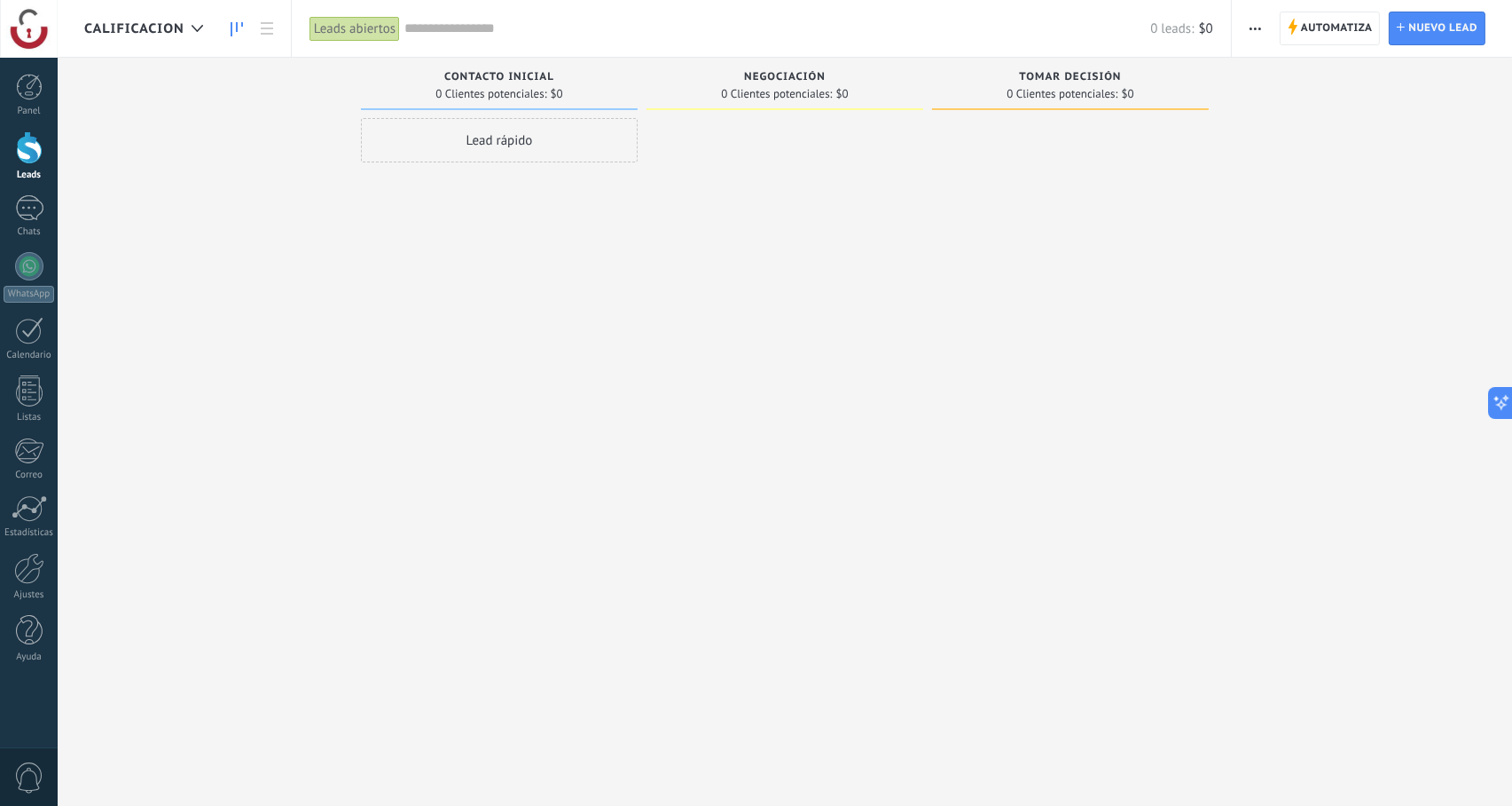
click at [132, 36] on span "Calificacion" at bounding box center [134, 29] width 100 height 17
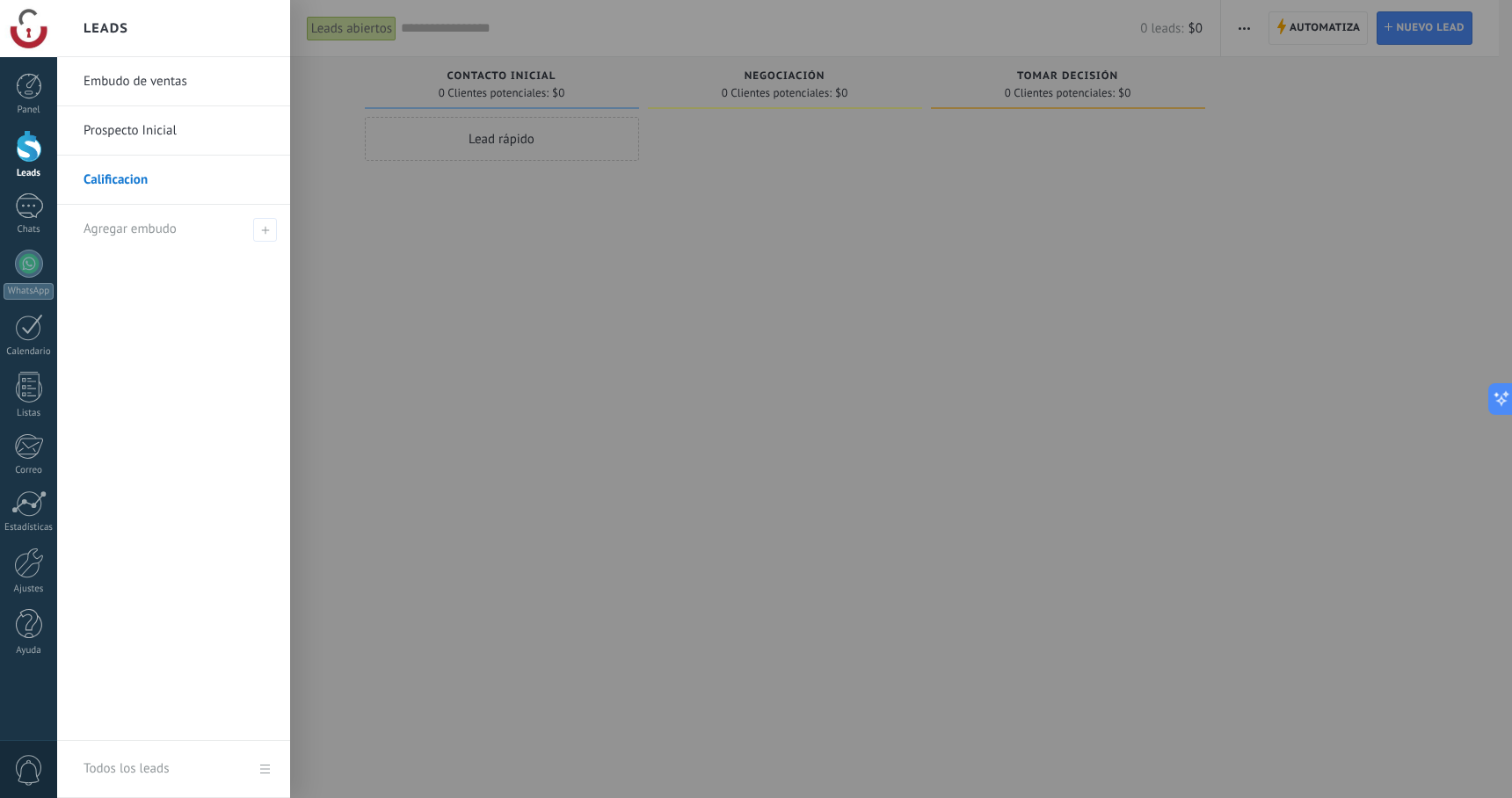
click at [132, 83] on link "Embudo de ventas" at bounding box center [178, 82] width 189 height 49
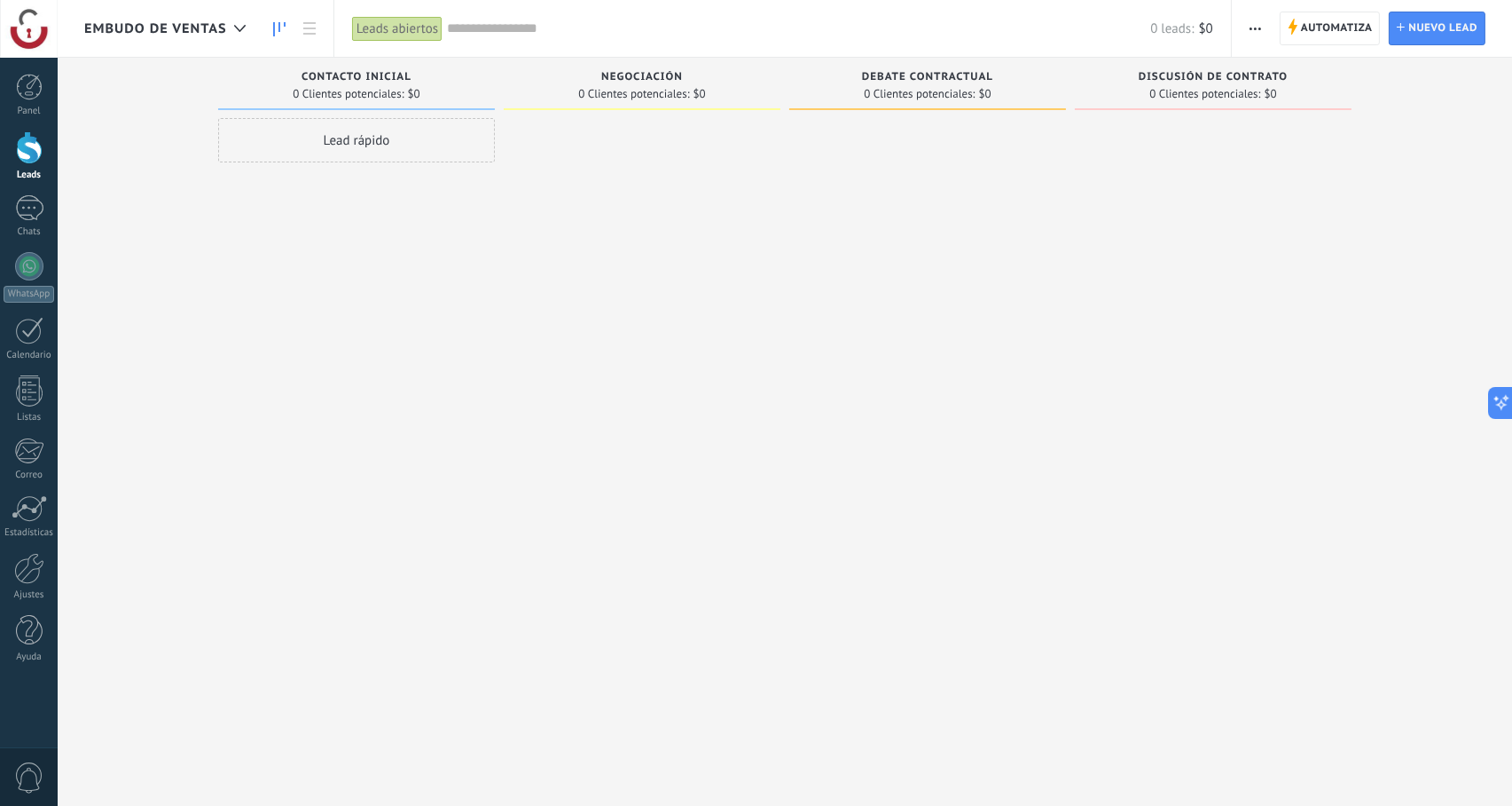
click at [284, 35] on icon at bounding box center [279, 29] width 13 height 14
click at [305, 32] on icon at bounding box center [309, 28] width 13 height 13
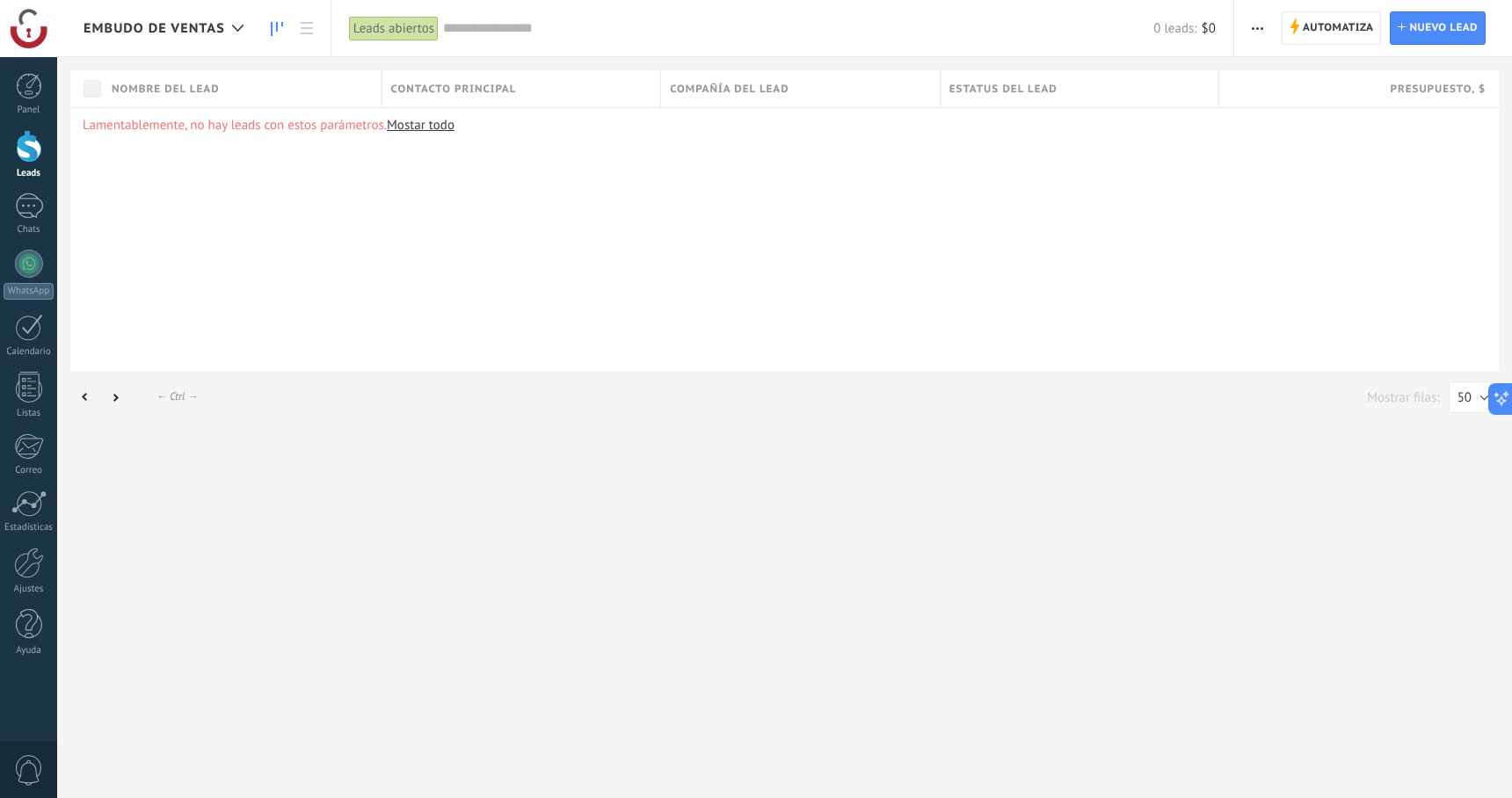
click at [269, 30] on link at bounding box center [277, 29] width 30 height 34
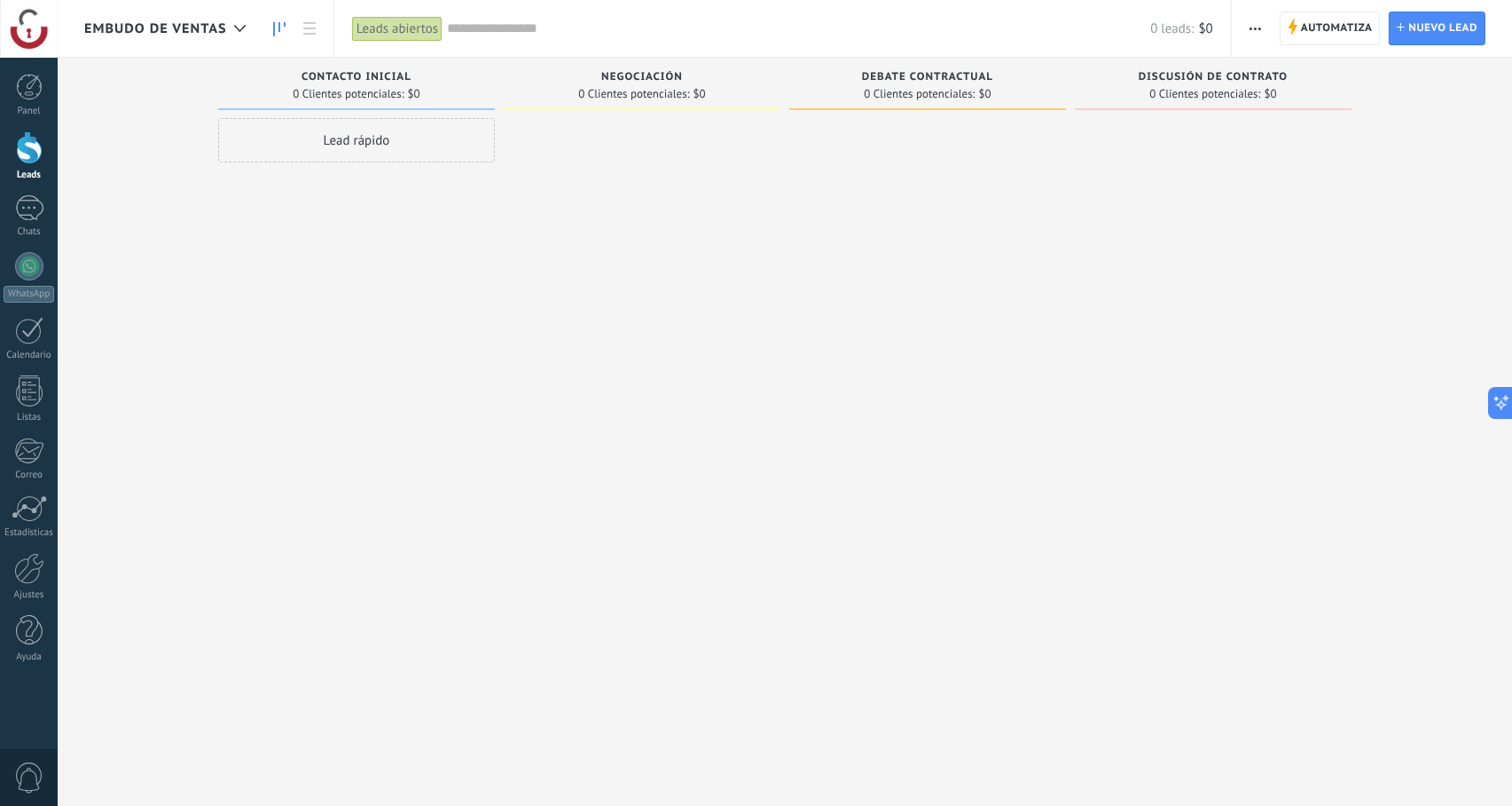
click at [381, 155] on div "Lead rápido" at bounding box center [357, 140] width 277 height 45
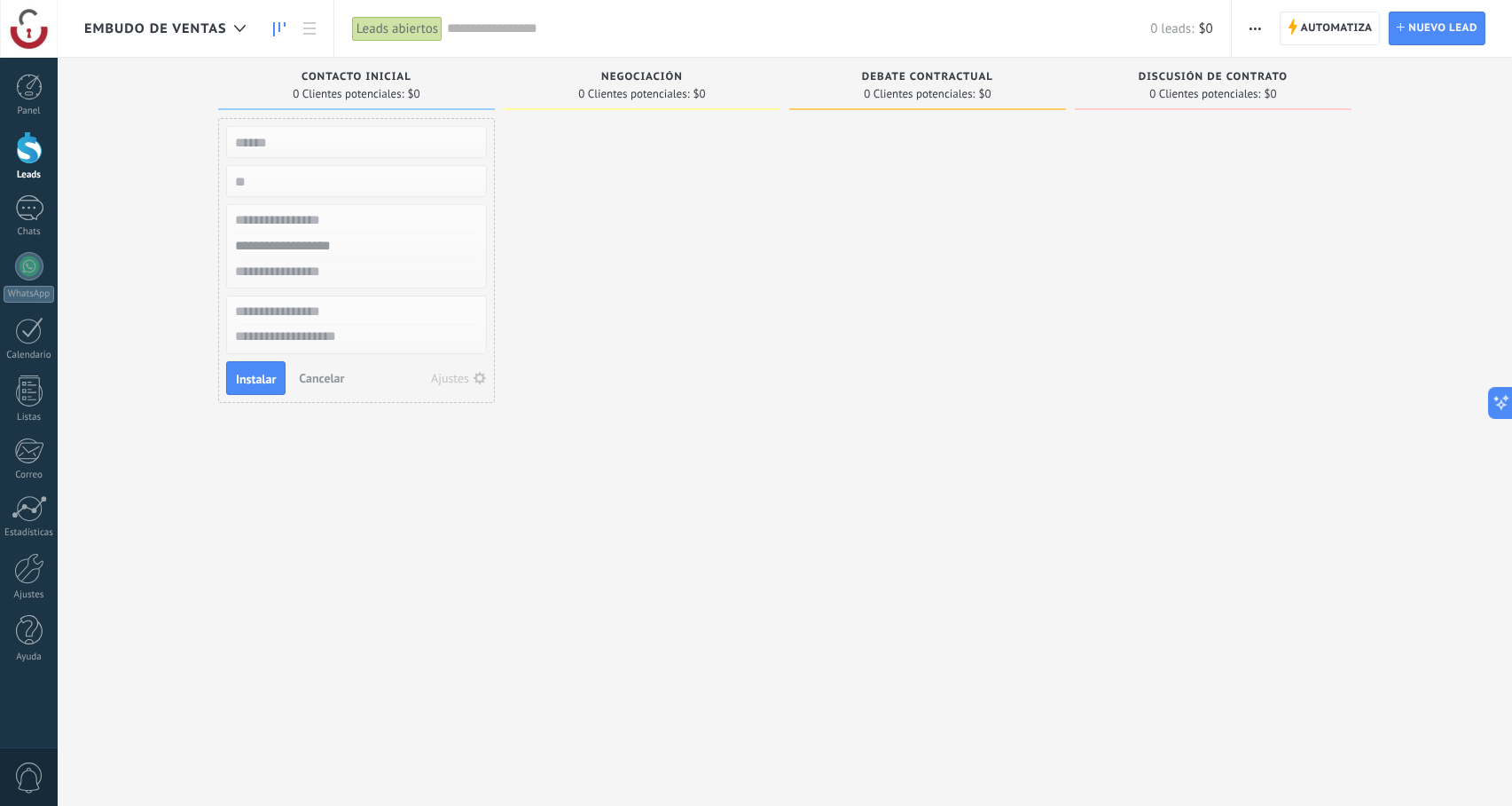
click at [455, 579] on div "Lead rápido Instalar Cancelar Ajustes" at bounding box center [357, 405] width 277 height 574
click at [469, 376] on div "Ajustes" at bounding box center [450, 378] width 38 height 13
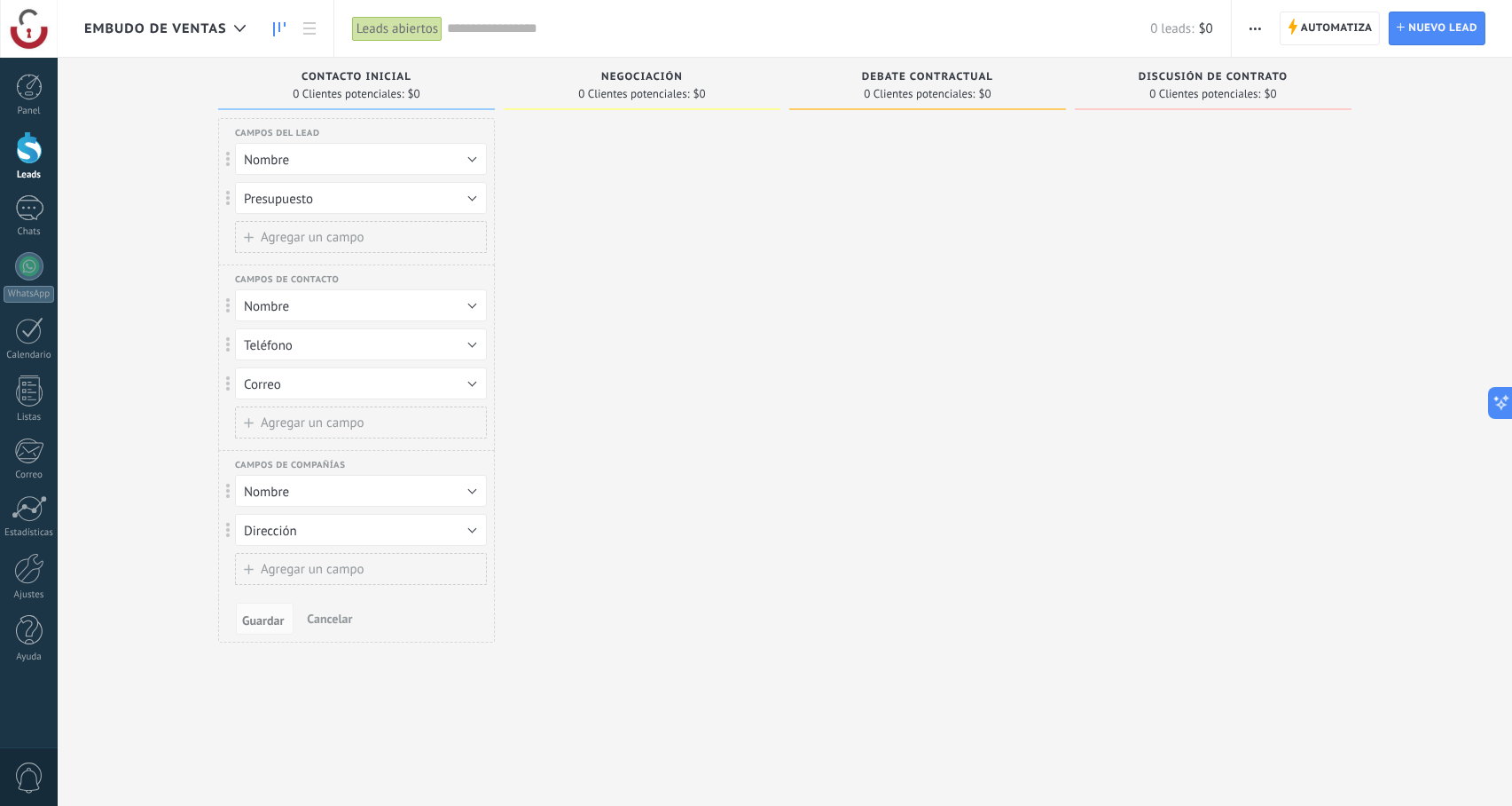
click at [134, 456] on div "Leads Entrantes Solicitudes: [PHONE_NUMBER] Contacto inicial 0 Clientes potenci…" at bounding box center [799, 375] width 1429 height 634
click at [626, 64] on div "Negociación 0 Clientes potenciales: $0" at bounding box center [642, 83] width 277 height 53
click at [626, 78] on span "Negociación" at bounding box center [642, 77] width 81 height 13
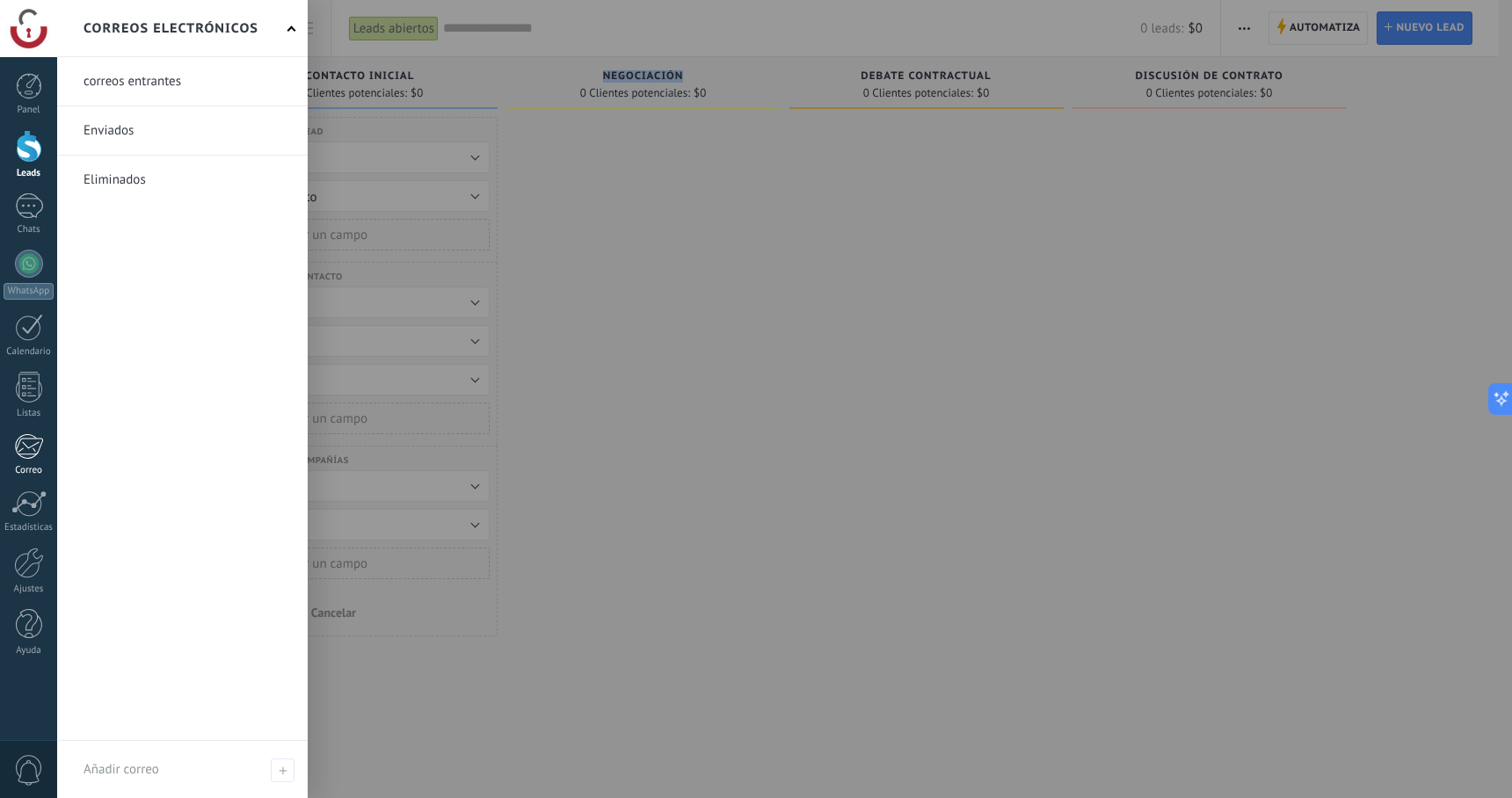
click at [53, 443] on link "Correo" at bounding box center [29, 455] width 57 height 43
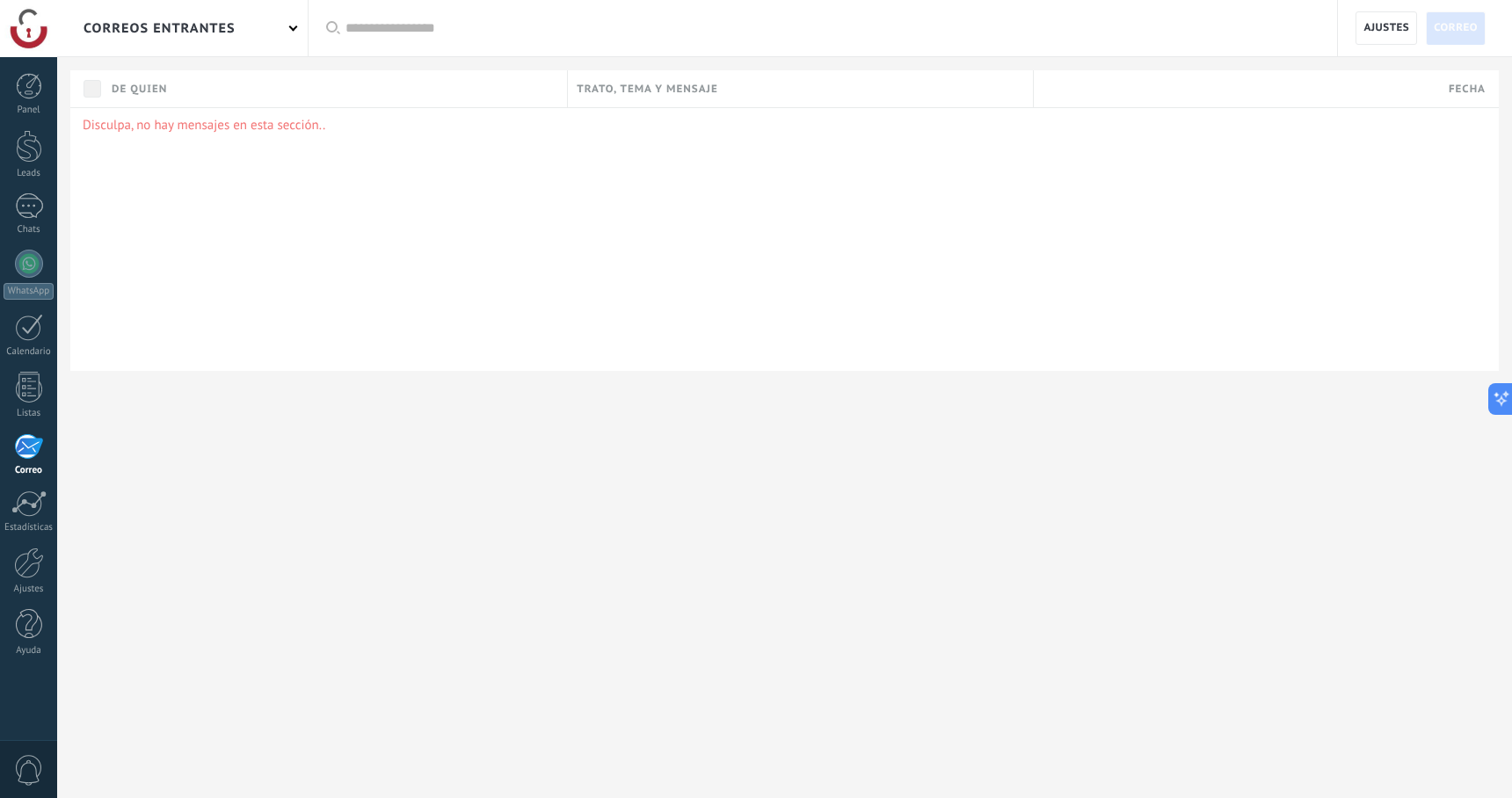
click at [216, 34] on div "correos entrantes" at bounding box center [159, 28] width 152 height 56
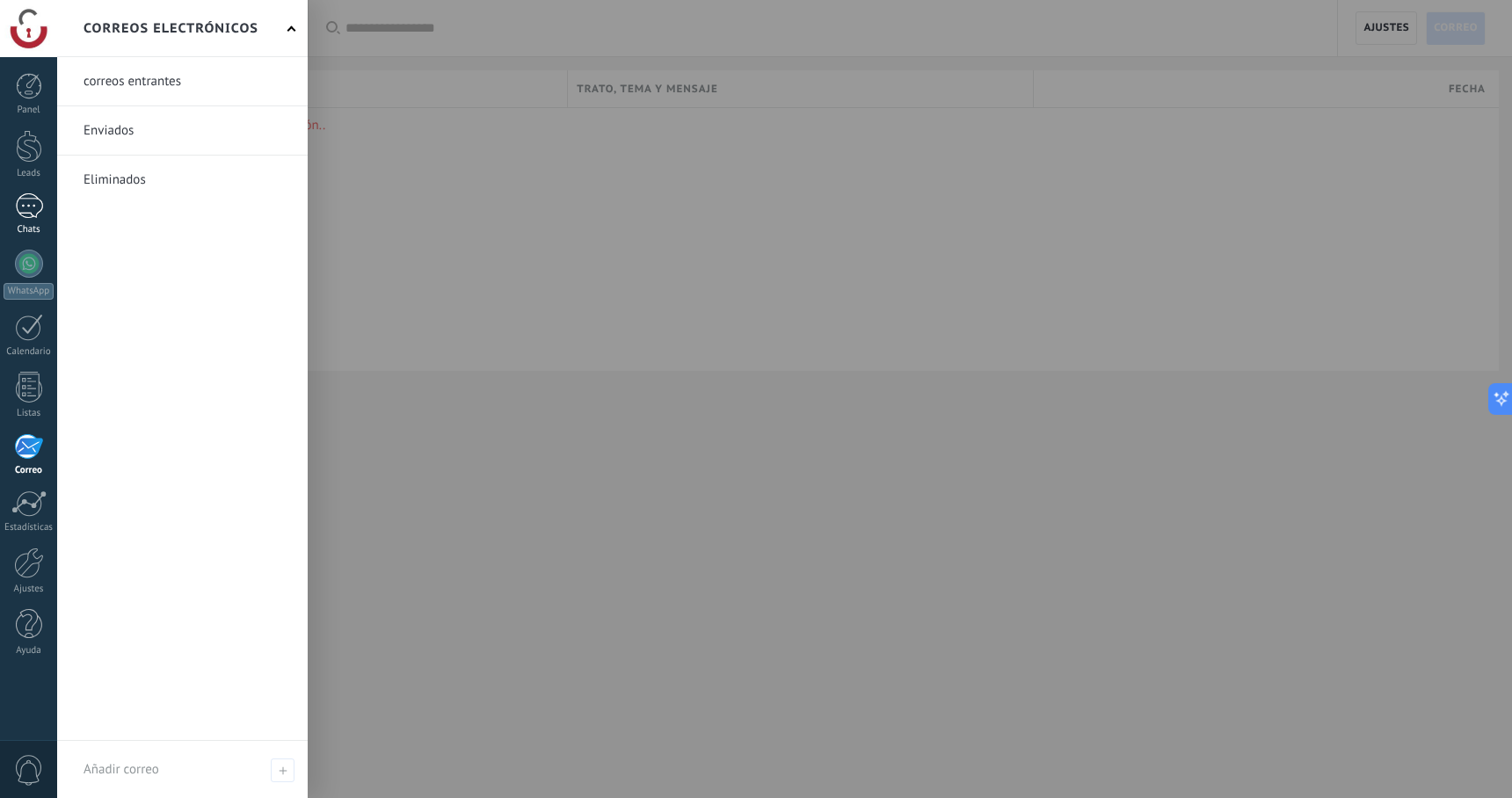
click at [33, 221] on link "Chats" at bounding box center [29, 214] width 57 height 42
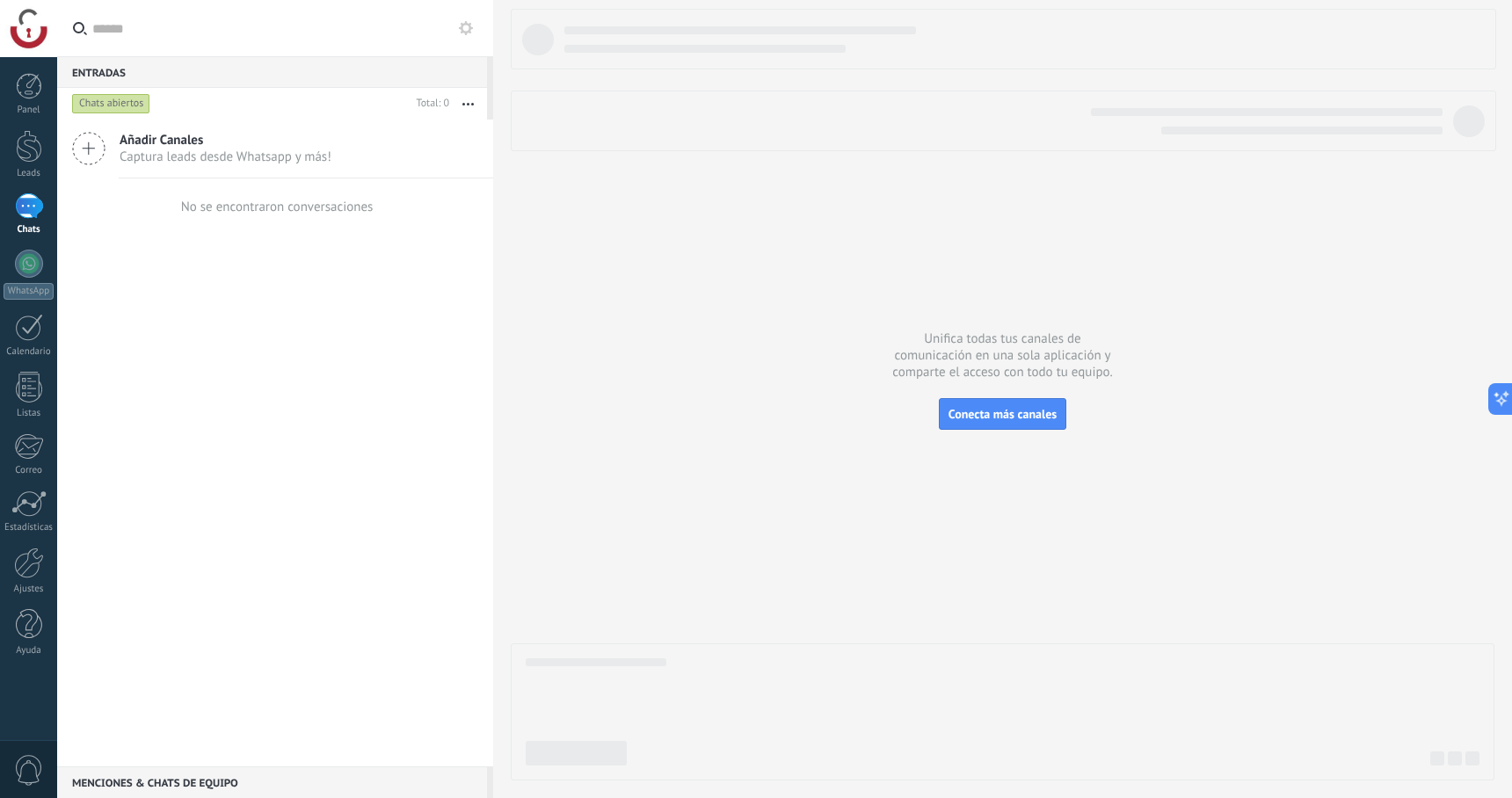
click at [128, 152] on span "Captura leads desde Whatsapp y más!" at bounding box center [224, 156] width 212 height 17
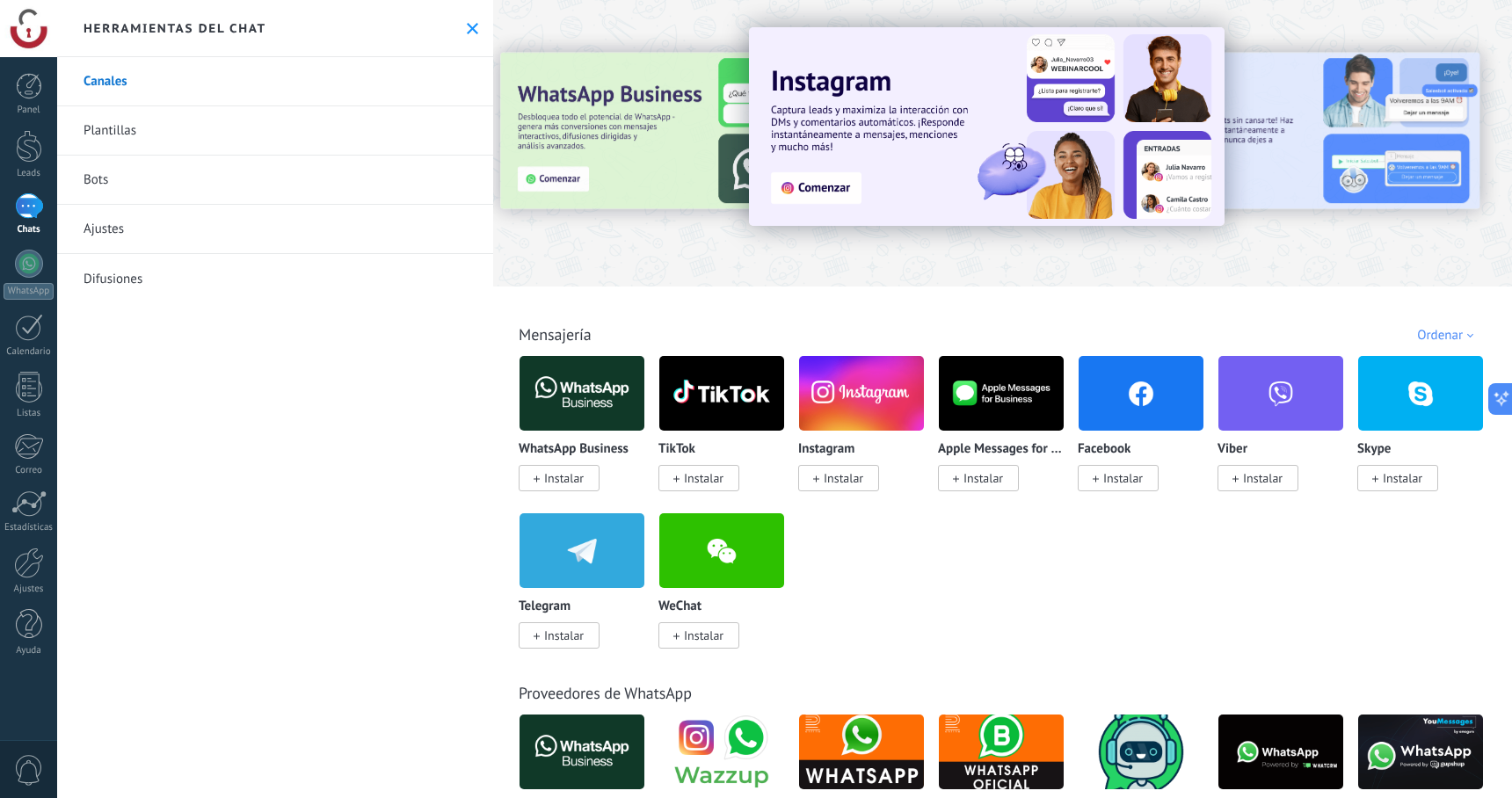
click at [467, 31] on icon at bounding box center [472, 29] width 12 height 12
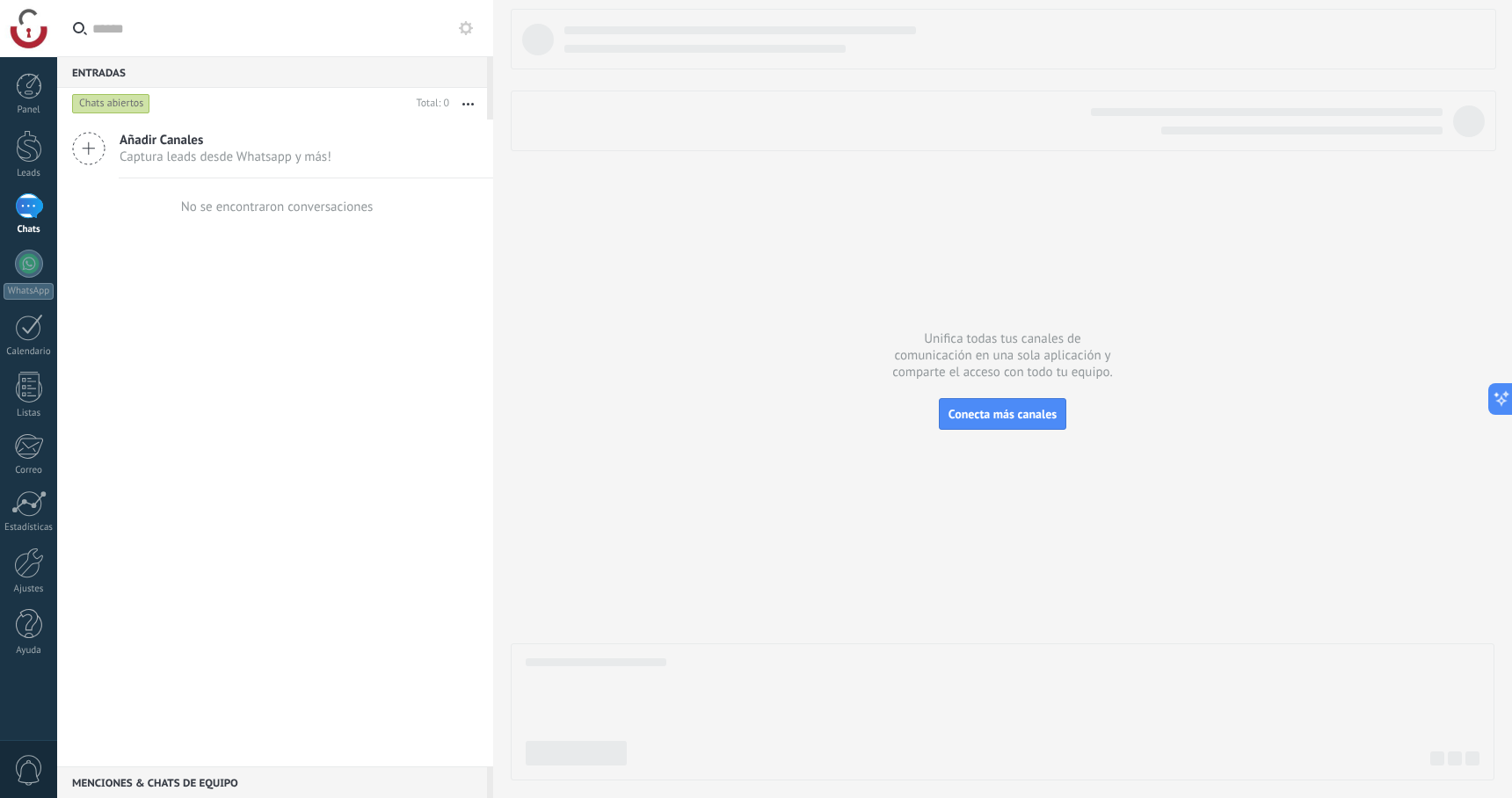
click at [37, 34] on div at bounding box center [29, 29] width 57 height 57
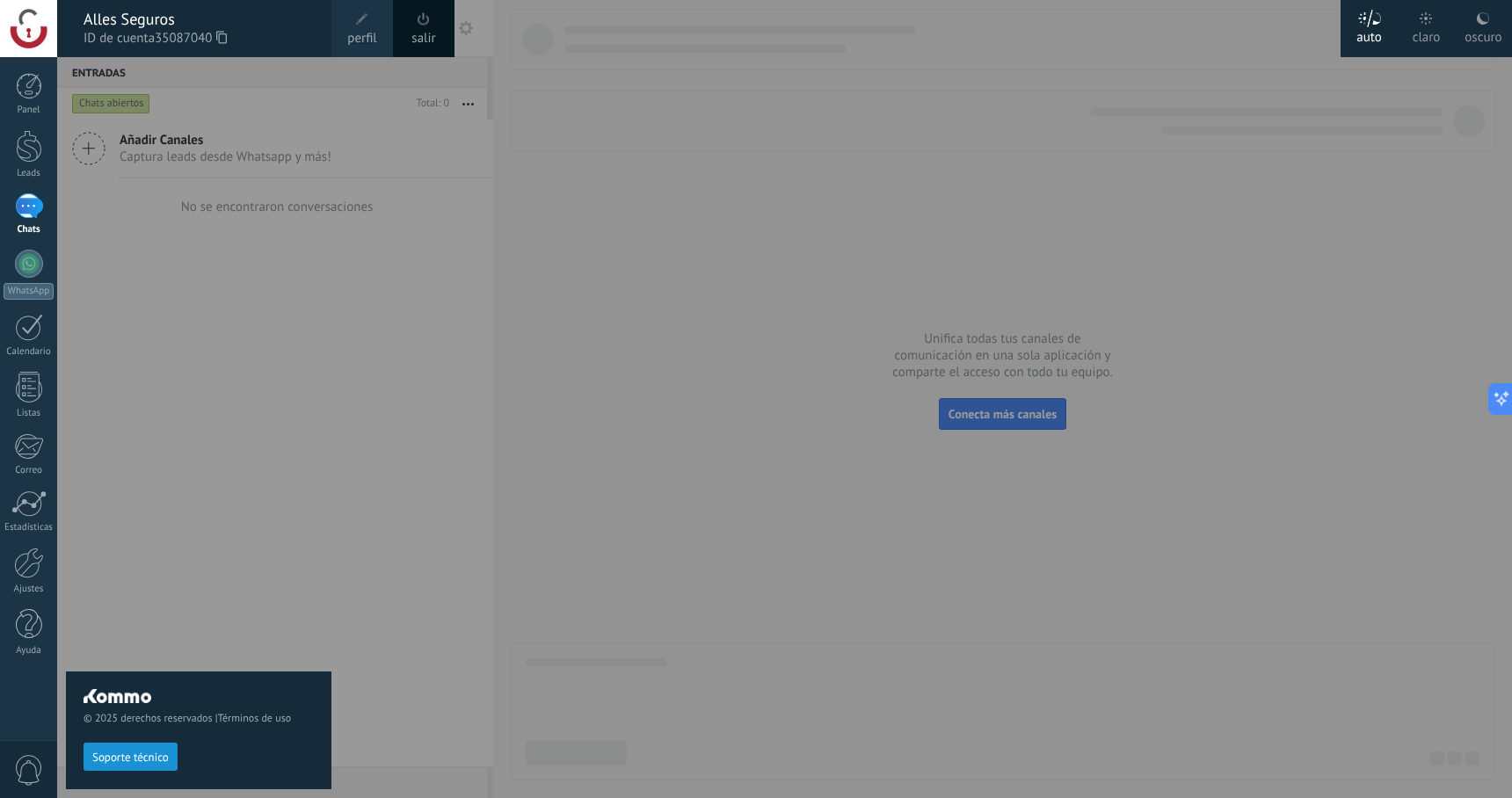
click at [387, 29] on link "perfil" at bounding box center [362, 29] width 62 height 57
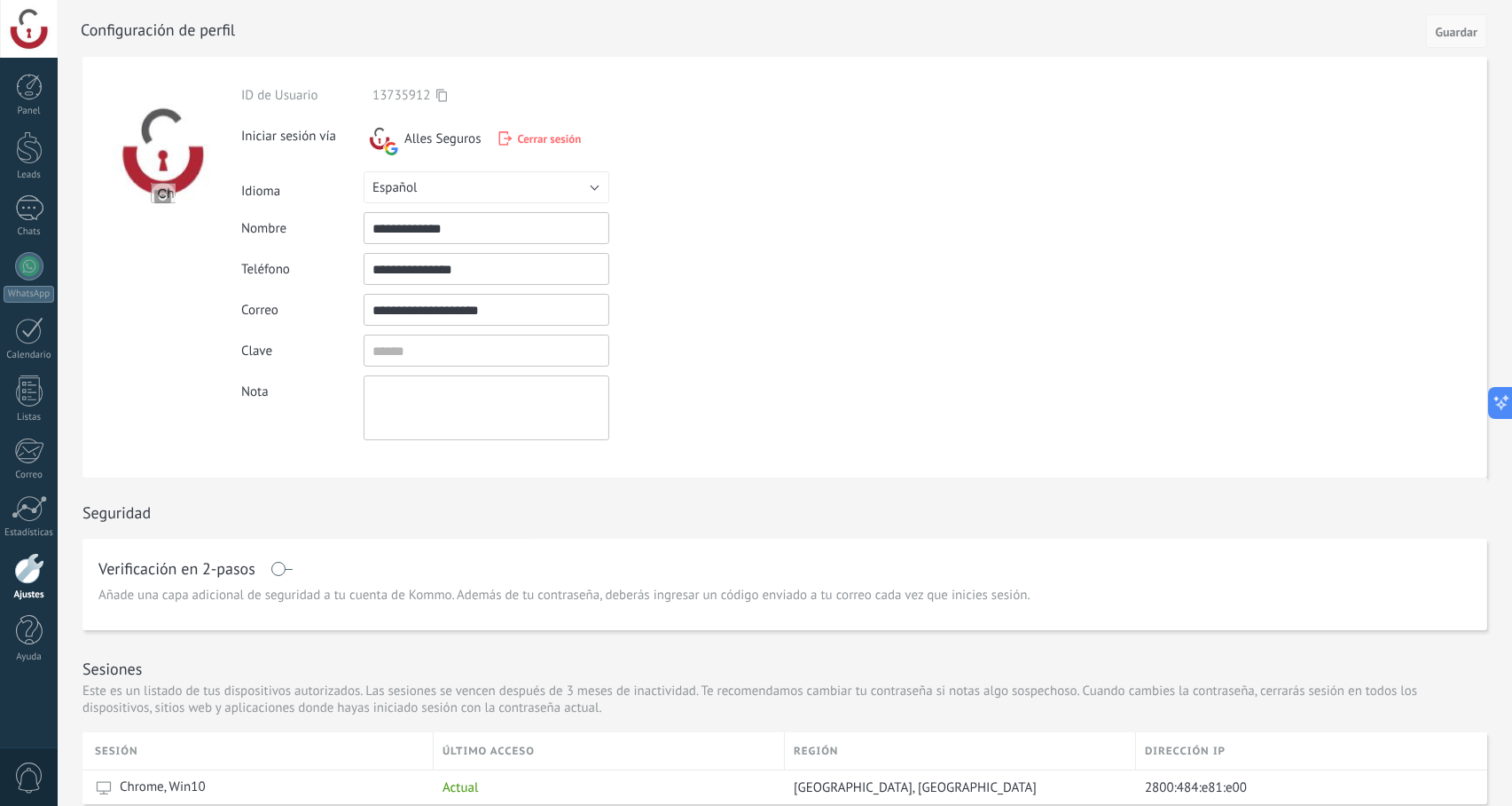
click at [1440, 38] on span "Guardar" at bounding box center [1457, 32] width 42 height 13
click at [15, 109] on div "Panel" at bounding box center [30, 111] width 52 height 12
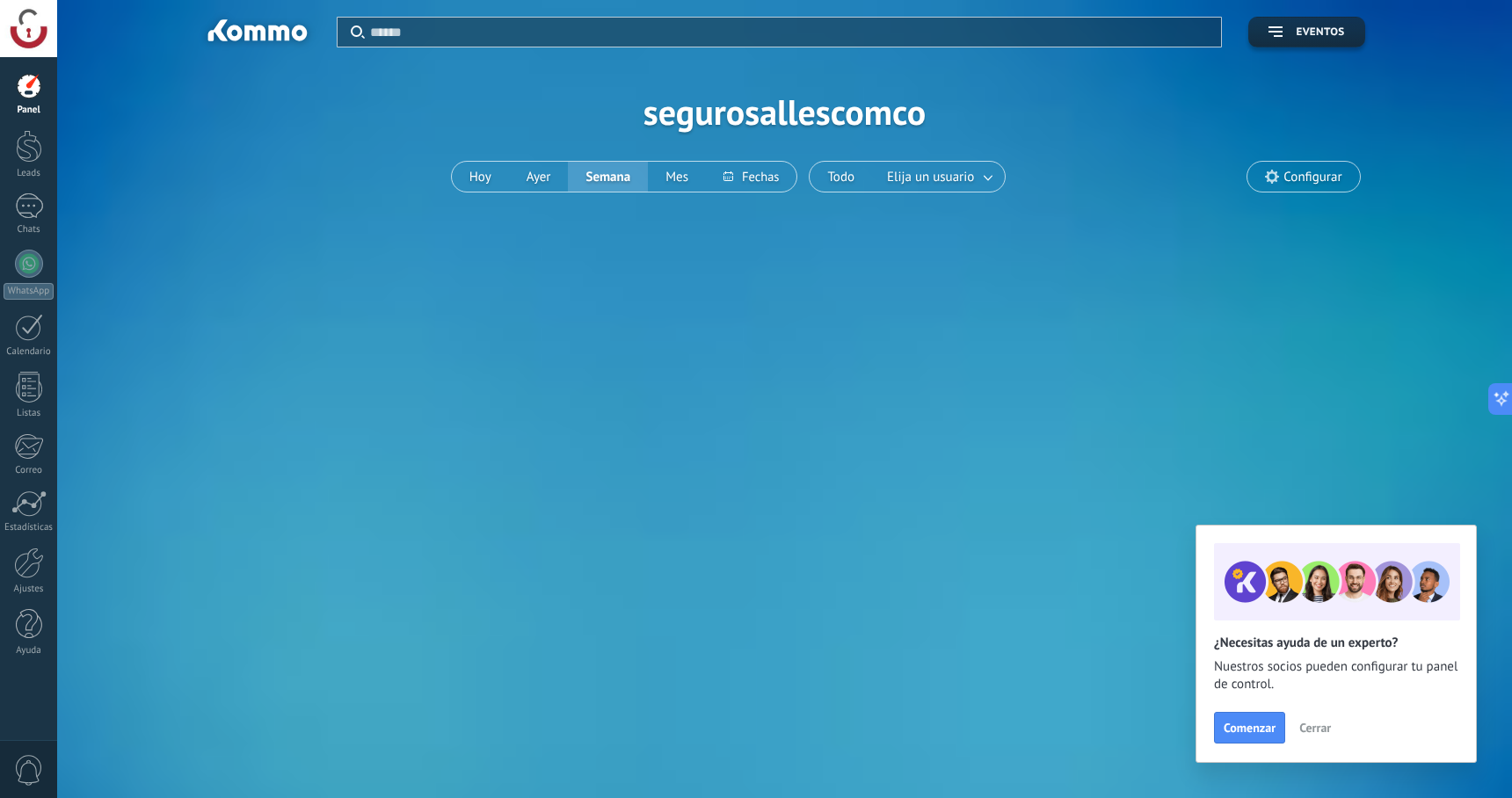
click at [1312, 181] on span "Configurar" at bounding box center [1312, 176] width 58 height 15
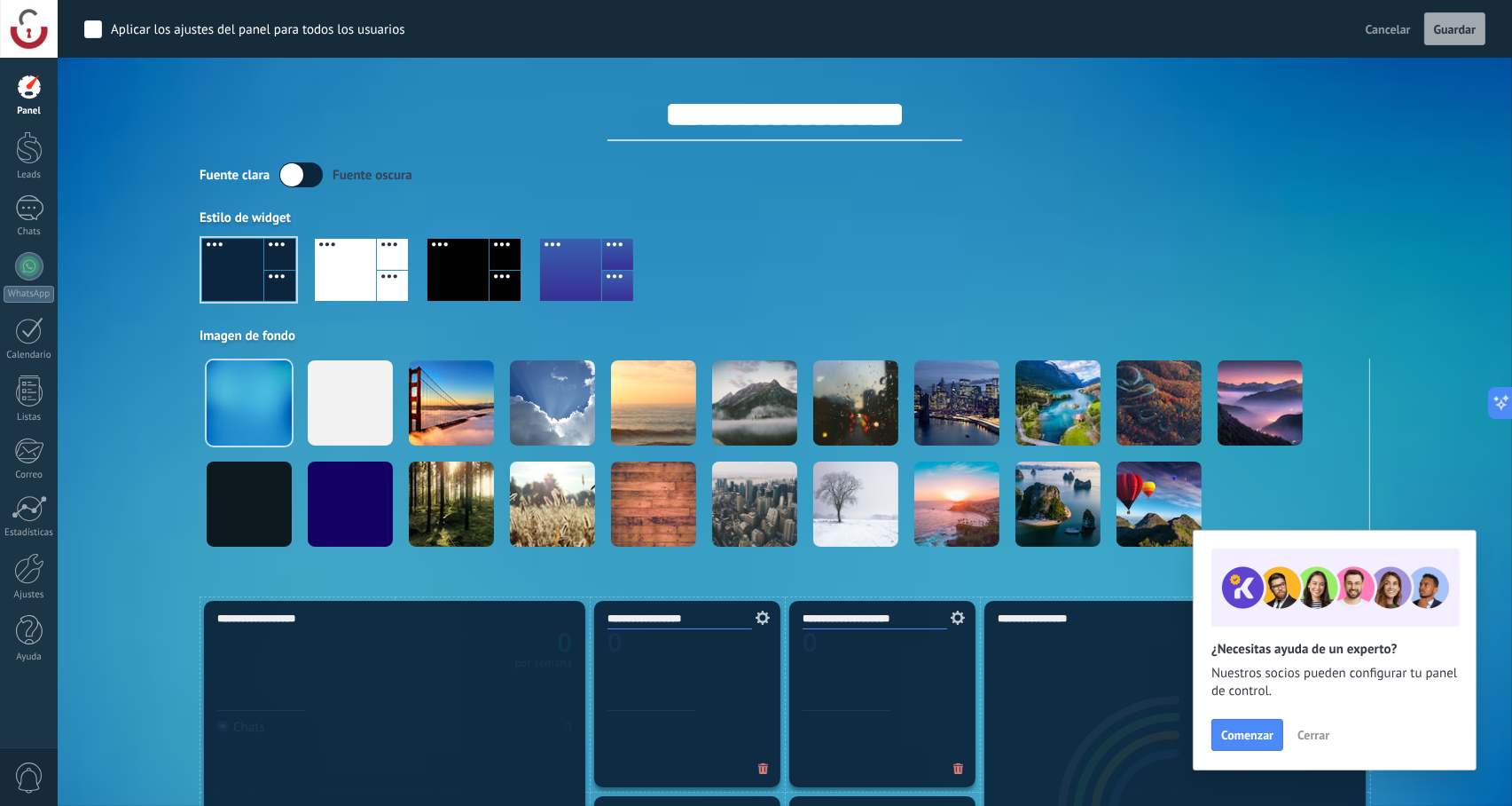
click at [138, 109] on div "Aplicar Eventos segurosallescomco [DATE] [DATE] Semana Mes Todo Elija un usuari…" at bounding box center [785, 298] width 1402 height 596
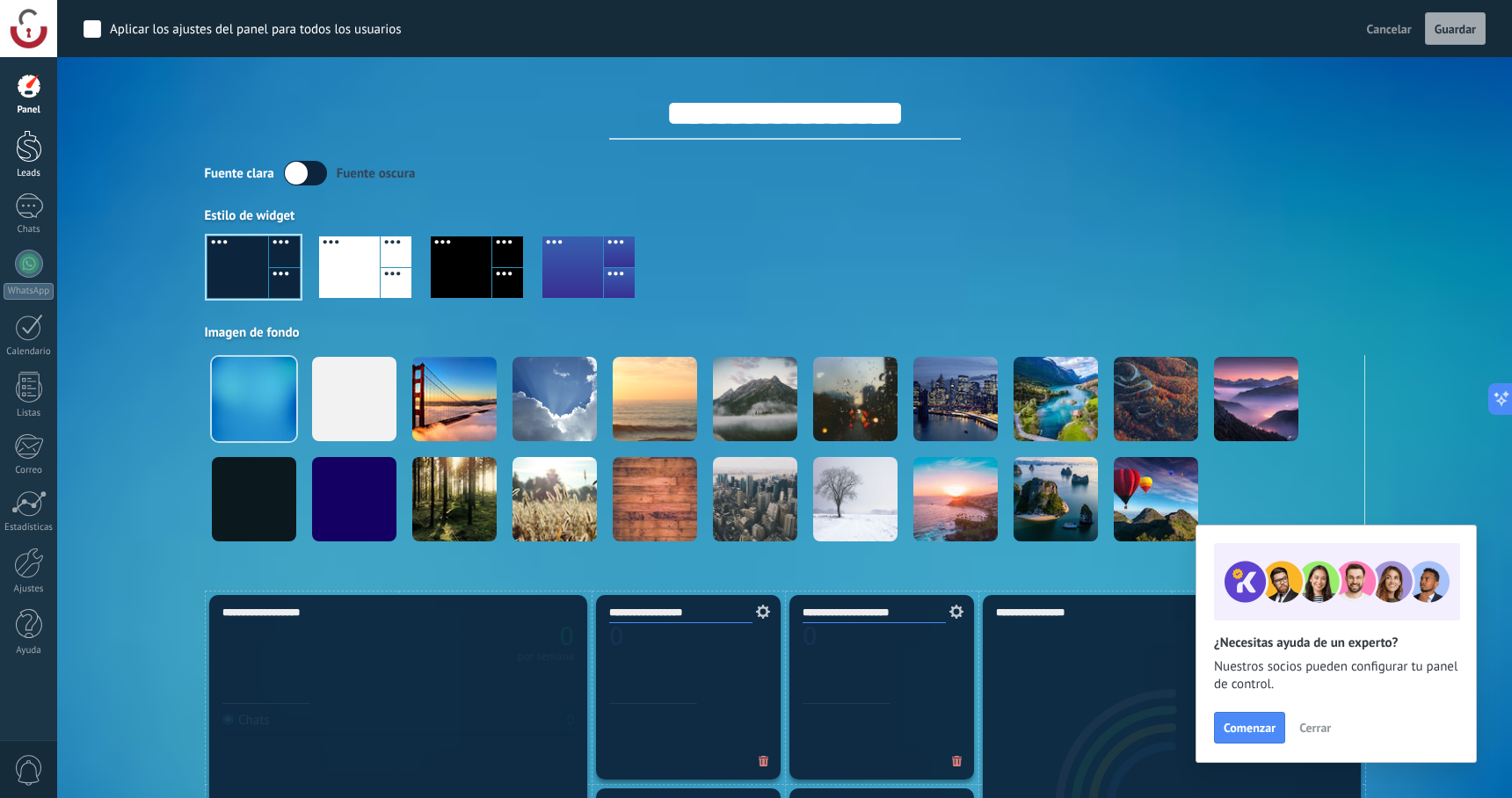
click at [49, 142] on link "Leads" at bounding box center [29, 154] width 57 height 49
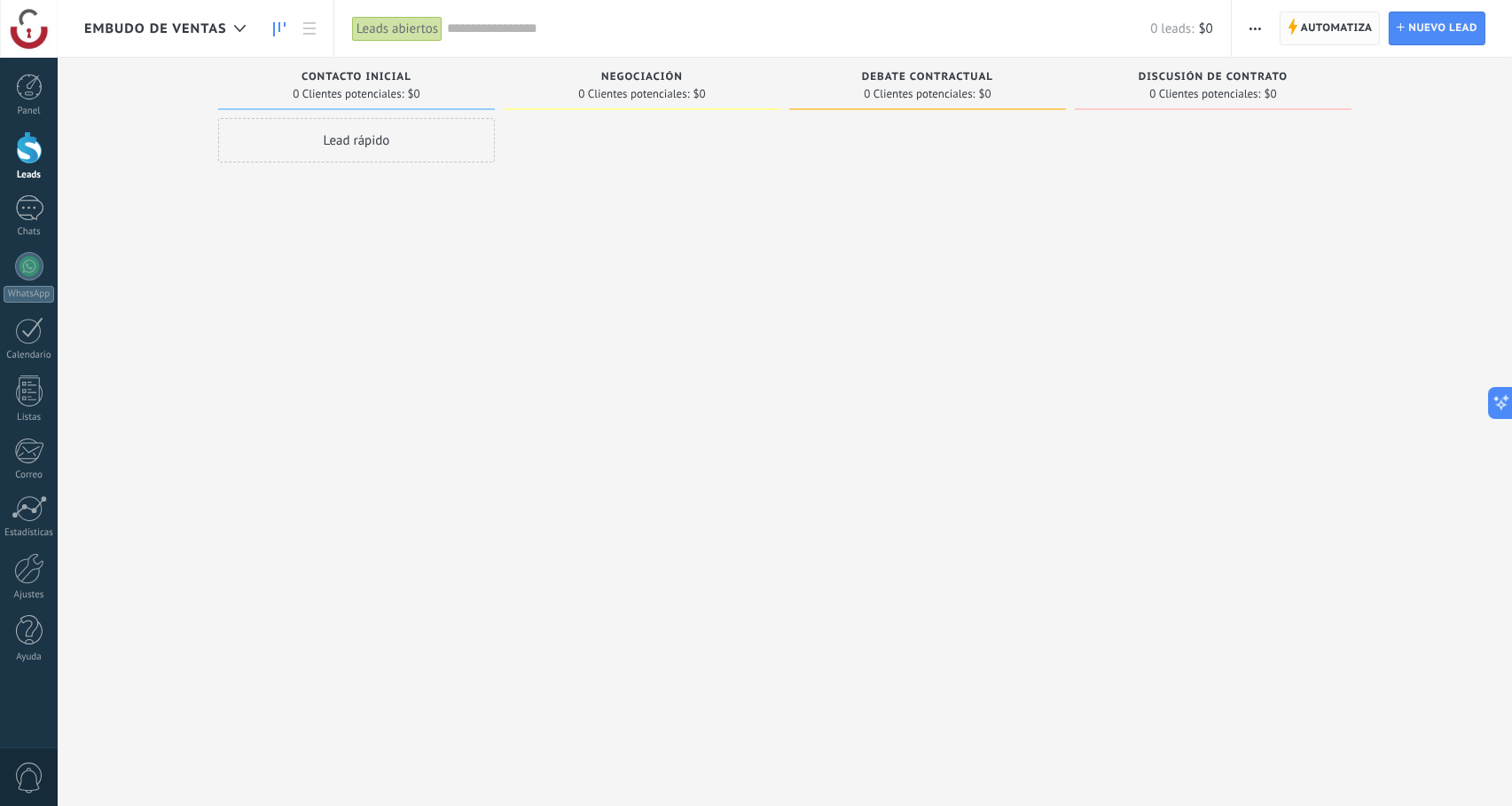
click at [1356, 21] on span "Automatiza" at bounding box center [1337, 29] width 72 height 32
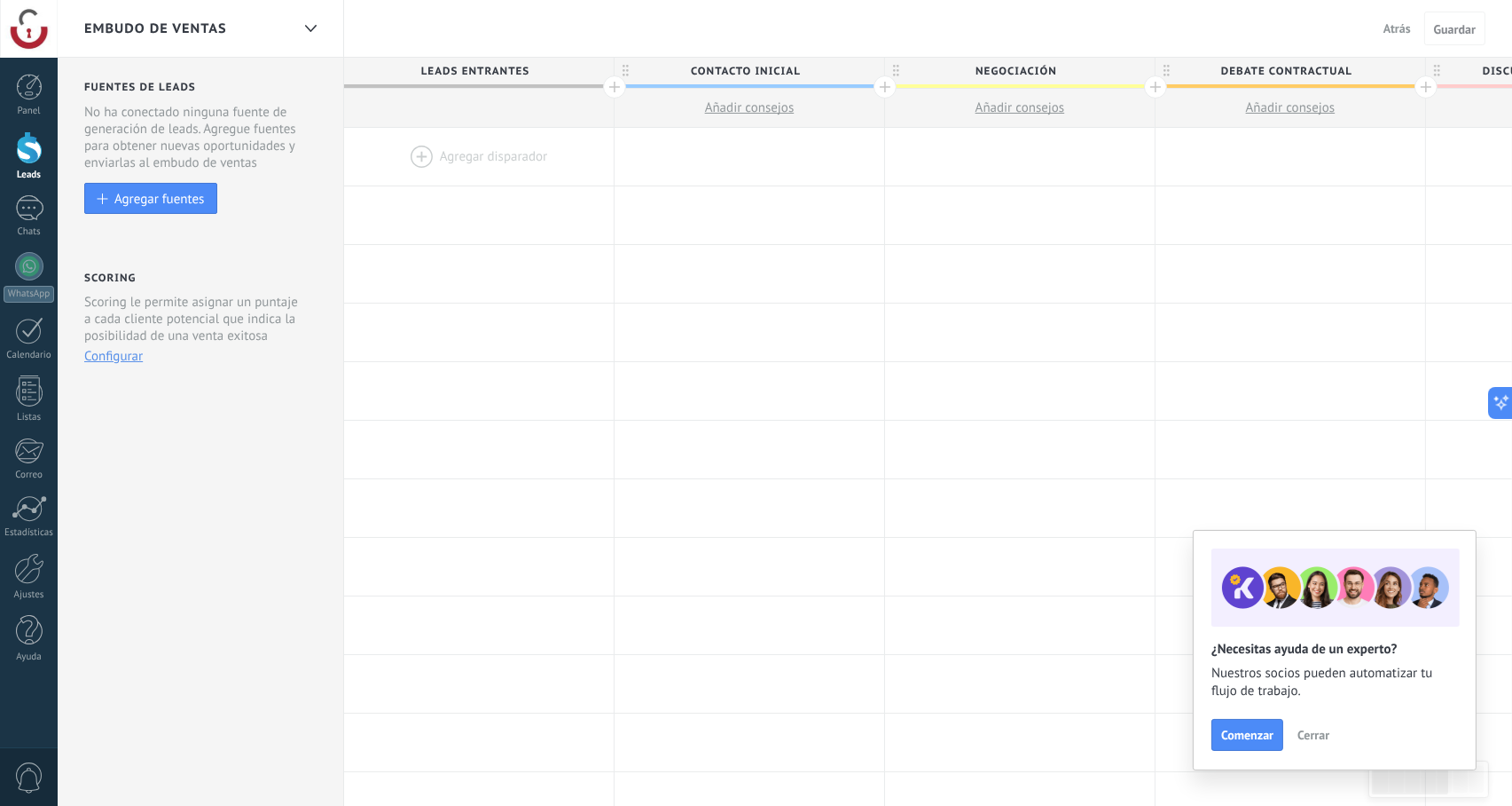
click at [513, 166] on div at bounding box center [478, 157] width 269 height 58
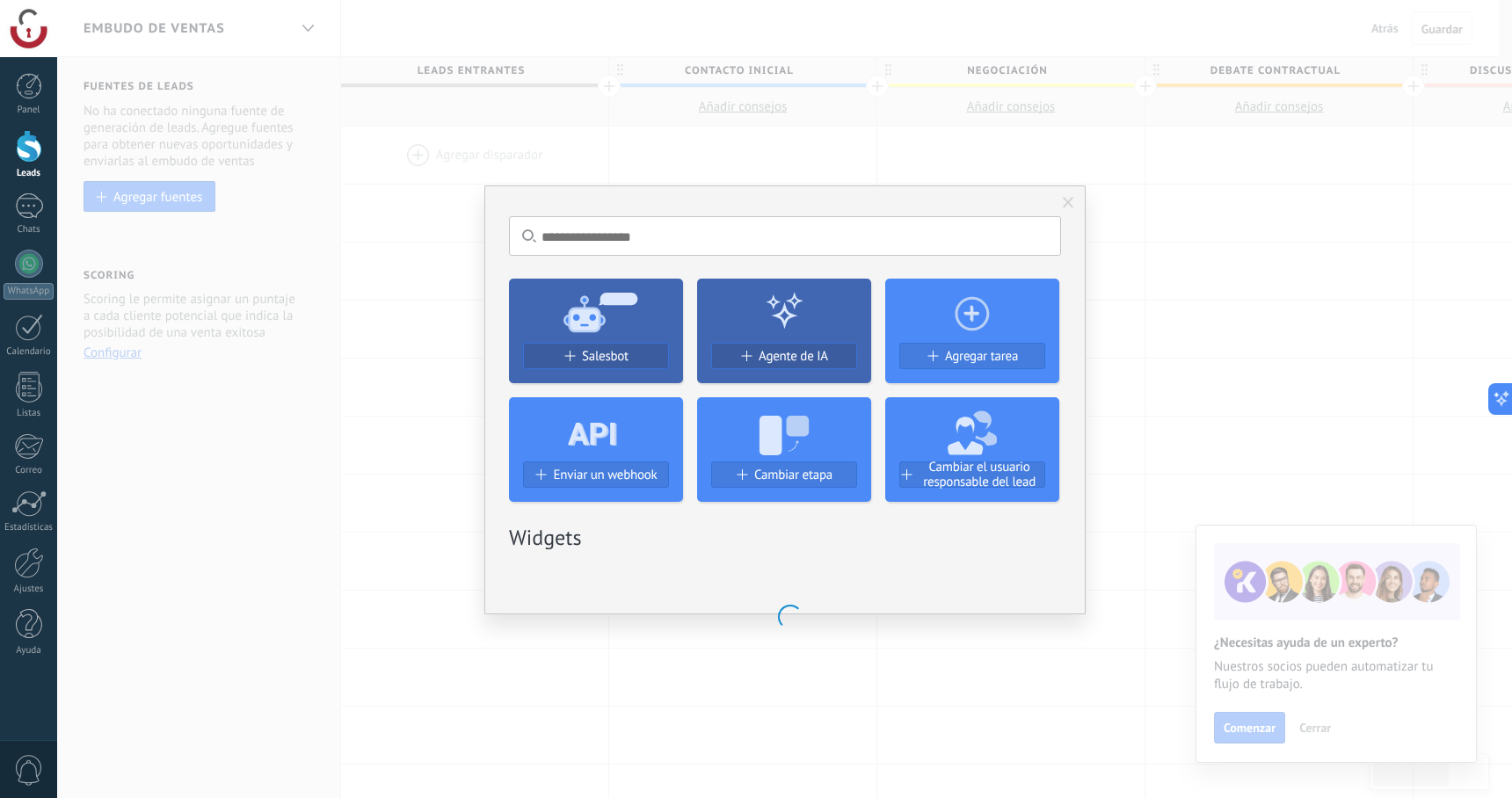
click at [571, 331] on icon at bounding box center [596, 311] width 174 height 63
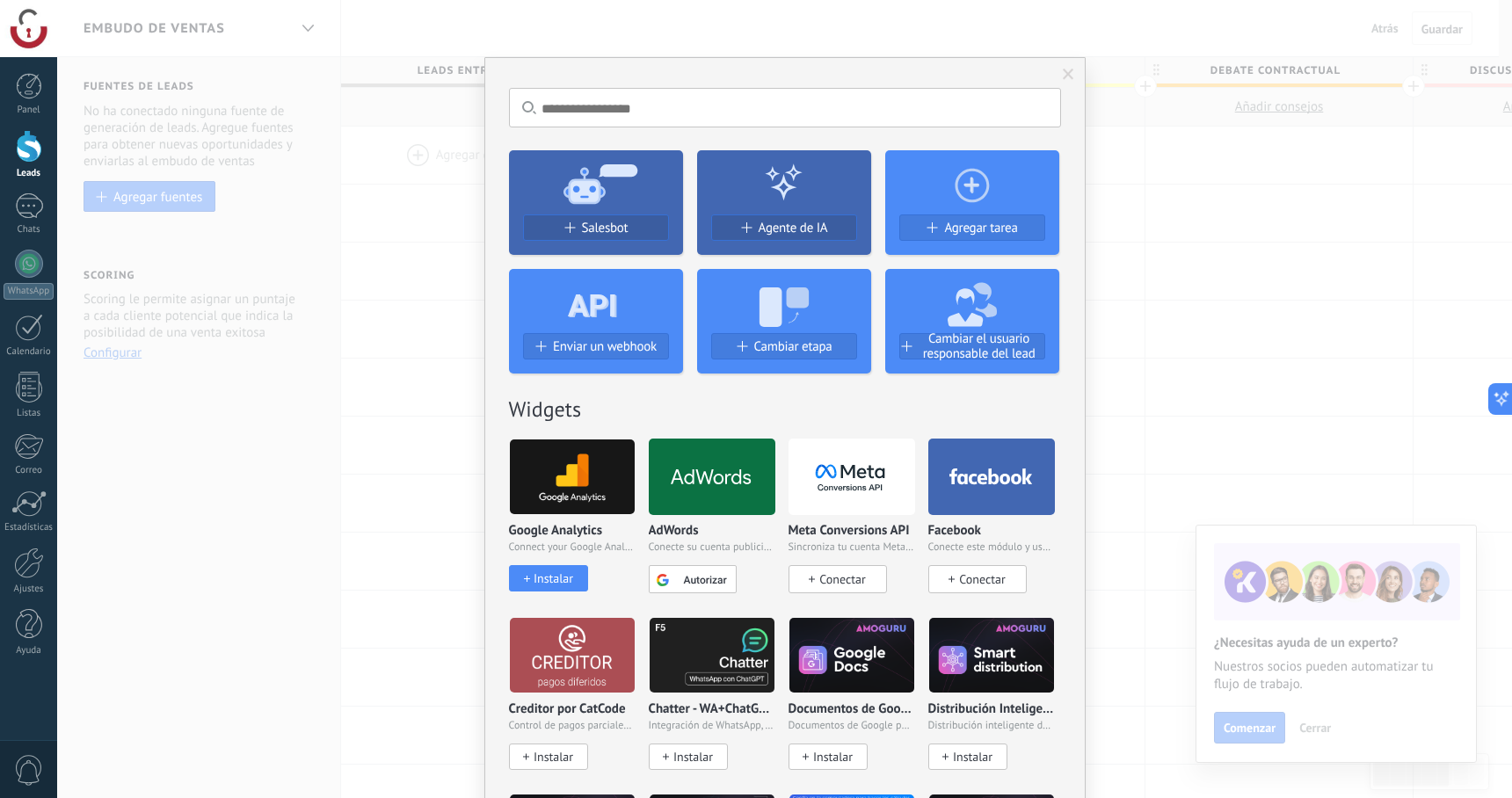
click at [1065, 74] on span at bounding box center [1069, 75] width 12 height 13
